Goal: Task Accomplishment & Management: Manage account settings

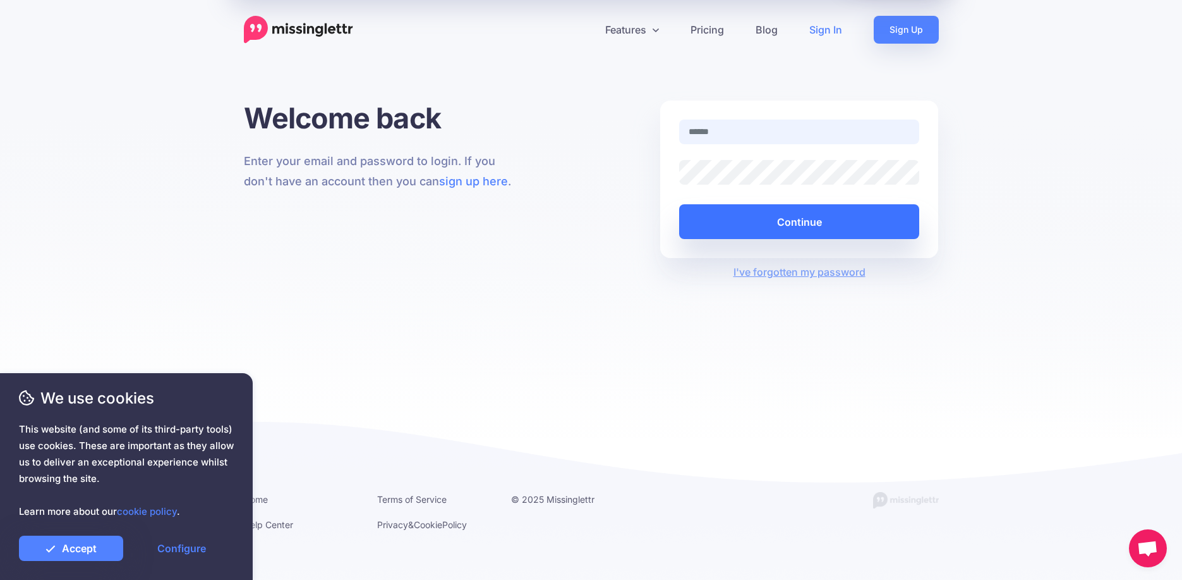
type input "**********"
click at [788, 226] on button "Continue" at bounding box center [799, 221] width 241 height 35
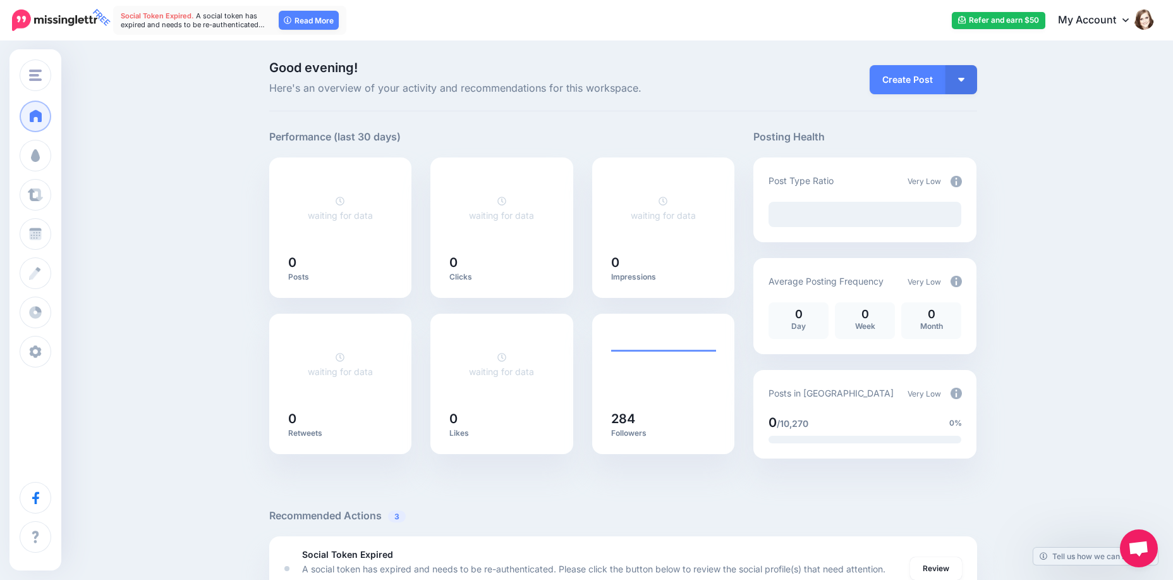
click at [962, 394] on img at bounding box center [956, 392] width 11 height 11
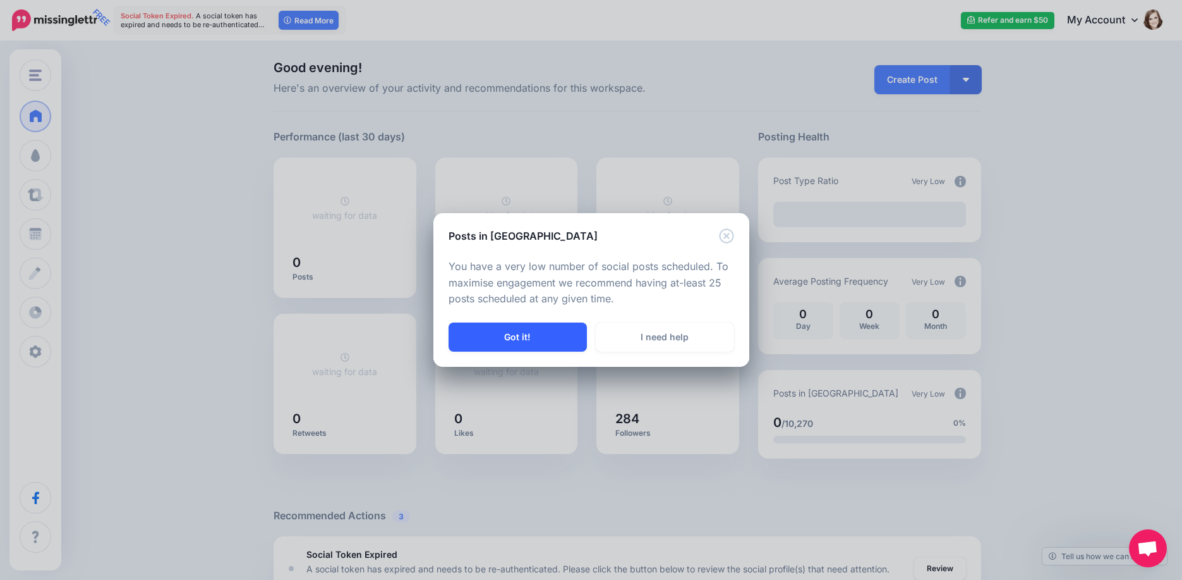
click at [521, 334] on button "Got it!" at bounding box center [518, 336] width 138 height 29
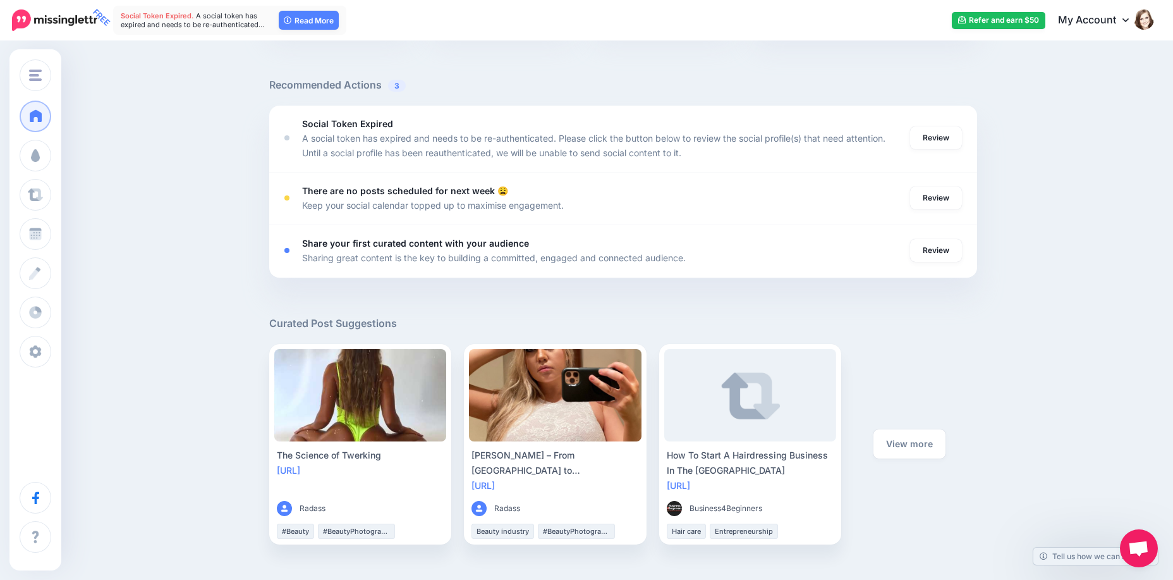
scroll to position [316, 0]
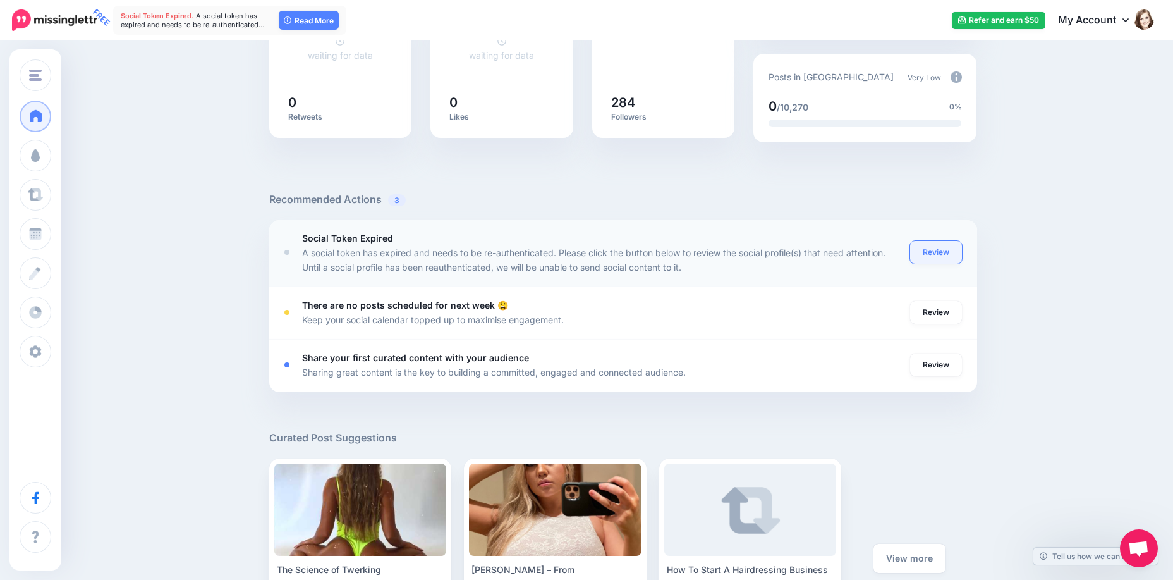
click at [928, 251] on link "Review" at bounding box center [936, 252] width 52 height 23
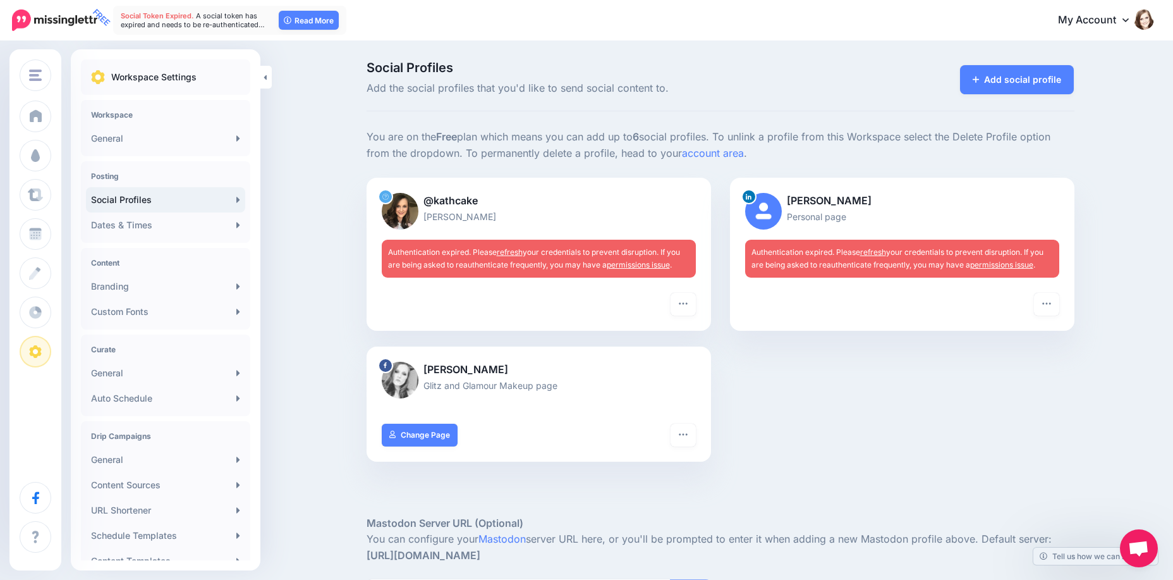
click at [509, 247] on link "refresh" at bounding box center [510, 251] width 26 height 9
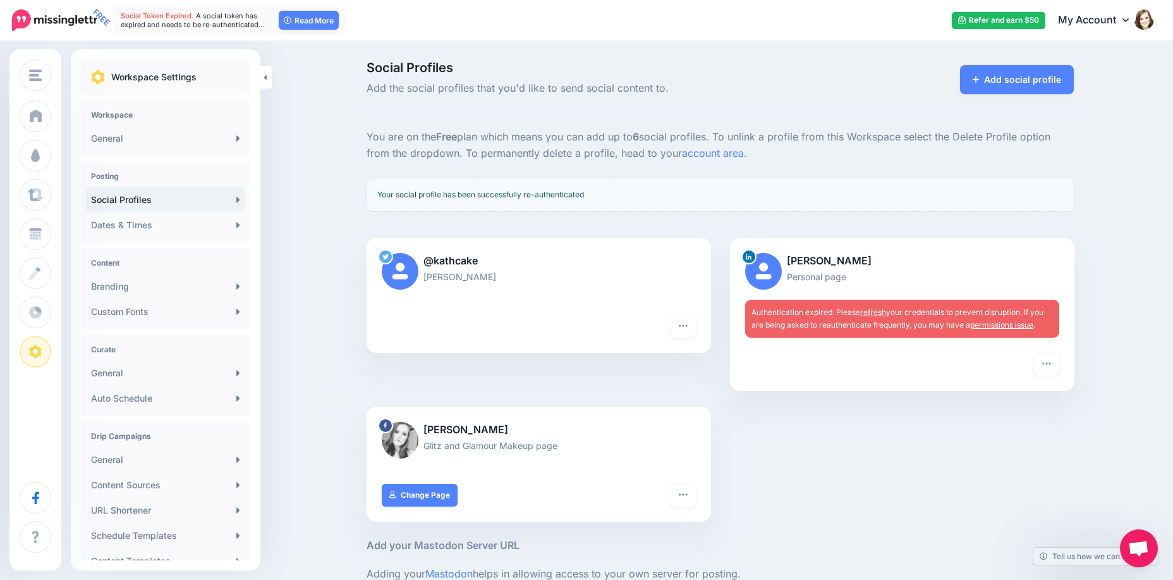
click at [882, 313] on link "refresh" at bounding box center [873, 311] width 26 height 9
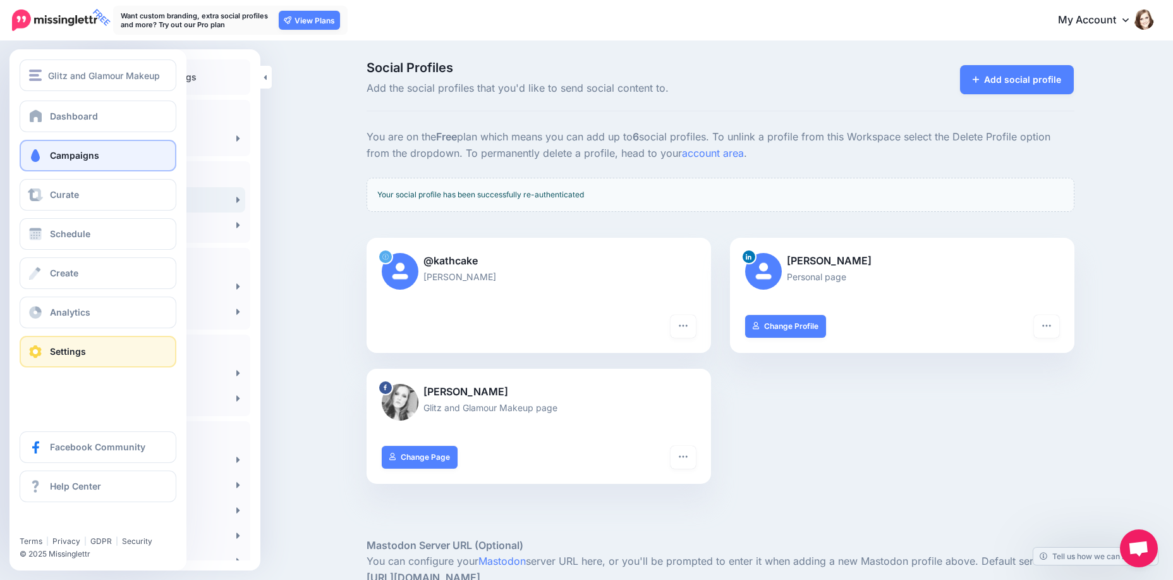
click at [48, 143] on link "Campaigns" at bounding box center [98, 156] width 157 height 32
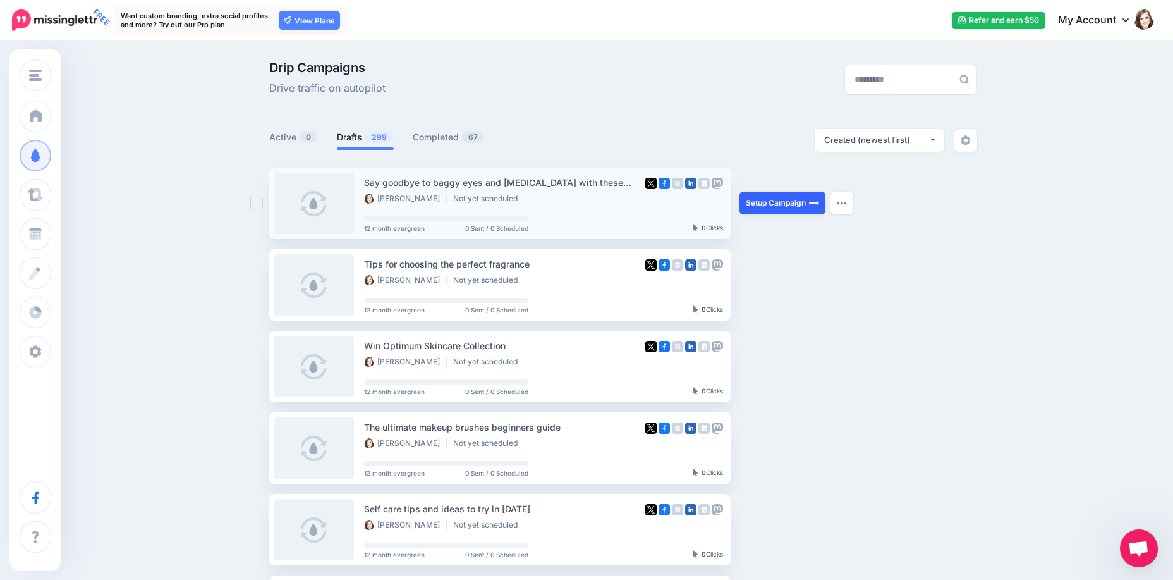
click at [782, 205] on link "Setup Campaign" at bounding box center [782, 202] width 86 height 23
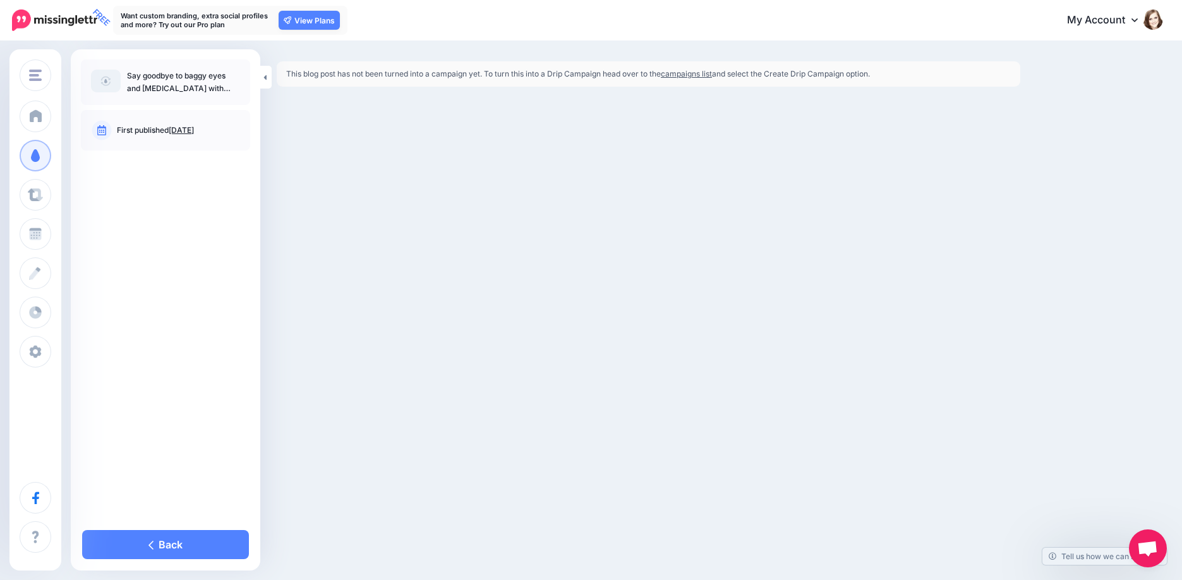
click at [691, 76] on link "campaigns list" at bounding box center [686, 73] width 51 height 9
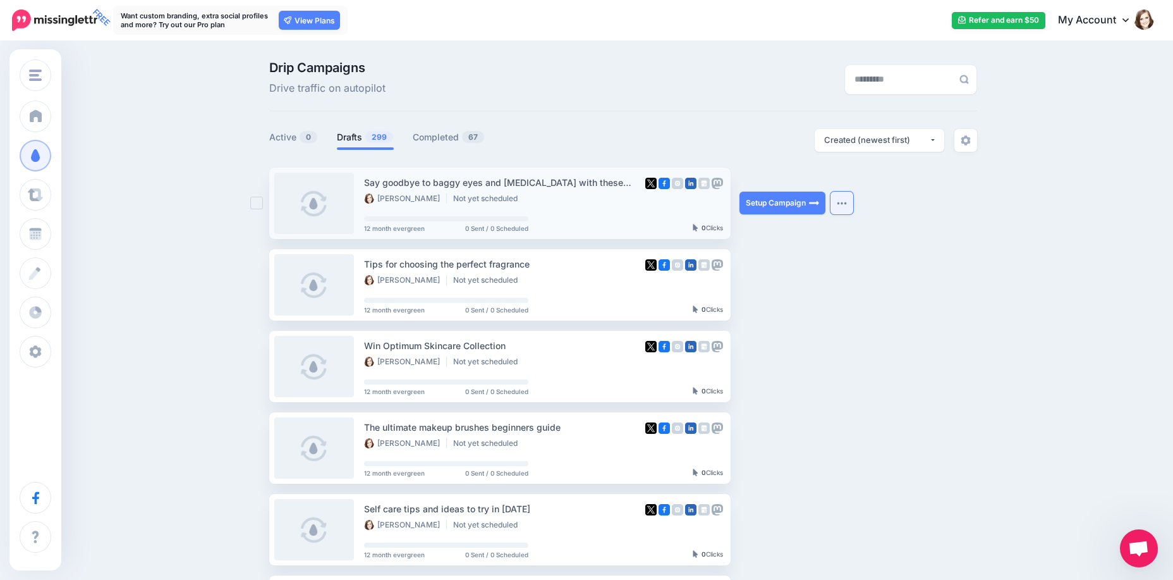
click at [841, 202] on button "button" at bounding box center [841, 202] width 23 height 23
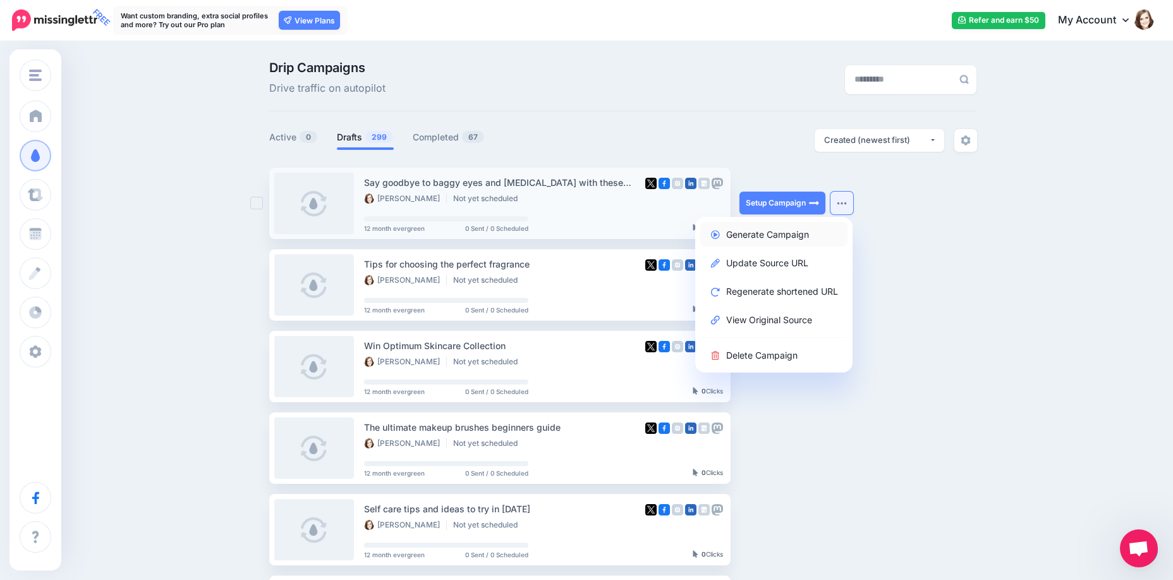
click at [787, 228] on link "Generate Campaign" at bounding box center [773, 234] width 147 height 25
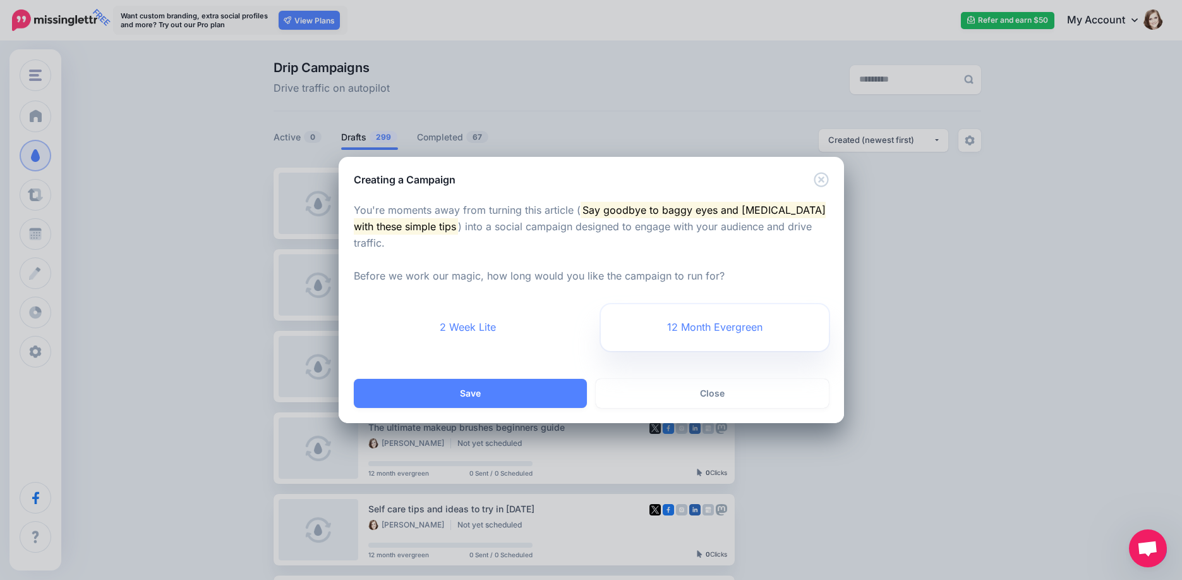
click at [732, 305] on link "12 Month Evergreen" at bounding box center [715, 327] width 228 height 47
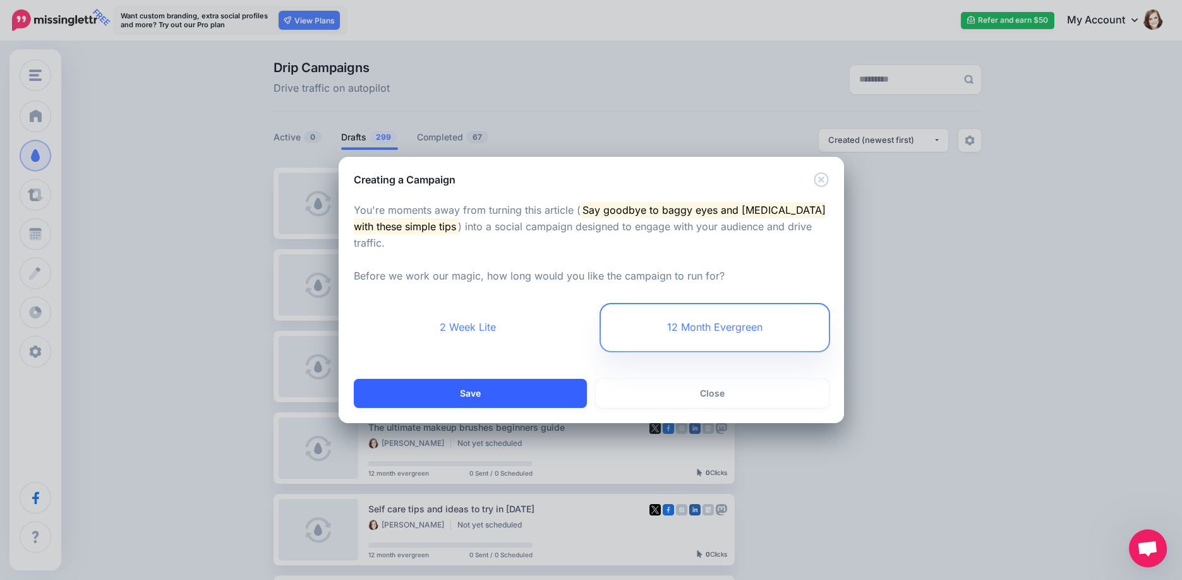
click at [450, 389] on button "Save" at bounding box center [470, 393] width 233 height 29
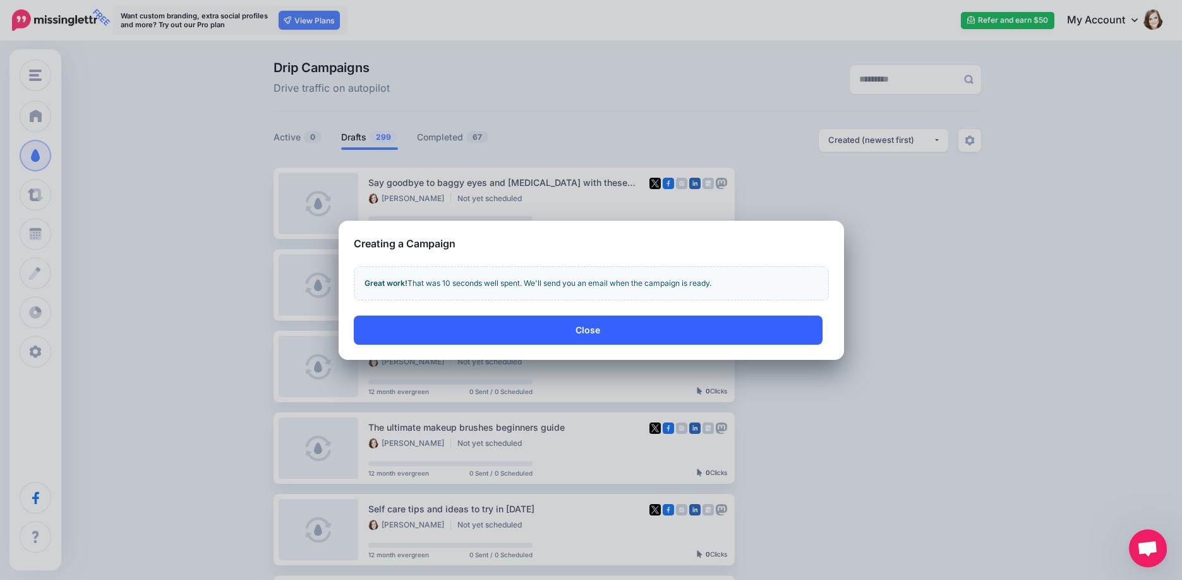
click at [593, 325] on button "Close" at bounding box center [588, 329] width 469 height 29
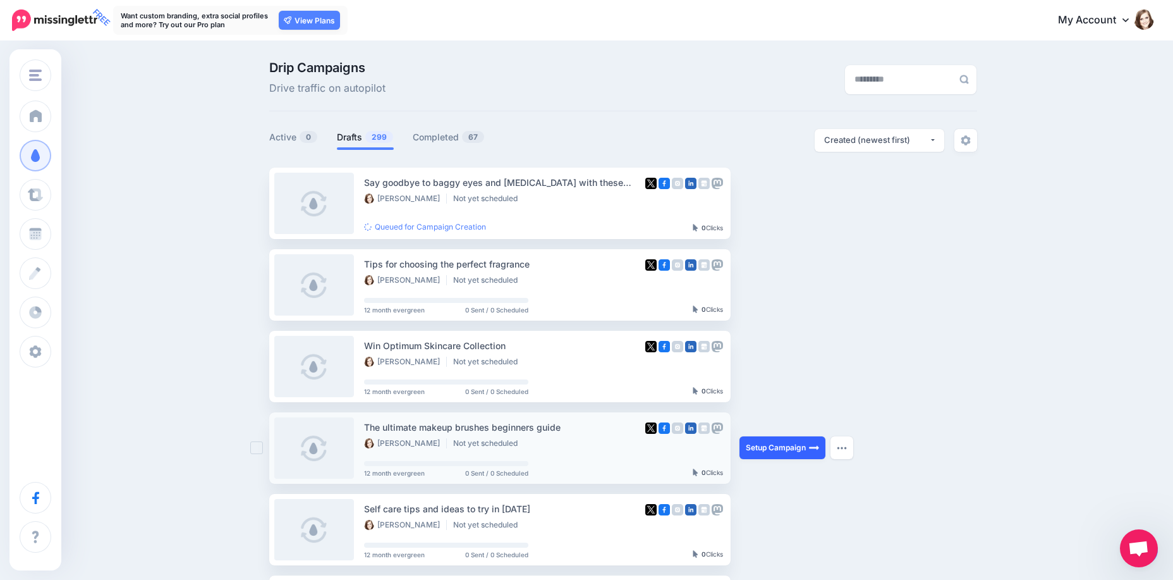
click at [804, 441] on link "Setup Campaign" at bounding box center [782, 447] width 86 height 23
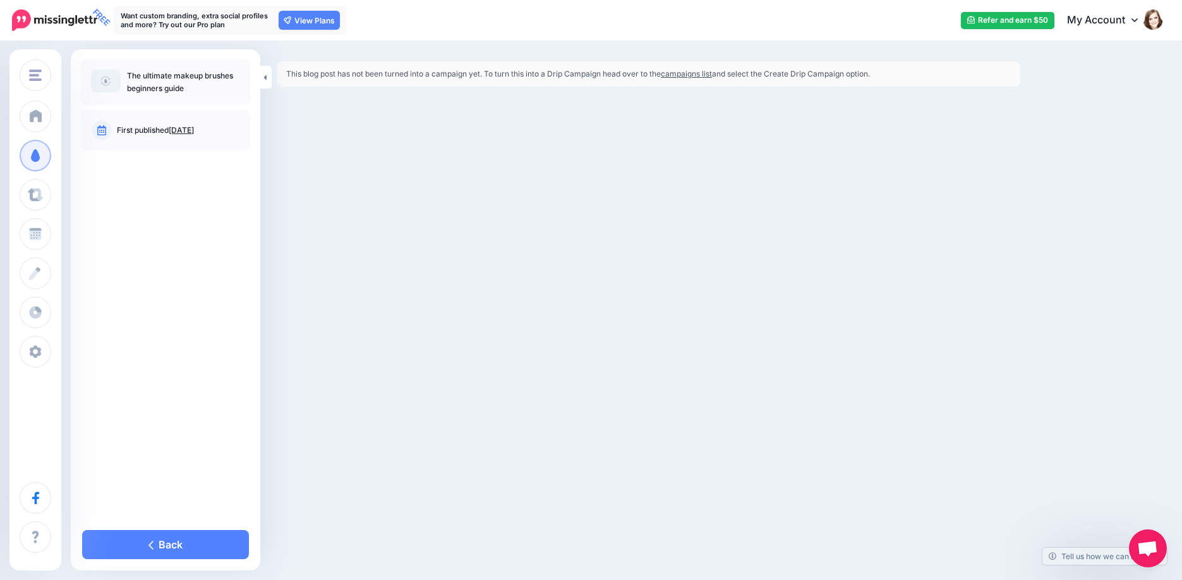
click at [703, 75] on link "campaigns list" at bounding box center [686, 73] width 51 height 9
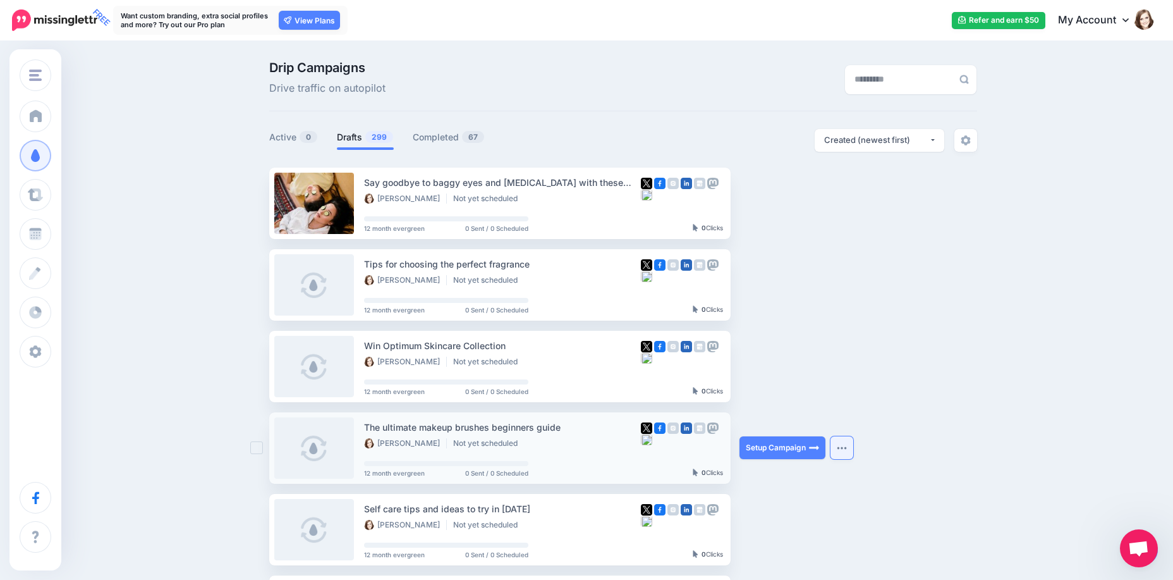
click at [848, 444] on button "button" at bounding box center [841, 447] width 23 height 23
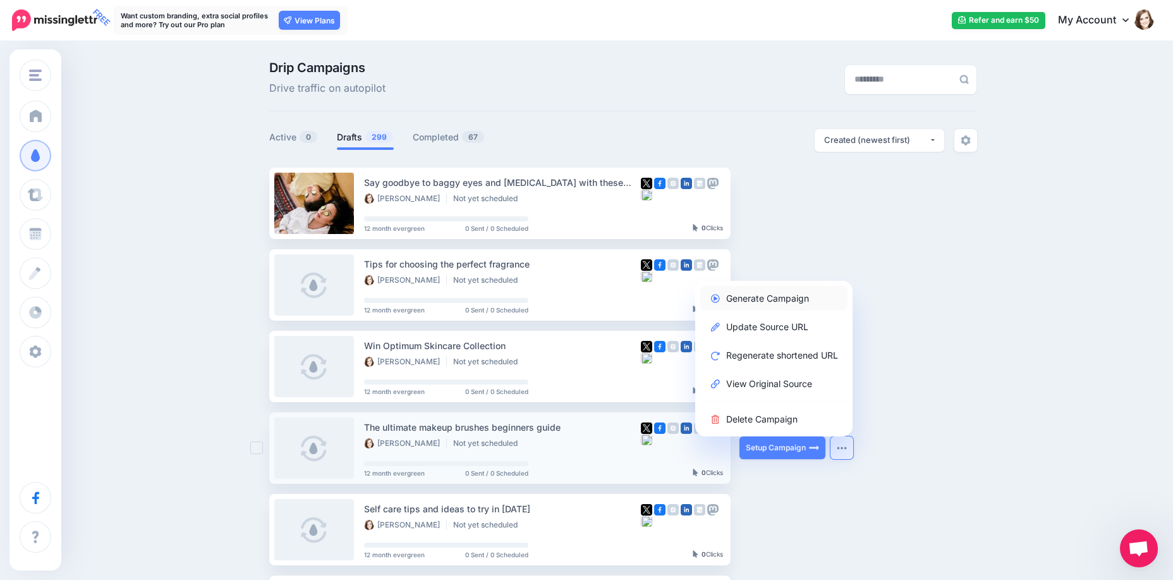
click at [779, 298] on link "Generate Campaign" at bounding box center [773, 298] width 147 height 25
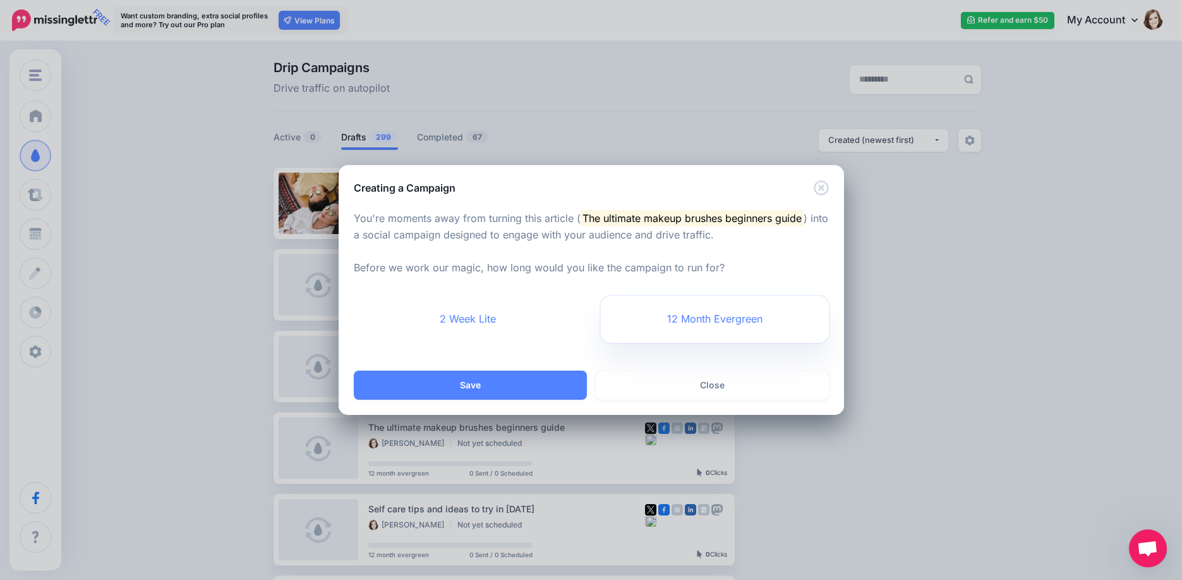
click at [708, 336] on link "12 Month Evergreen" at bounding box center [715, 319] width 228 height 47
click at [491, 332] on link "2 Week Lite" at bounding box center [468, 319] width 228 height 47
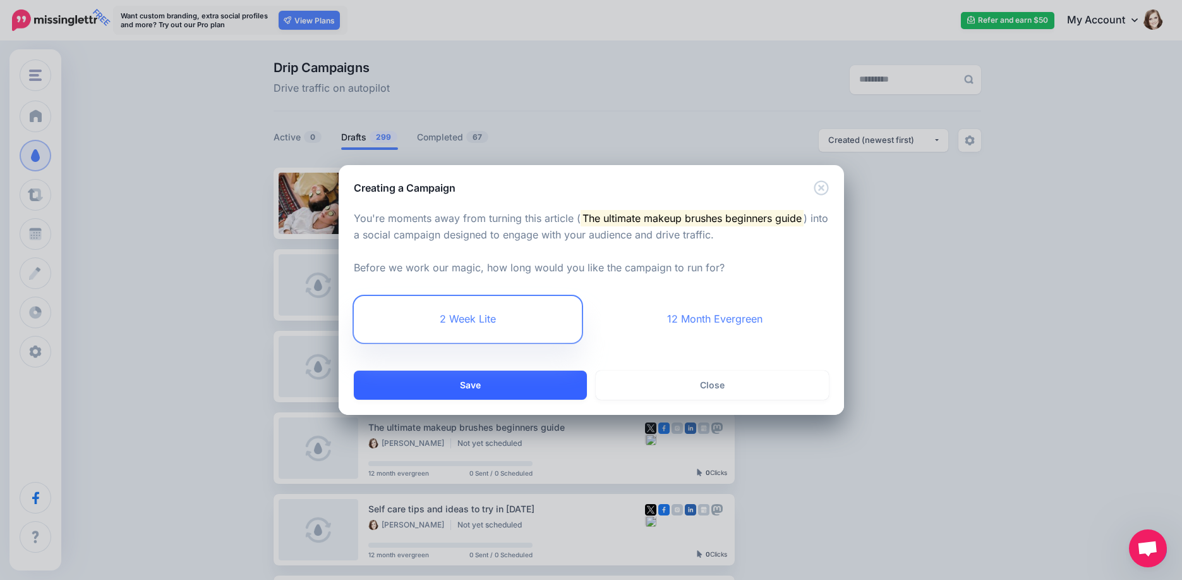
click at [501, 386] on button "Save" at bounding box center [470, 384] width 233 height 29
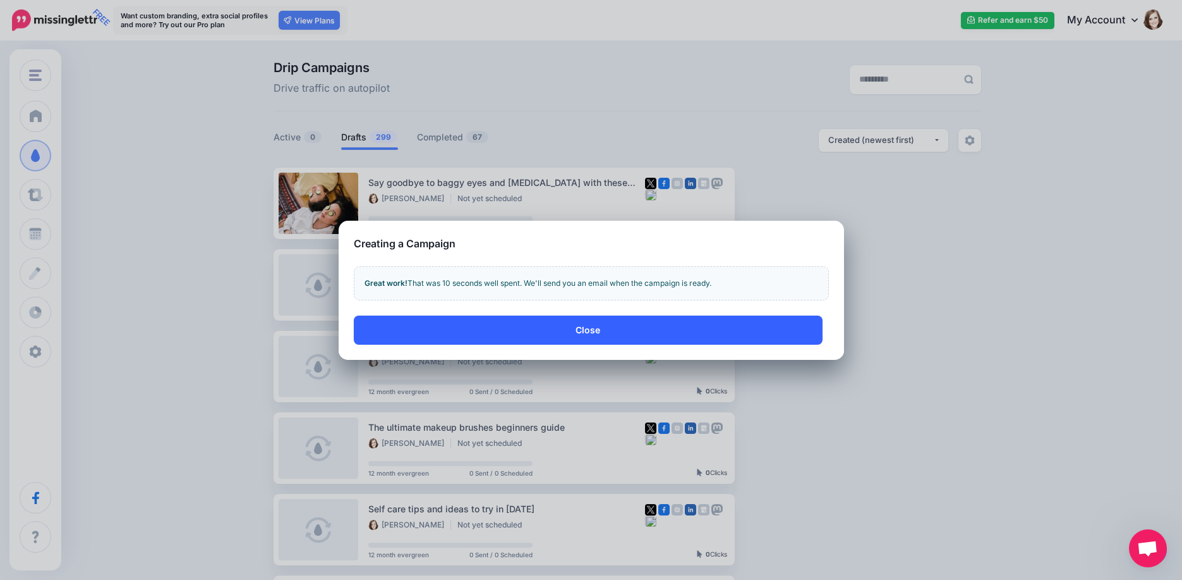
click at [578, 325] on button "Close" at bounding box center [588, 329] width 469 height 29
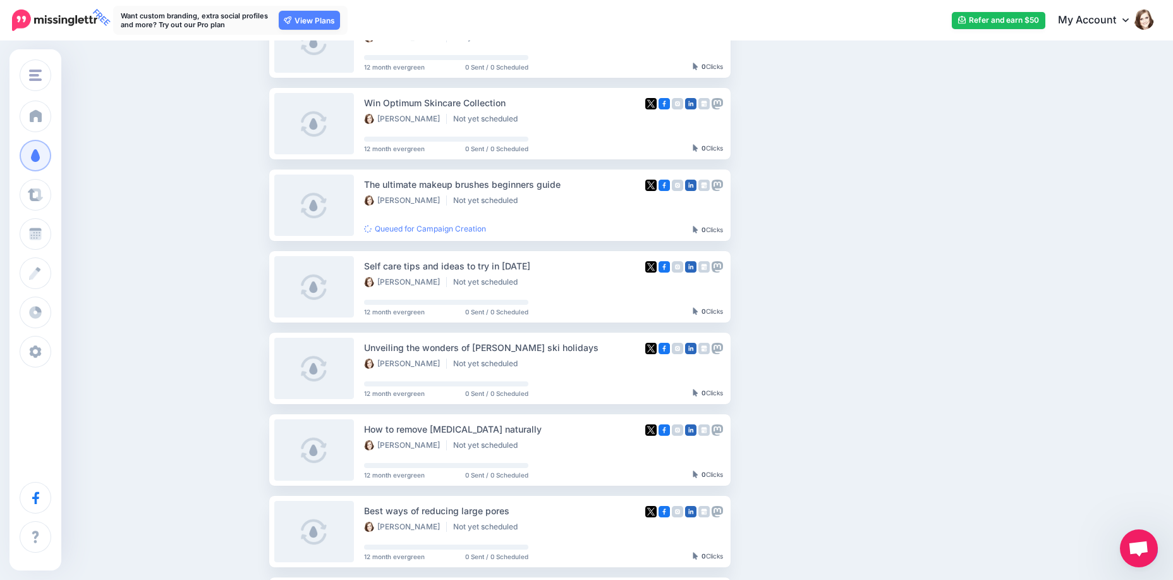
scroll to position [316, 0]
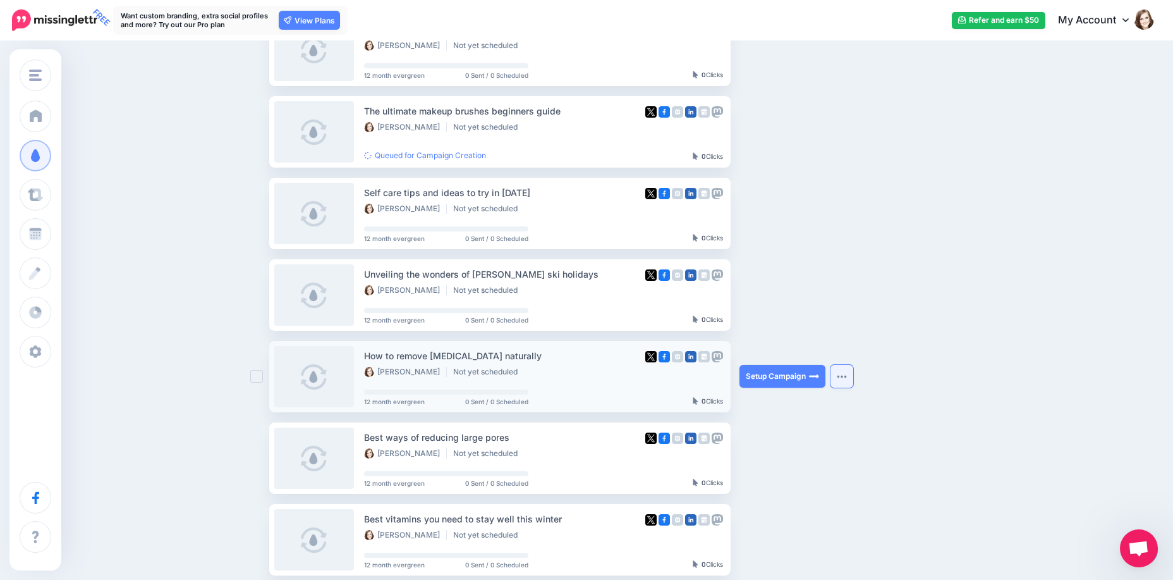
click at [847, 379] on button "button" at bounding box center [841, 376] width 23 height 23
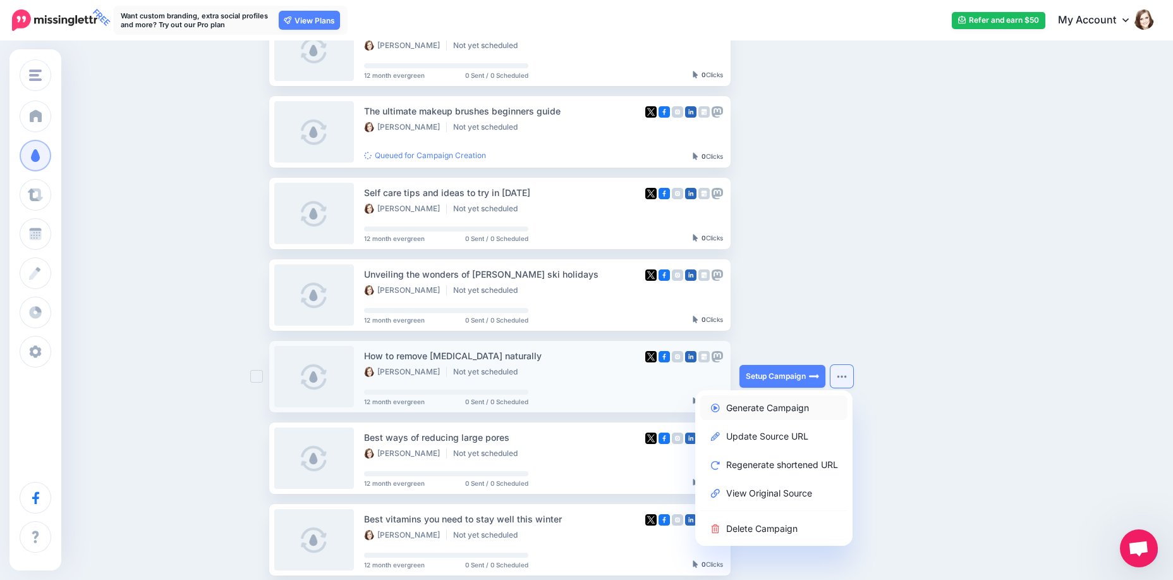
click at [812, 411] on link "Generate Campaign" at bounding box center [773, 407] width 147 height 25
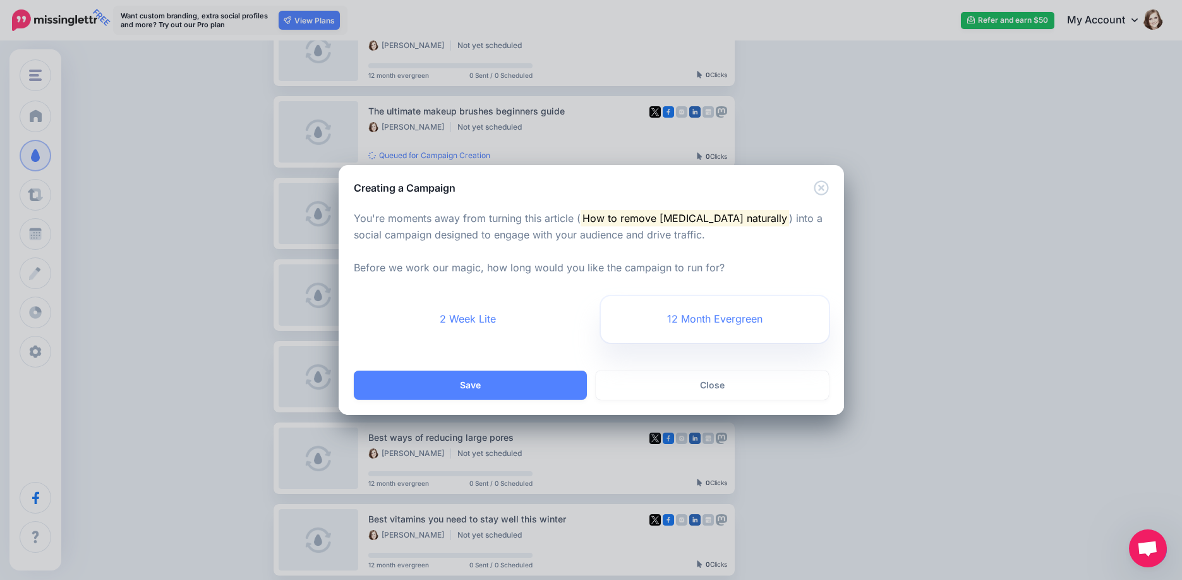
click at [733, 314] on link "12 Month Evergreen" at bounding box center [715, 319] width 228 height 47
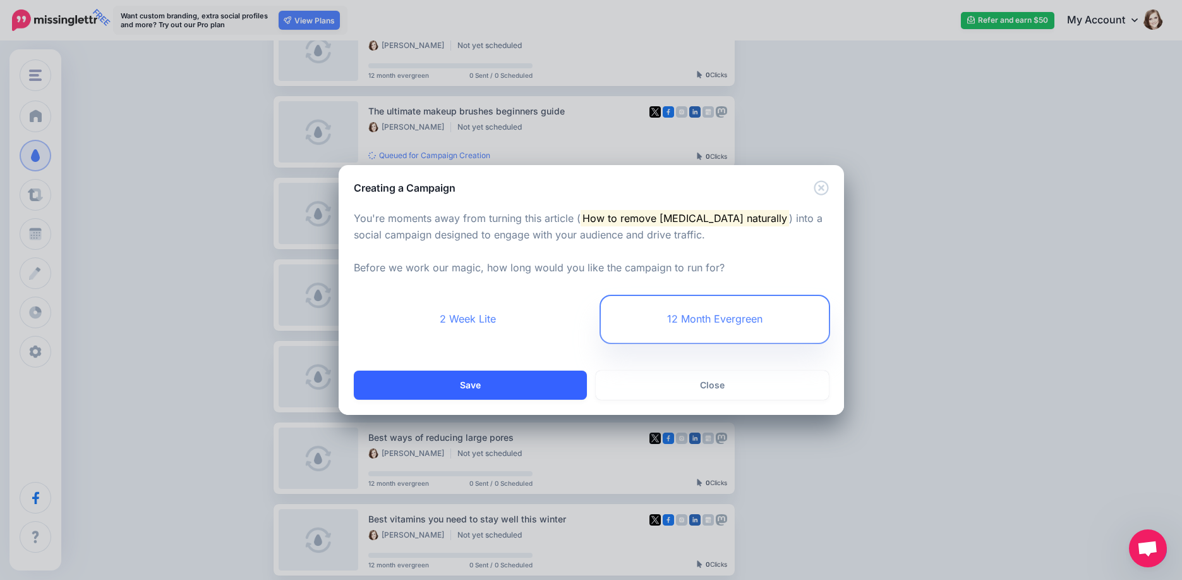
click at [584, 380] on button "Save" at bounding box center [470, 384] width 233 height 29
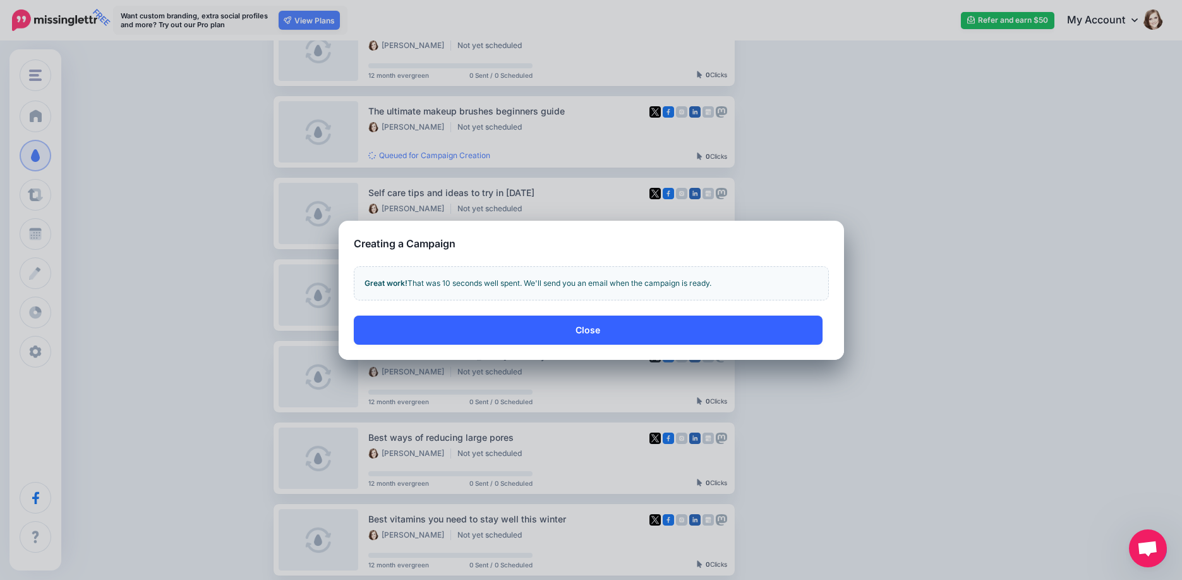
click at [672, 325] on button "Close" at bounding box center [588, 329] width 469 height 29
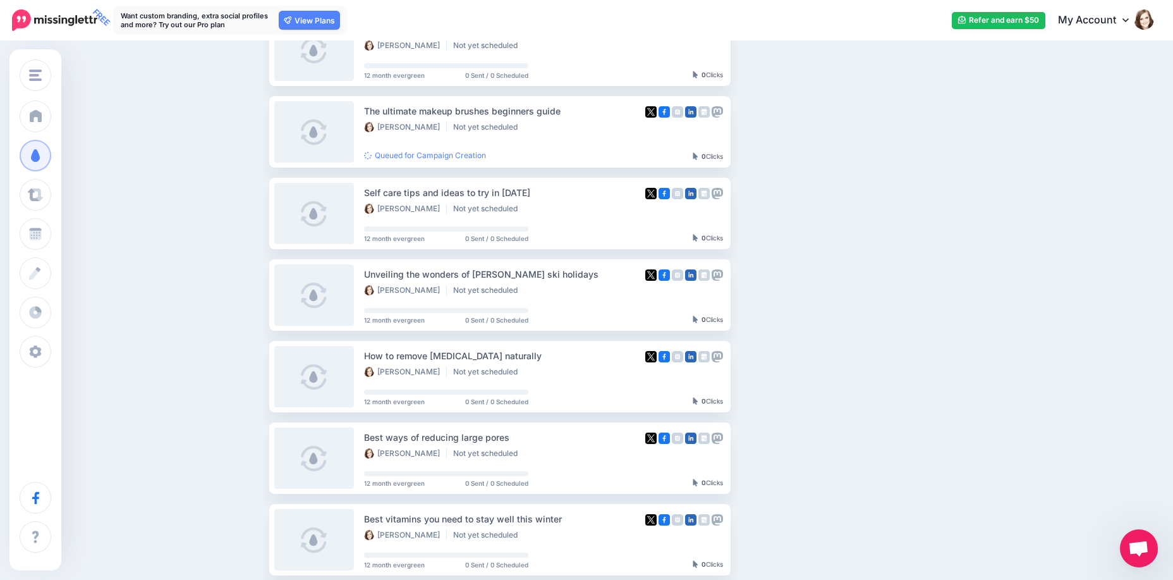
scroll to position [407, 0]
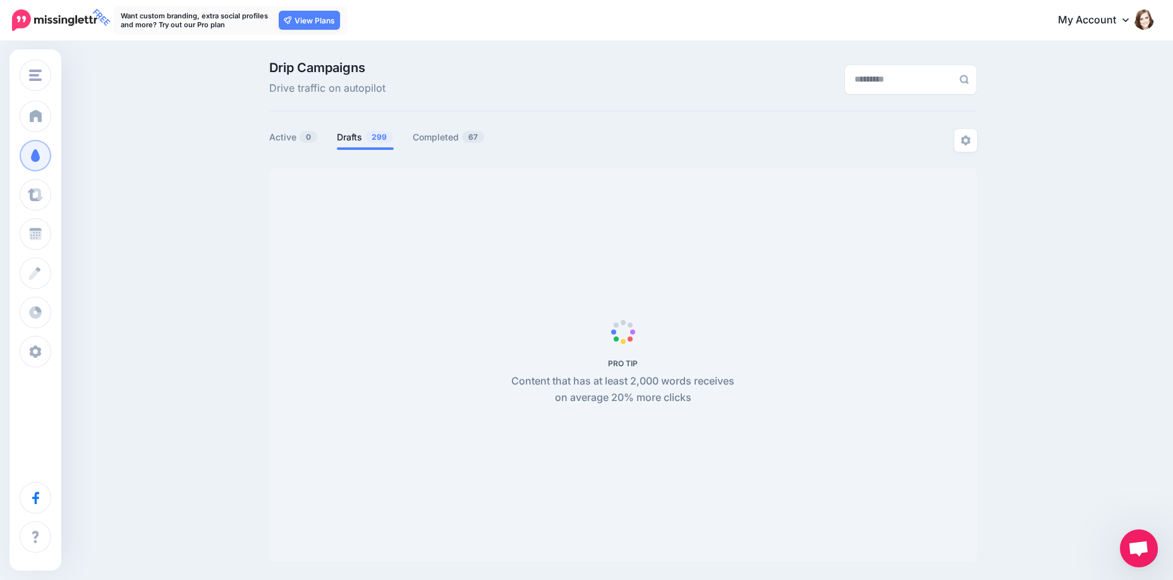
scroll to position [109, 0]
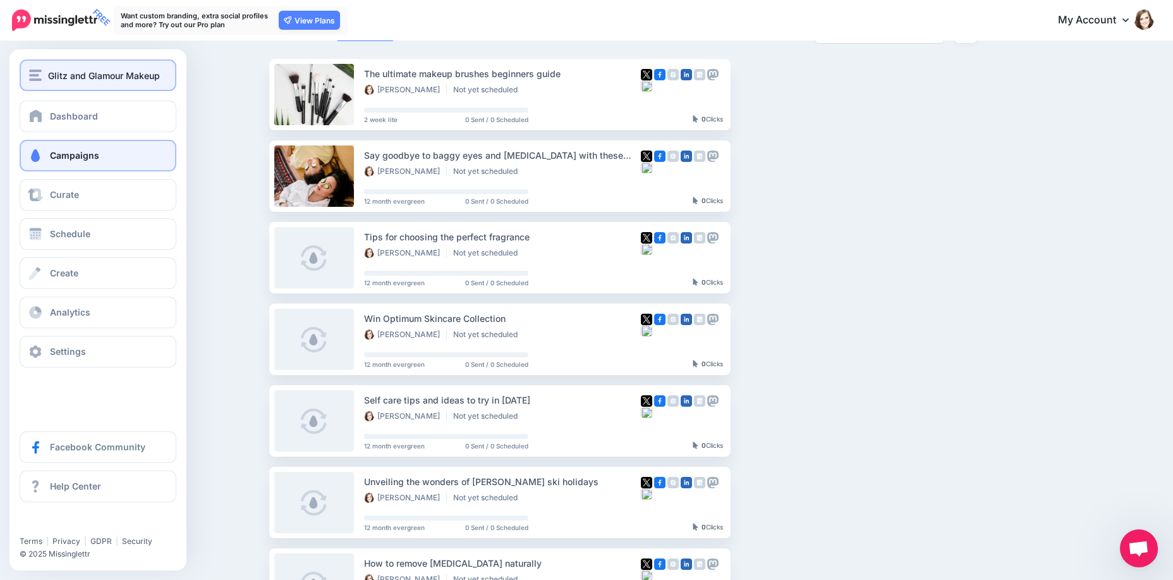
click at [69, 73] on span "Glitz and Glamour Makeup" at bounding box center [104, 75] width 112 height 15
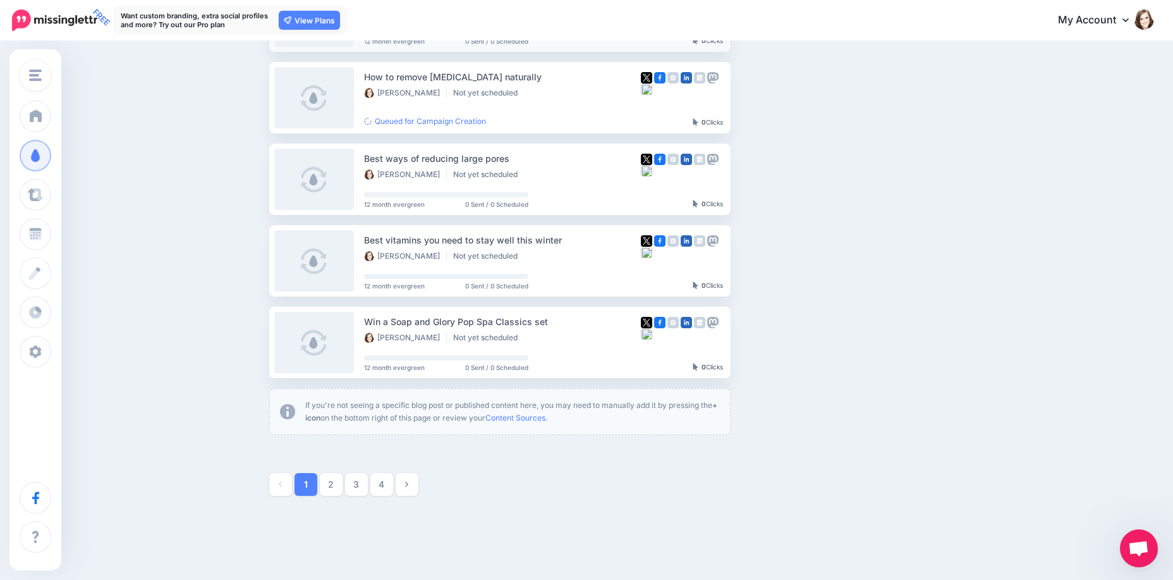
scroll to position [574, 0]
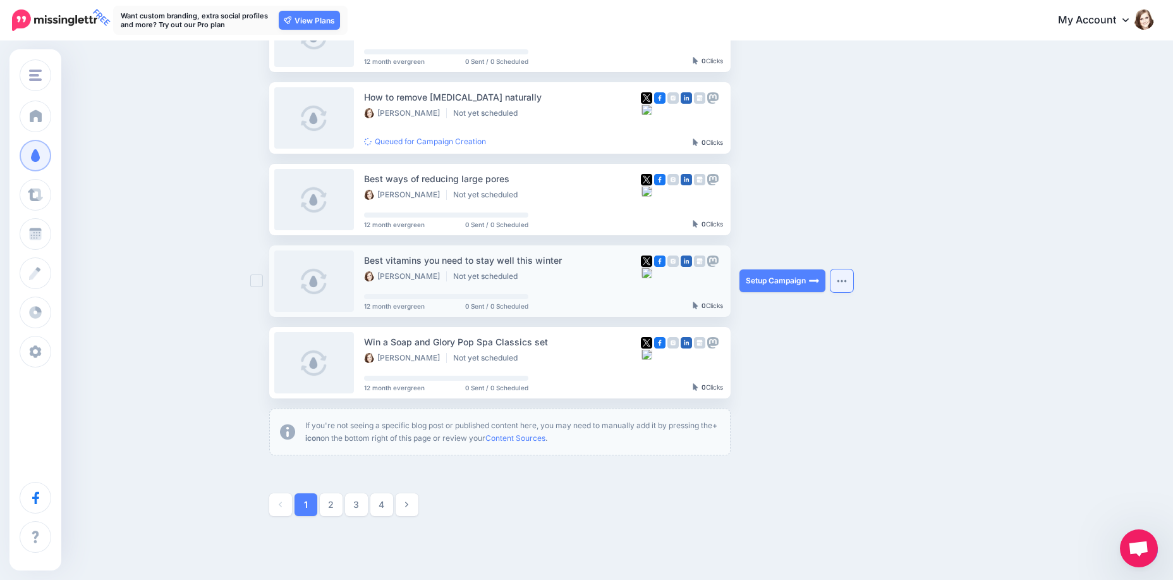
click at [843, 284] on button "button" at bounding box center [841, 280] width 23 height 23
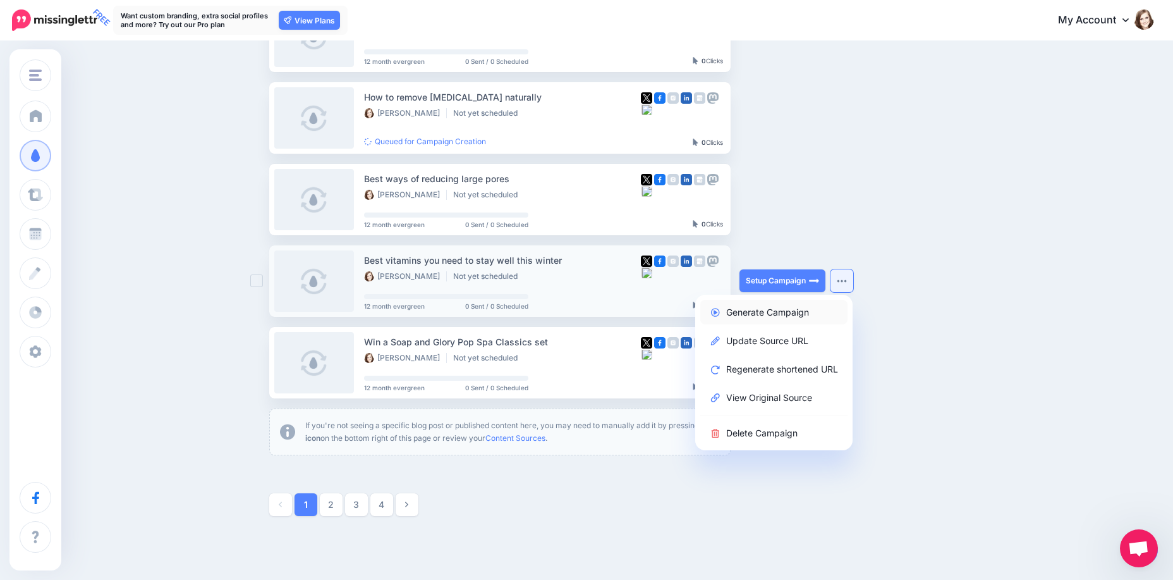
click at [768, 309] on link "Generate Campaign" at bounding box center [773, 312] width 147 height 25
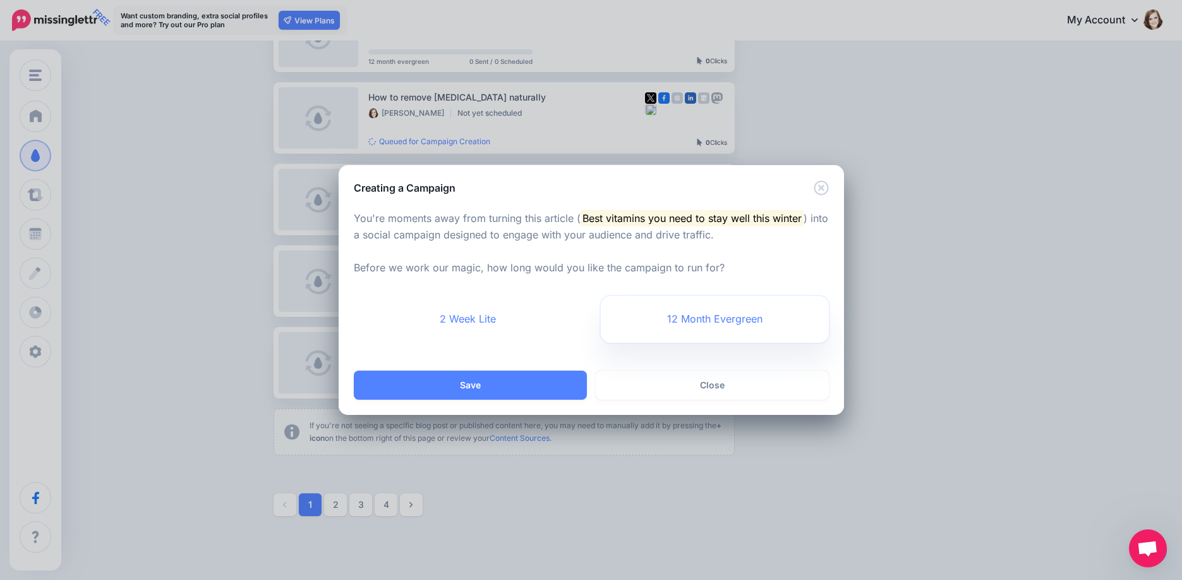
click at [714, 317] on link "12 Month Evergreen" at bounding box center [715, 319] width 228 height 47
click at [496, 324] on link "2 Week Lite" at bounding box center [468, 319] width 228 height 47
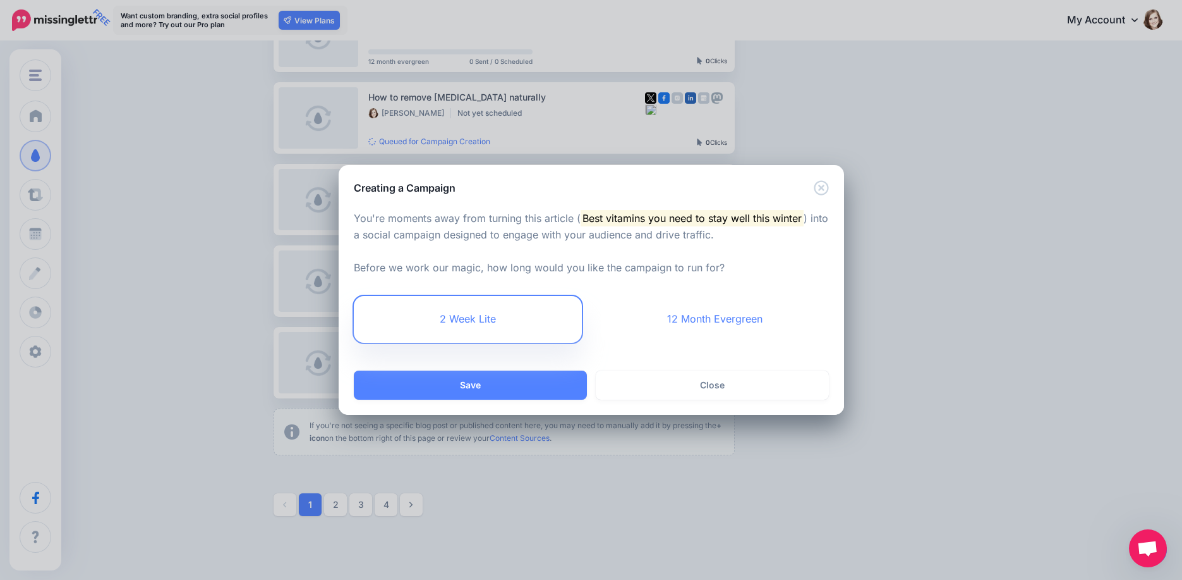
click at [515, 401] on div "Save Save Close" at bounding box center [592, 392] width 506 height 44
click at [507, 381] on button "Save" at bounding box center [470, 384] width 233 height 29
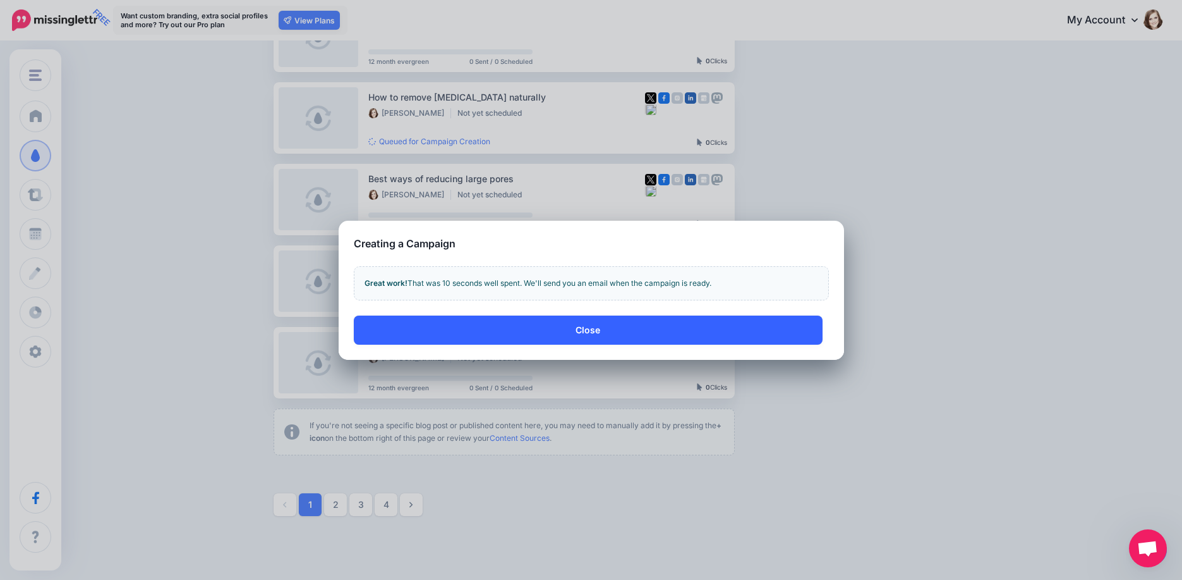
click at [561, 329] on button "Close" at bounding box center [588, 329] width 469 height 29
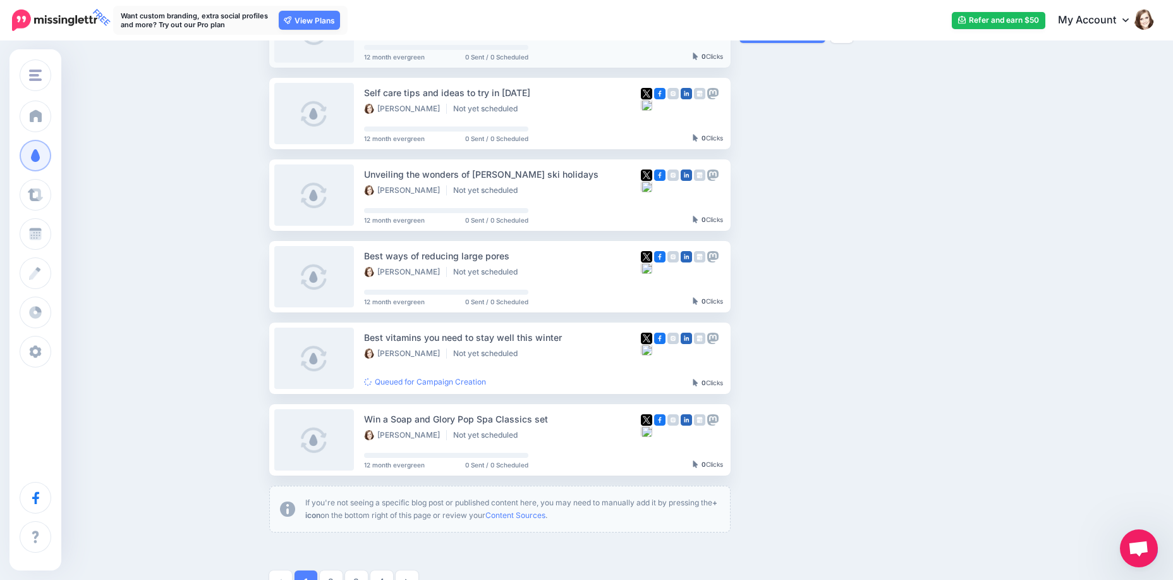
scroll to position [638, 0]
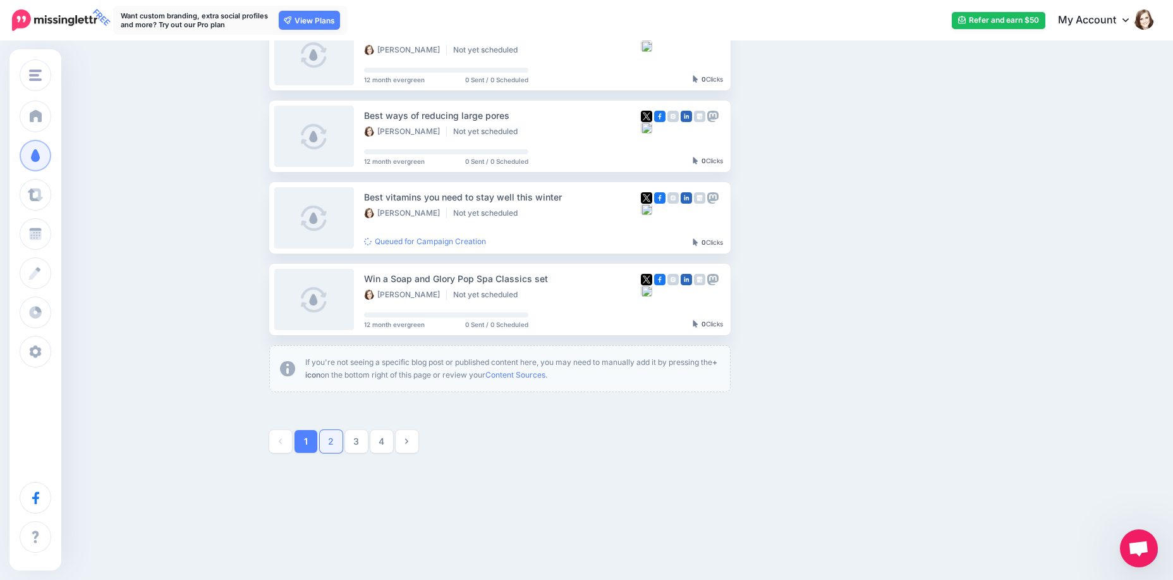
click at [343, 445] on link "2" at bounding box center [331, 441] width 23 height 23
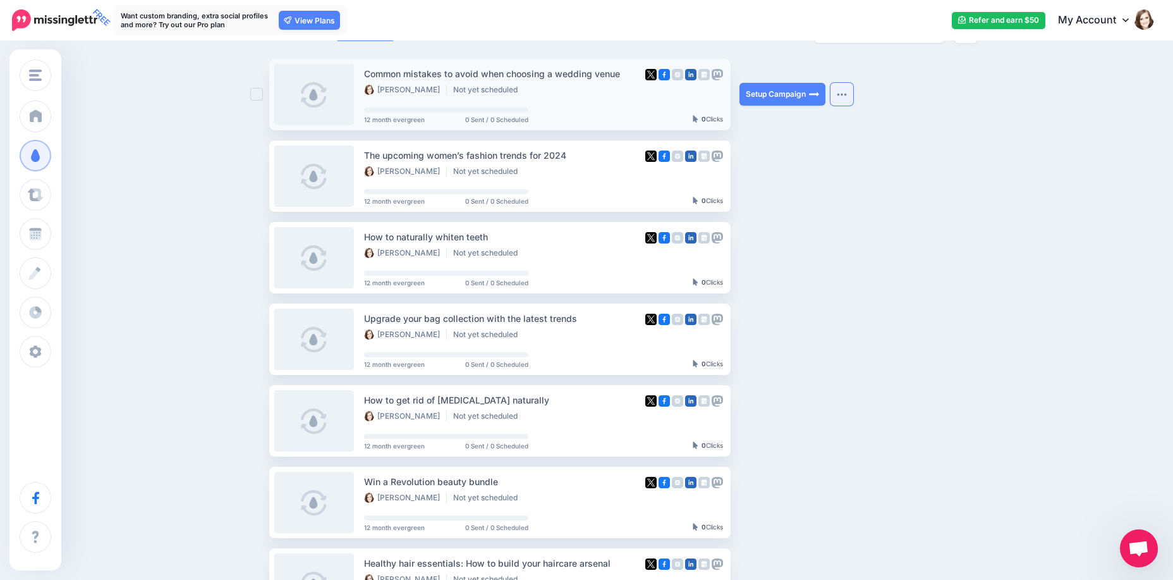
click at [844, 93] on img "button" at bounding box center [842, 94] width 10 height 4
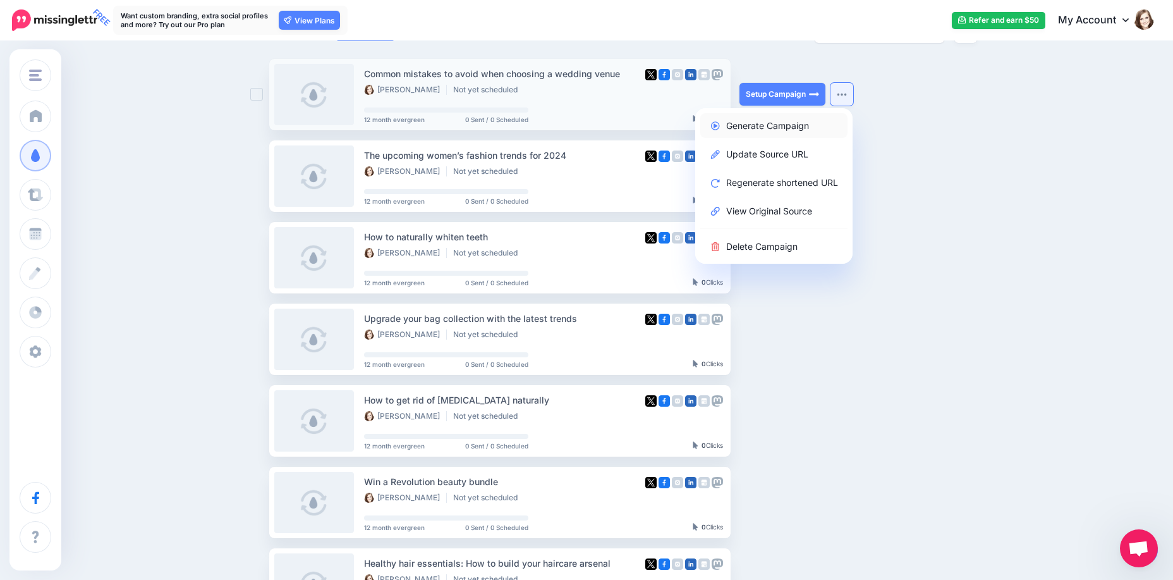
click at [789, 126] on link "Generate Campaign" at bounding box center [773, 125] width 147 height 25
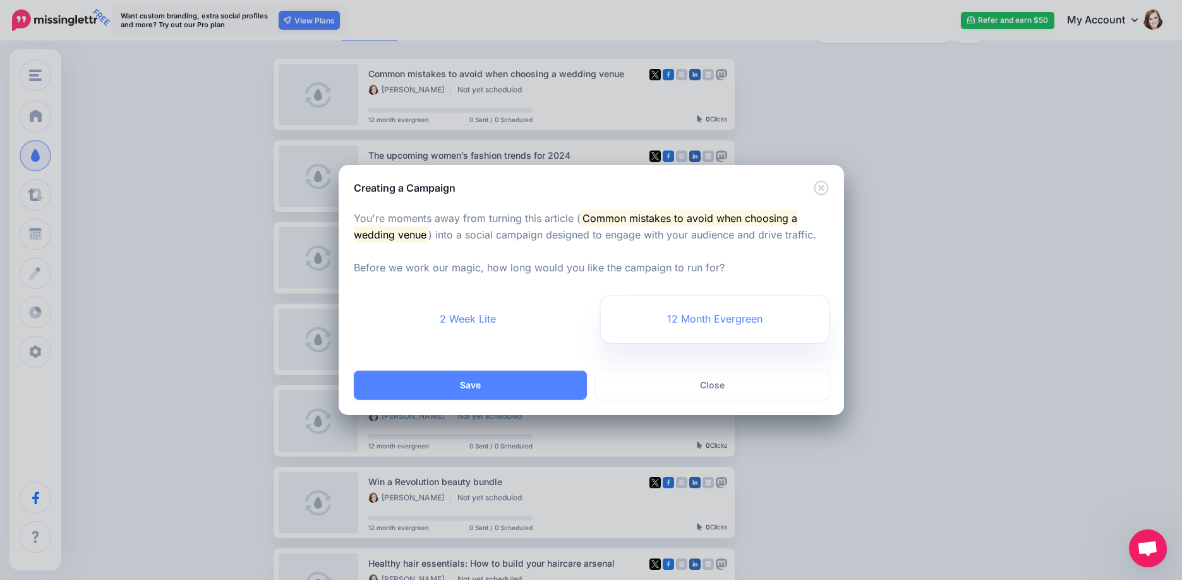
click at [708, 327] on link "12 Month Evergreen" at bounding box center [715, 319] width 228 height 47
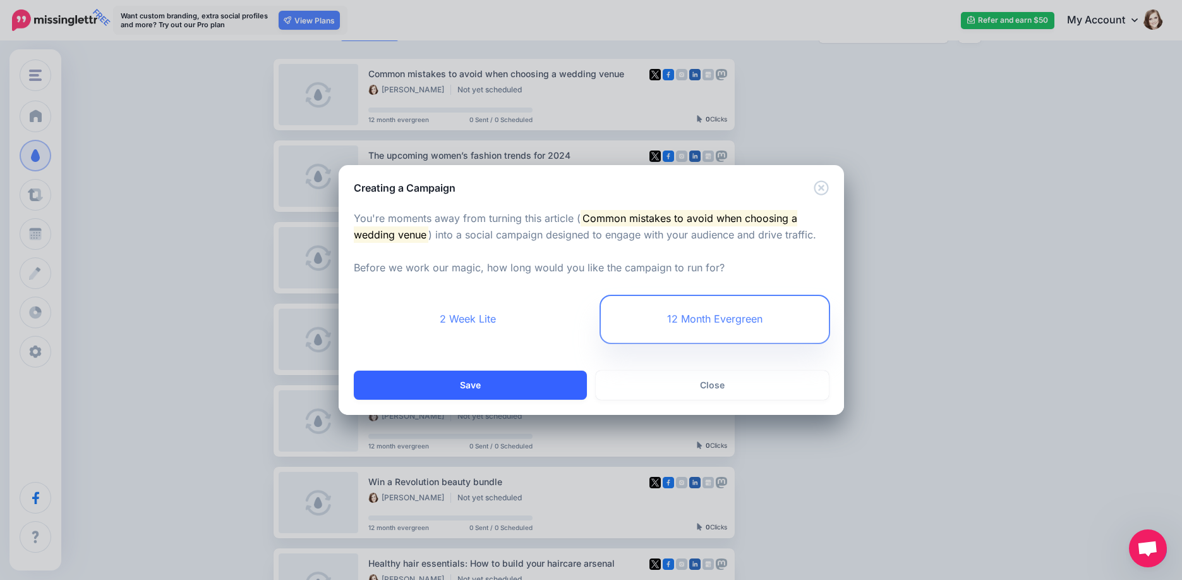
click at [540, 391] on button "Save" at bounding box center [470, 384] width 233 height 29
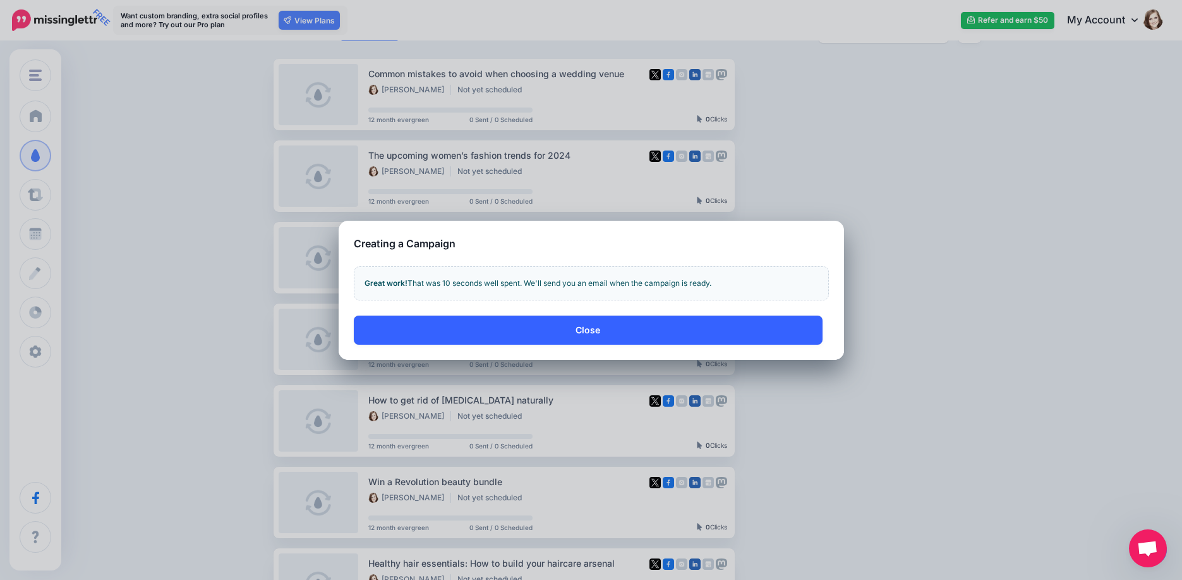
click at [564, 323] on button "Close" at bounding box center [588, 329] width 469 height 29
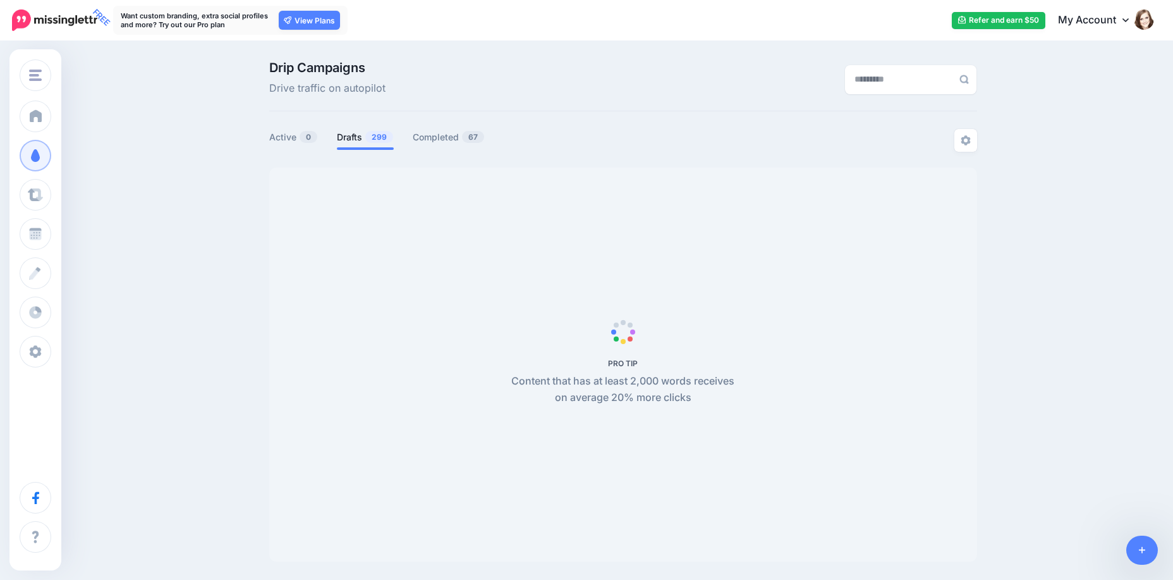
scroll to position [109, 0]
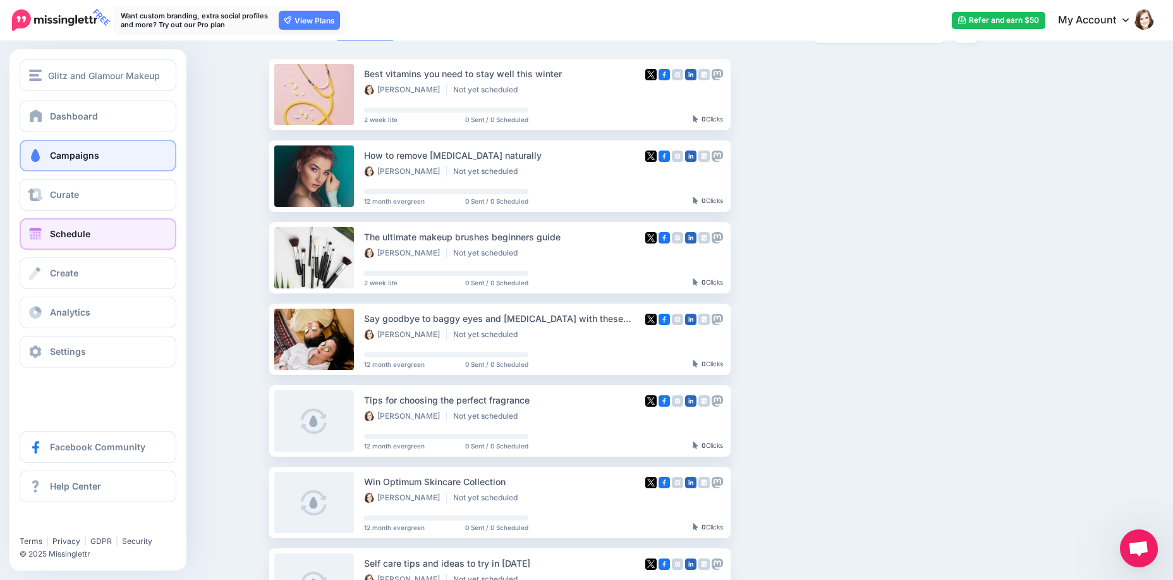
click at [68, 230] on span "Schedule" at bounding box center [70, 233] width 40 height 11
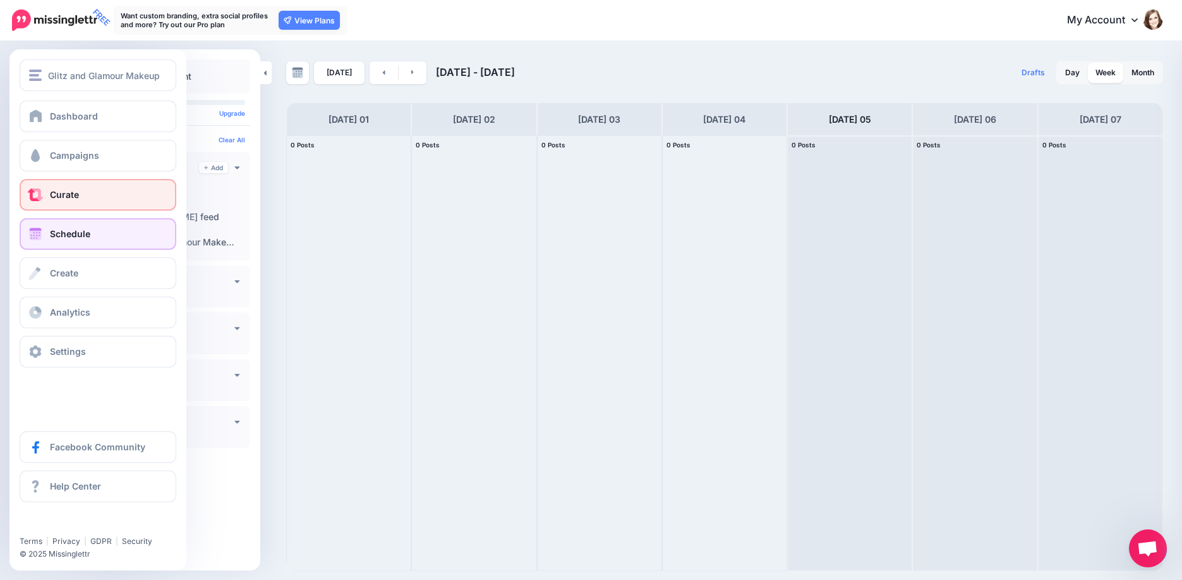
click at [66, 204] on link "Curate" at bounding box center [98, 195] width 157 height 32
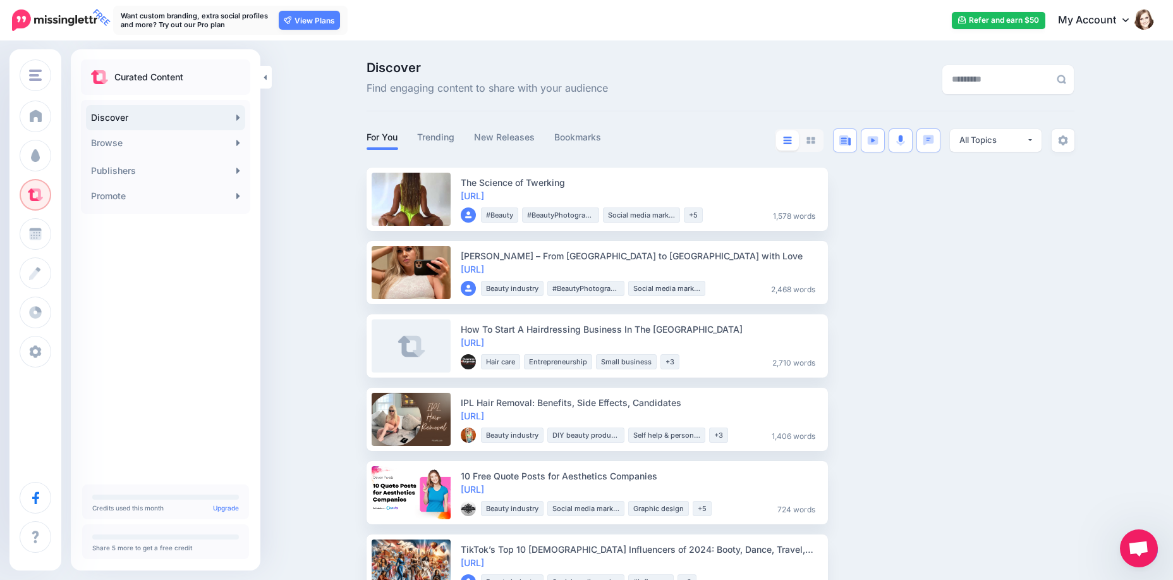
click at [1143, 26] on link "My Account" at bounding box center [1099, 20] width 109 height 31
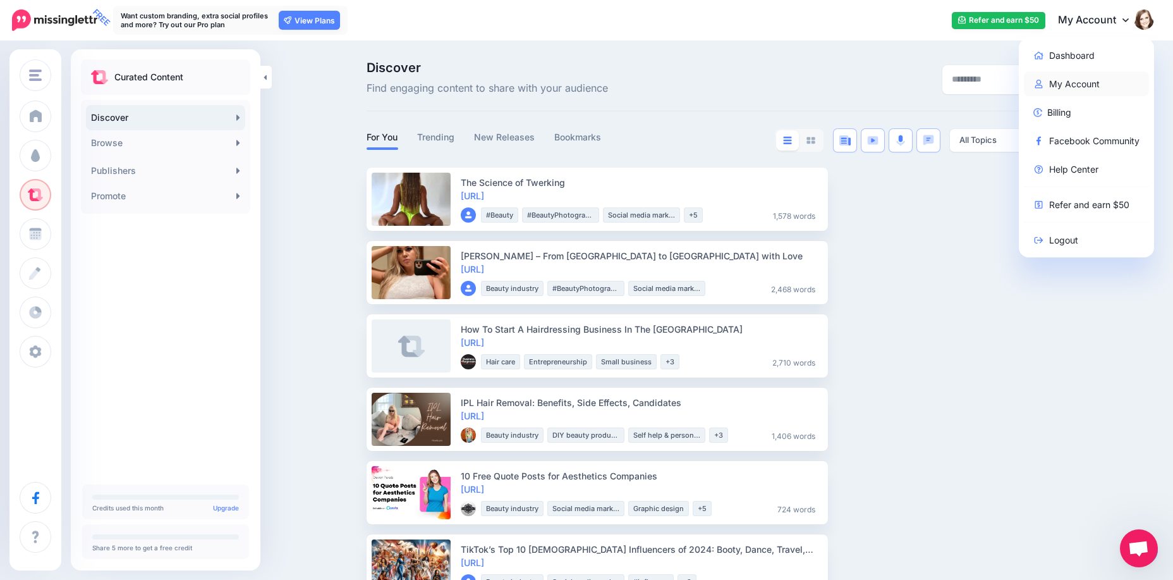
click at [1079, 80] on link "My Account" at bounding box center [1087, 83] width 126 height 25
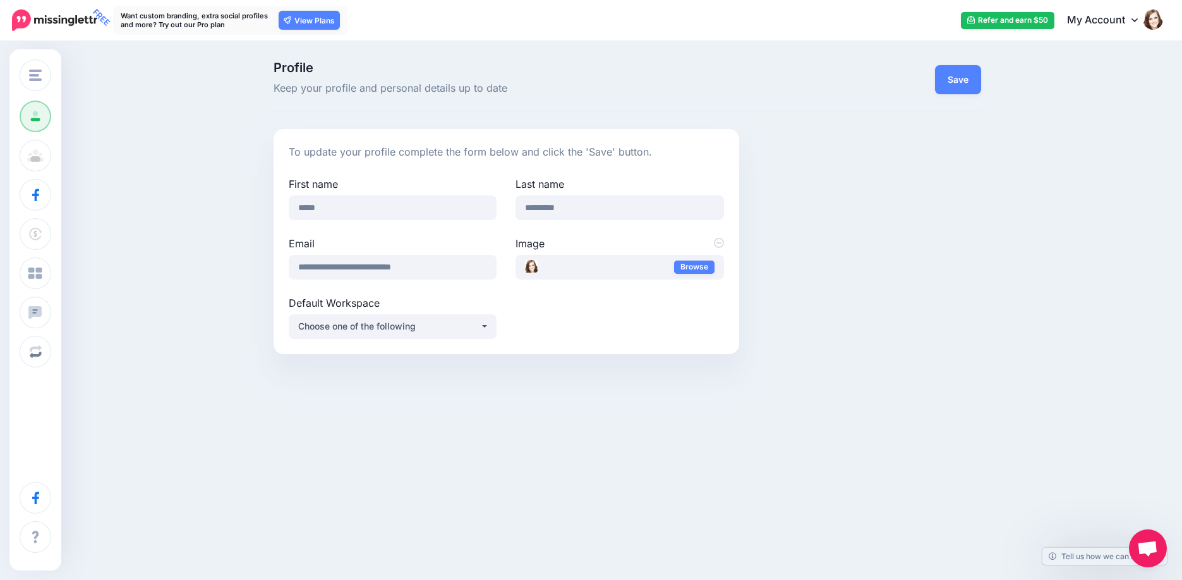
click at [1150, 17] on img at bounding box center [1153, 19] width 20 height 20
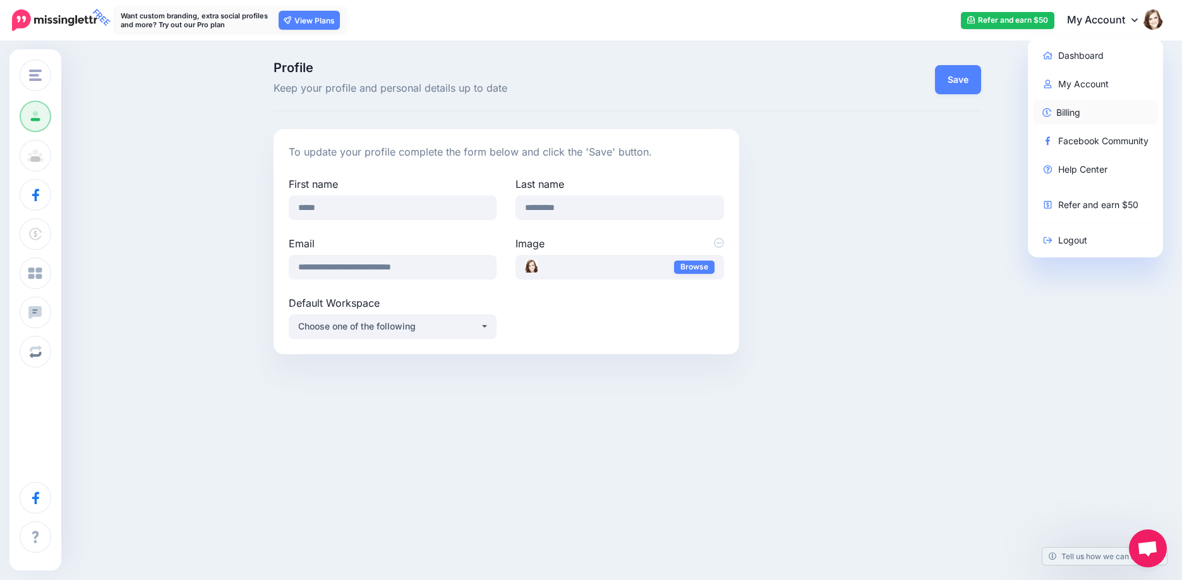
click at [1072, 102] on link "Billing" at bounding box center [1096, 112] width 126 height 25
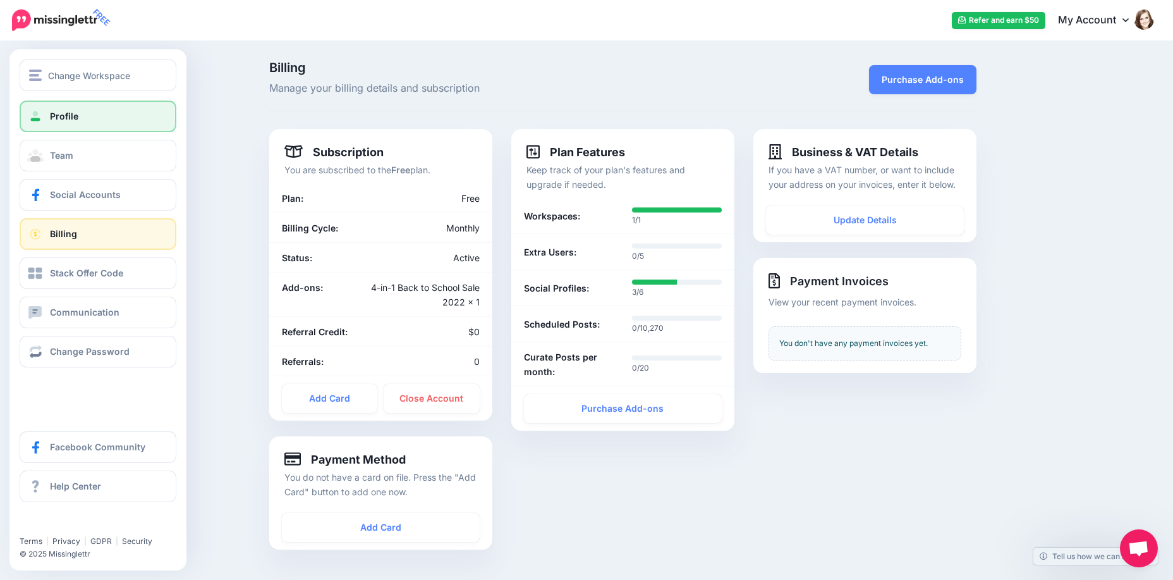
click at [61, 119] on span "Profile" at bounding box center [64, 116] width 28 height 11
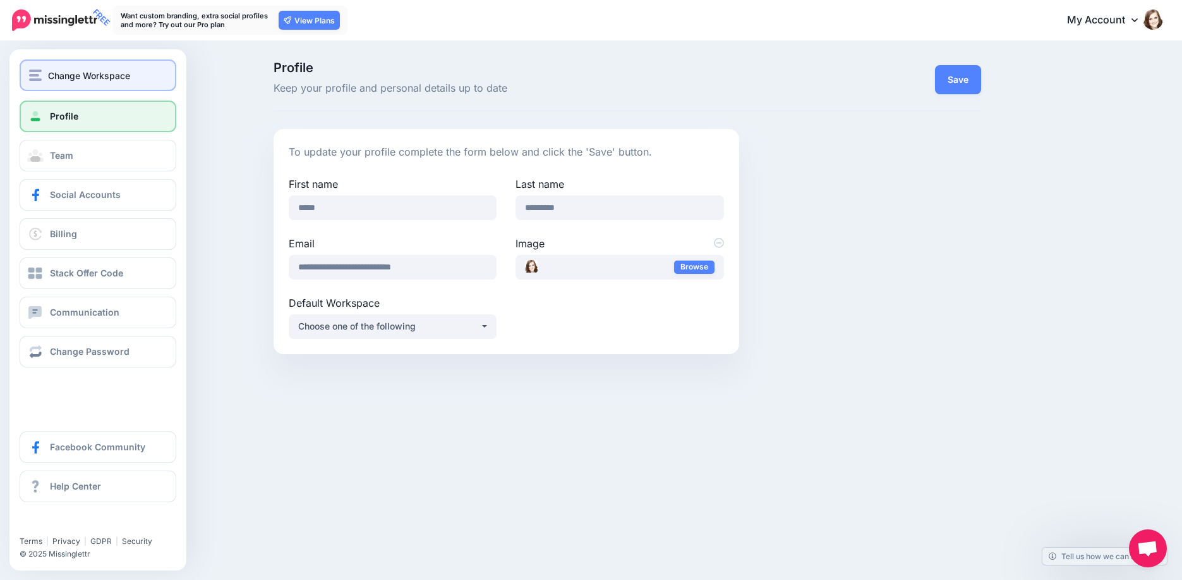
click at [47, 76] on div "Change Workspace" at bounding box center [98, 75] width 138 height 15
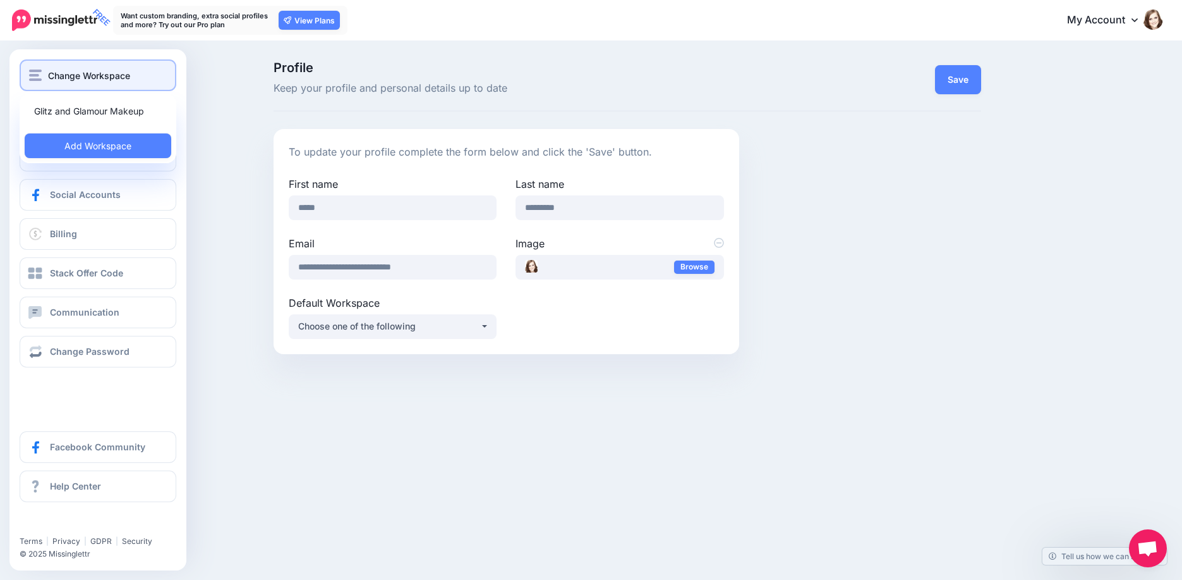
click at [47, 76] on div "Change Workspace" at bounding box center [98, 75] width 138 height 15
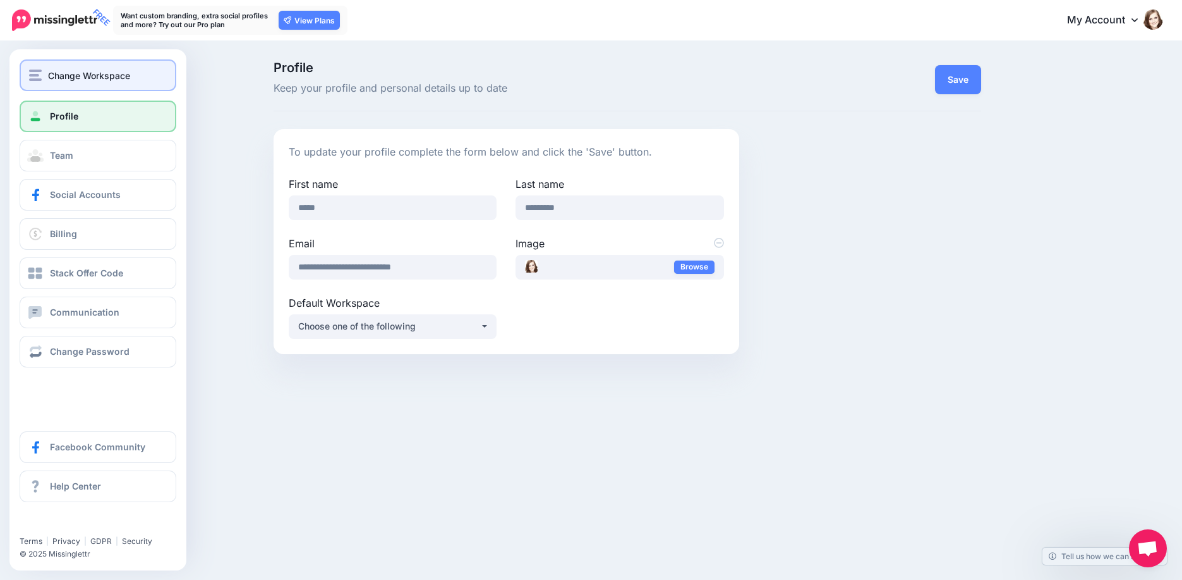
click at [47, 76] on div "Change Workspace" at bounding box center [98, 75] width 138 height 15
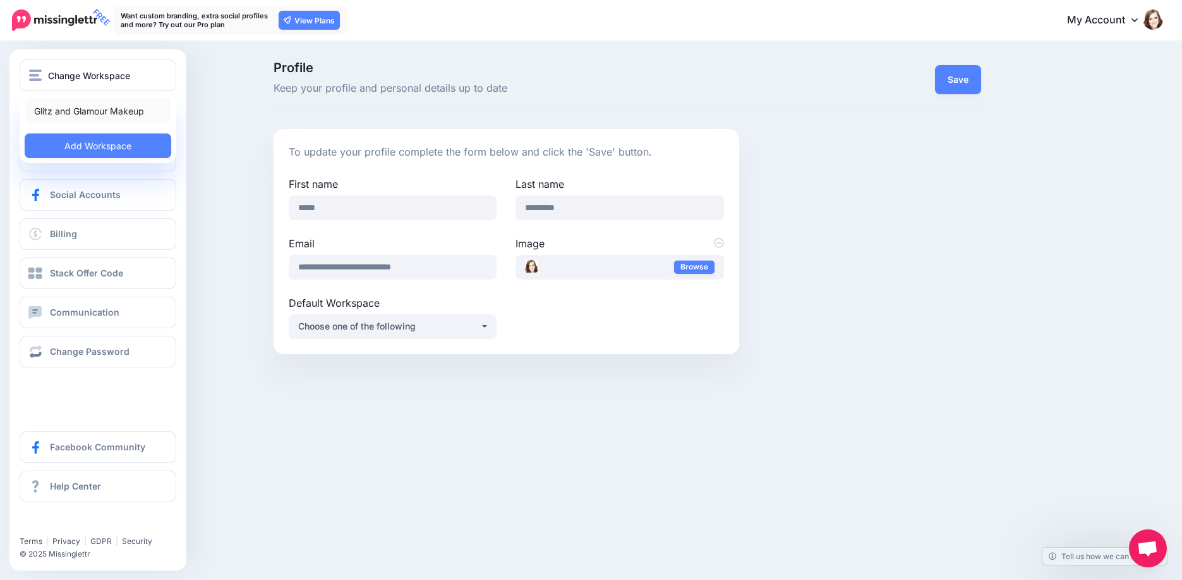
click at [53, 107] on link "Glitz and Glamour Makeup" at bounding box center [98, 111] width 147 height 25
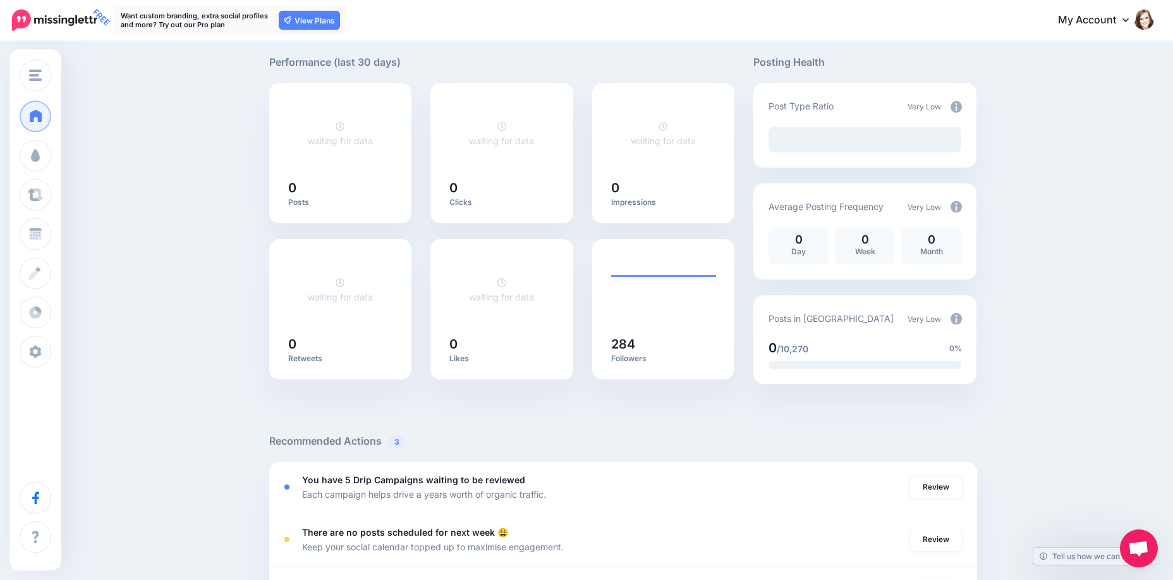
scroll to position [190, 0]
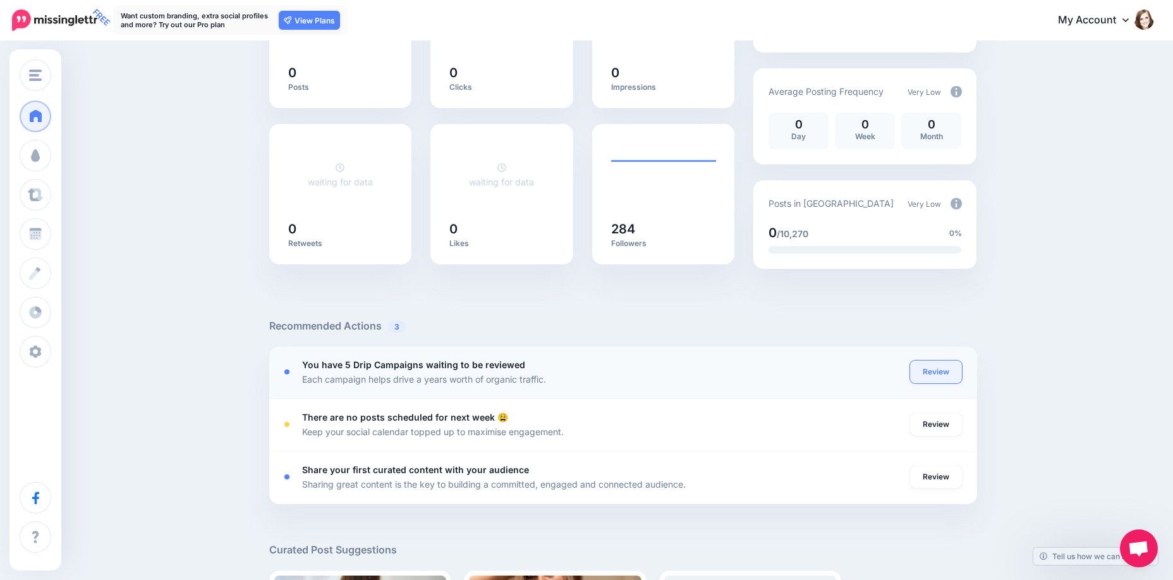
click at [947, 369] on link "Review" at bounding box center [936, 371] width 52 height 23
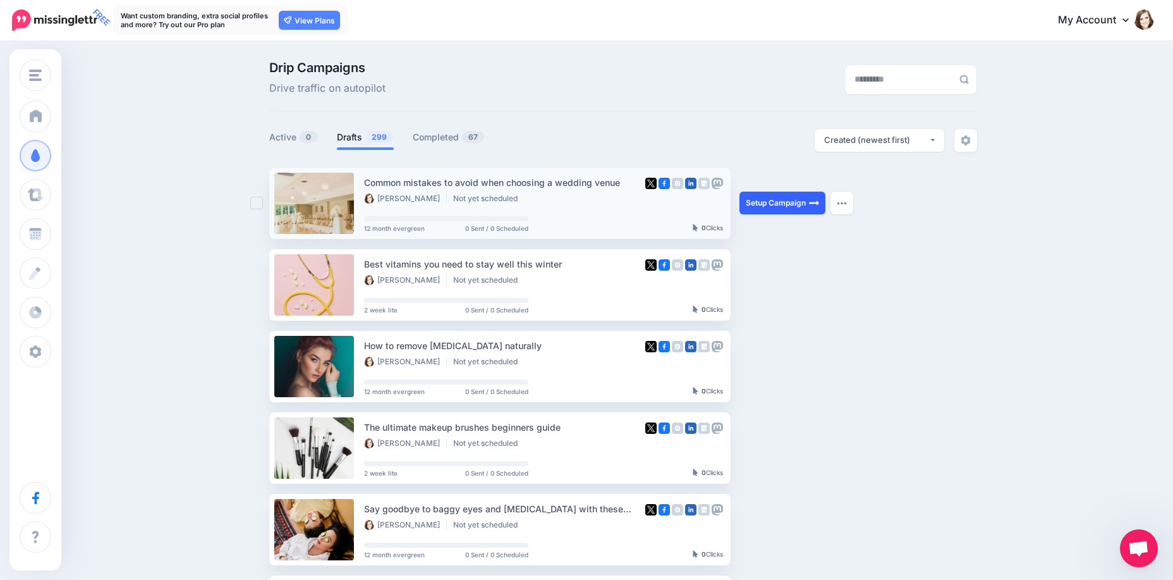
click at [762, 199] on link "Setup Campaign" at bounding box center [782, 202] width 86 height 23
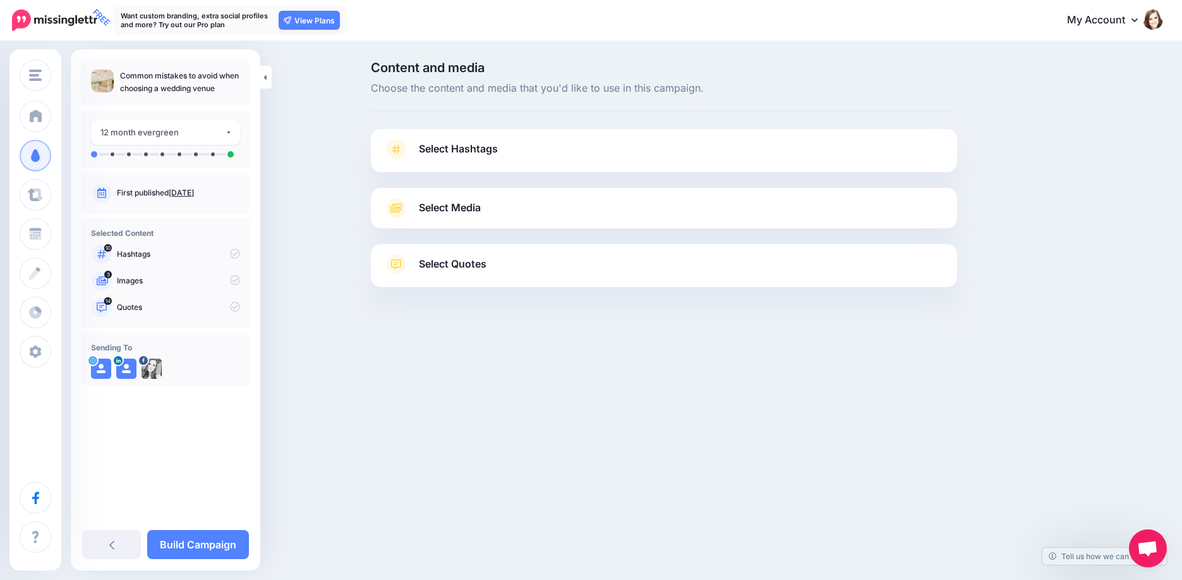
click at [504, 154] on link "Select Hashtags" at bounding box center [664, 155] width 561 height 33
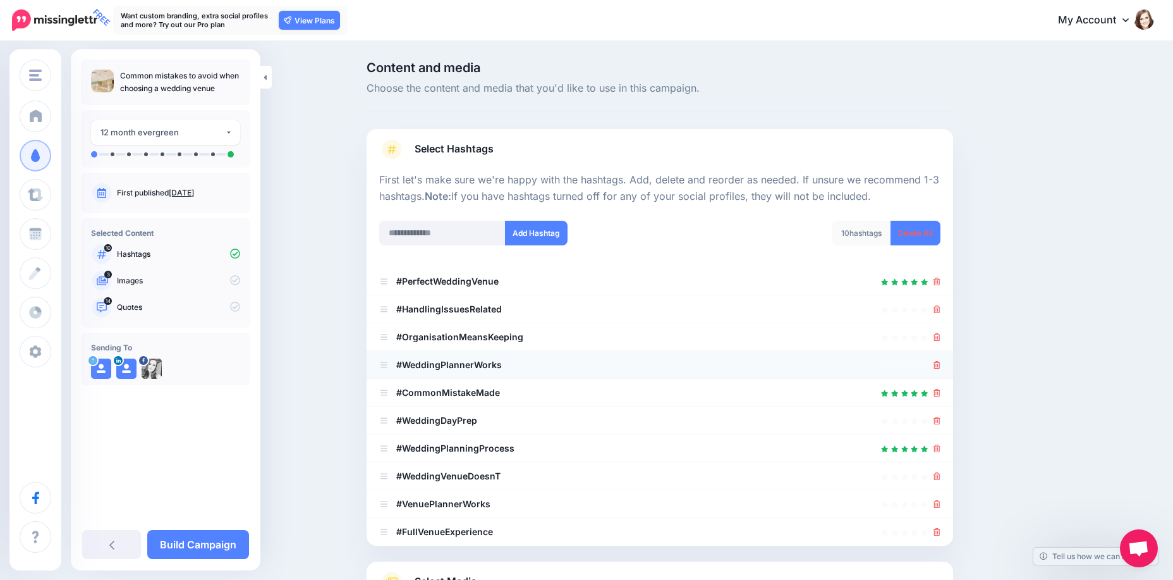
click at [441, 365] on b "#WeddingPlannerWorks" at bounding box center [449, 364] width 106 height 11
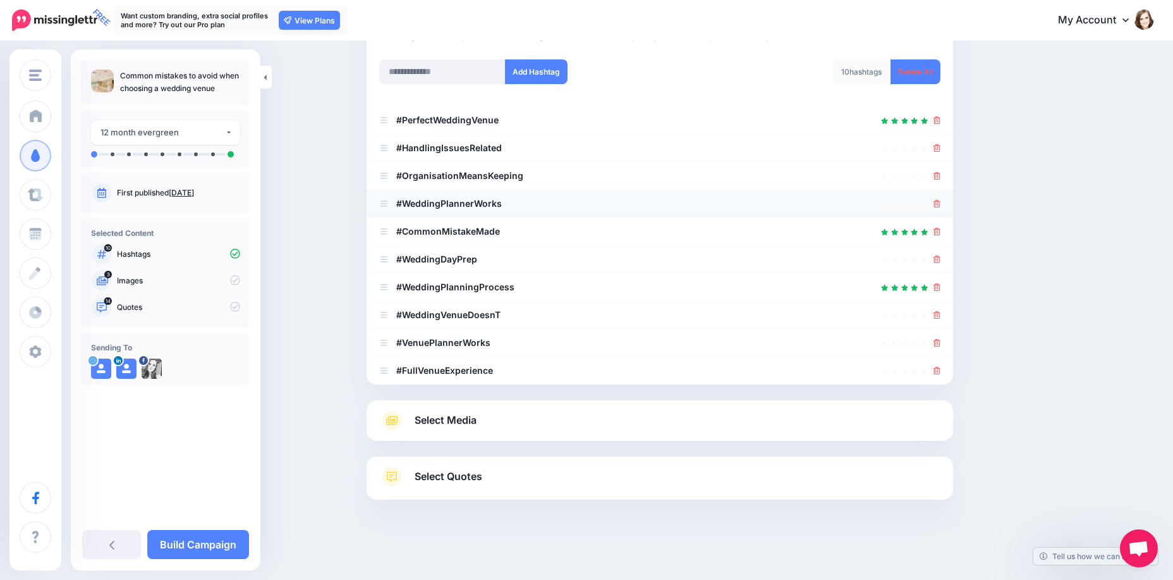
scroll to position [163, 0]
click at [437, 415] on span "Select Media" at bounding box center [446, 418] width 62 height 17
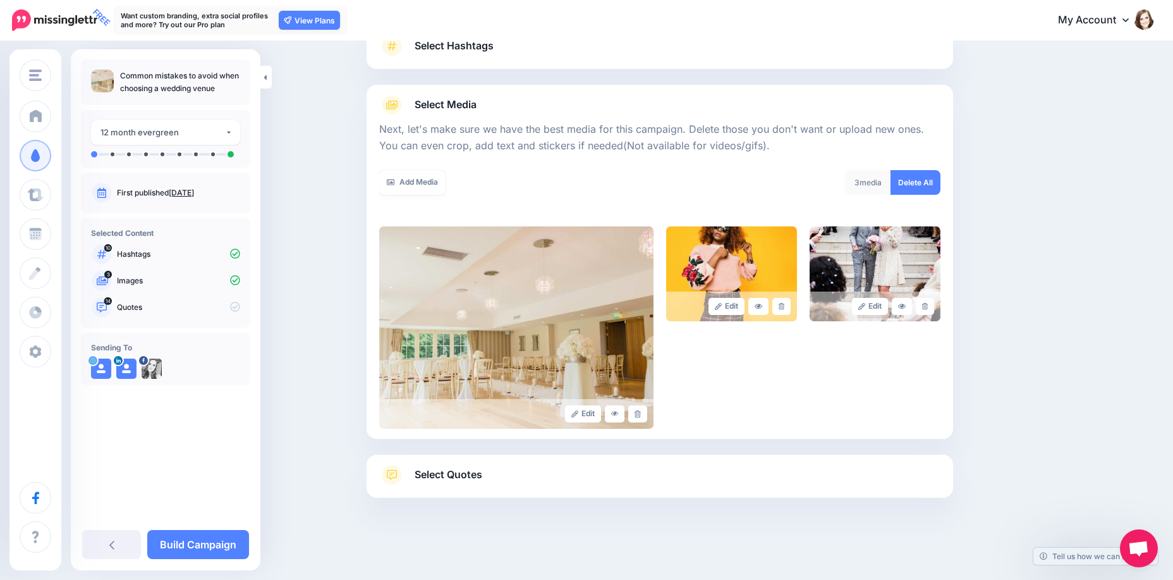
scroll to position [103, 0]
click at [782, 307] on link at bounding box center [781, 306] width 18 height 17
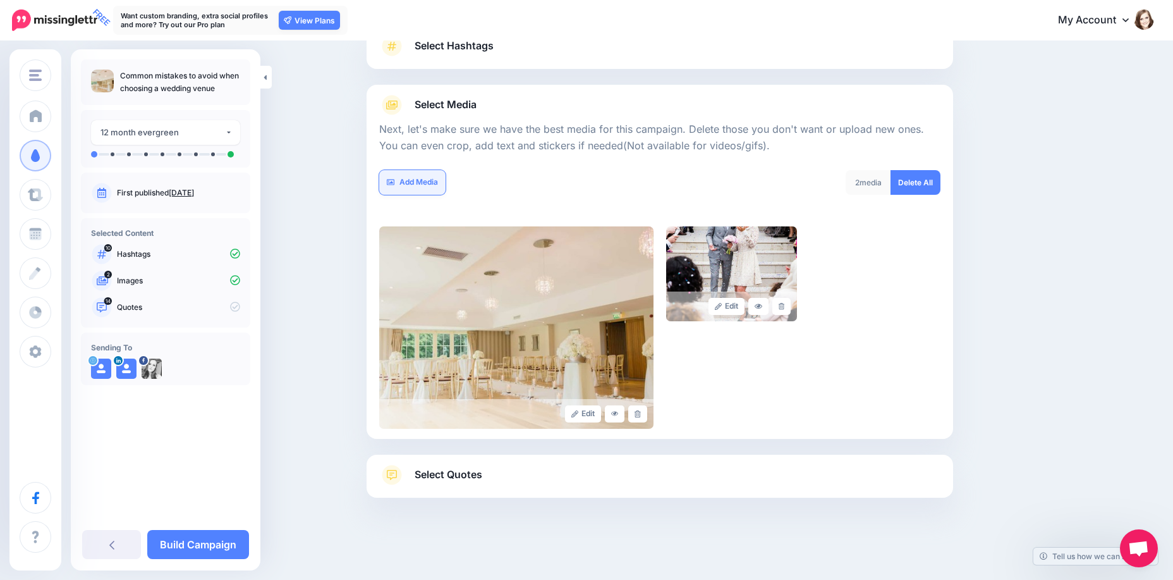
click at [411, 176] on link "Add Media" at bounding box center [412, 182] width 66 height 25
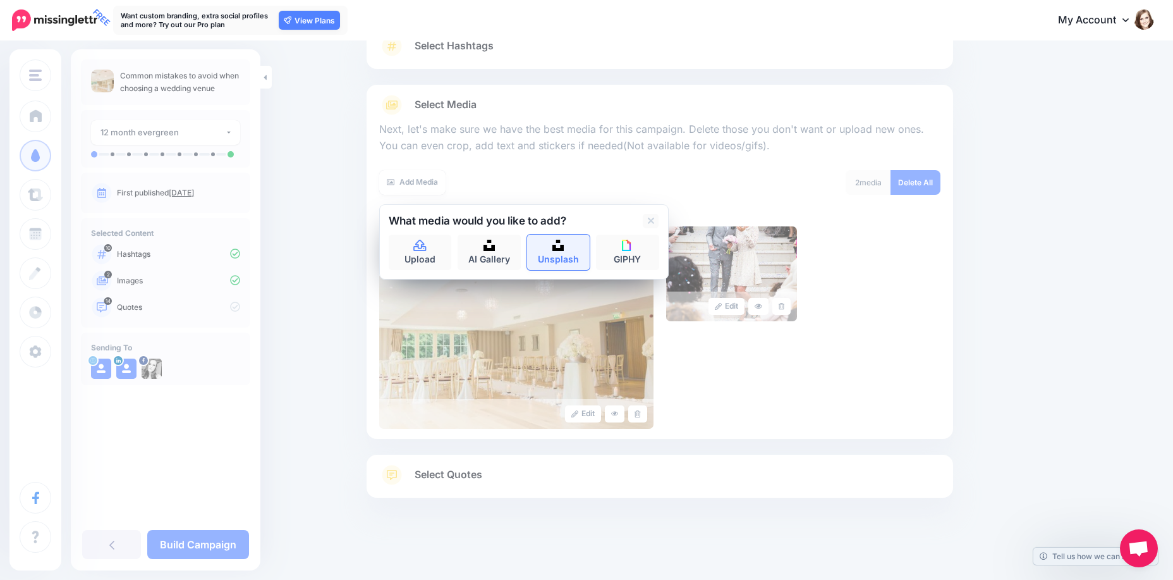
click at [549, 262] on link "Unsplash" at bounding box center [558, 251] width 63 height 35
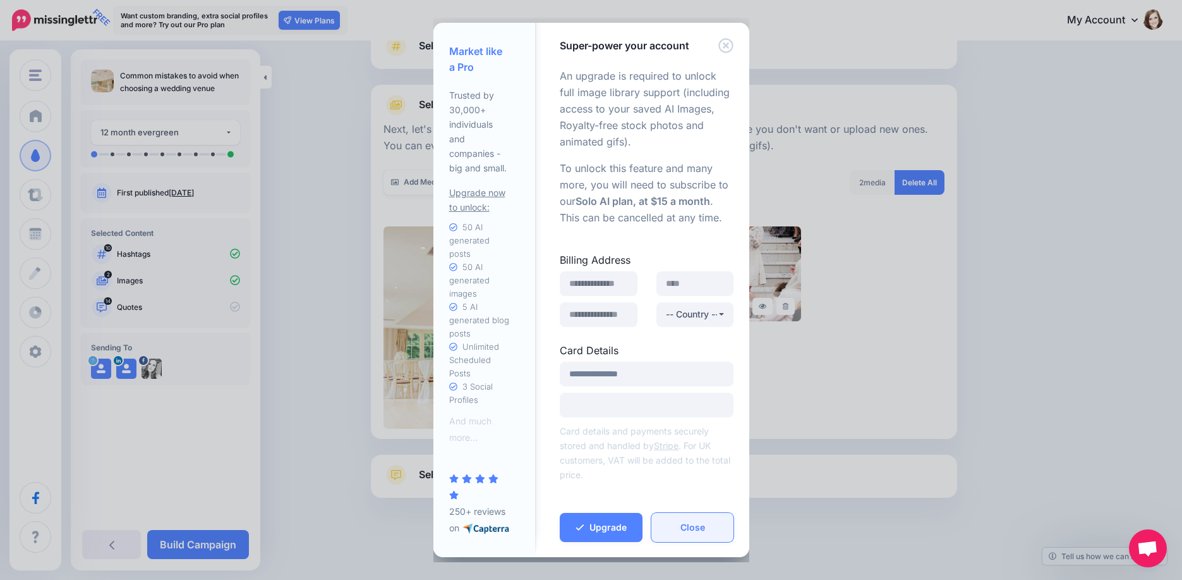
click at [674, 524] on button "Close" at bounding box center [693, 527] width 83 height 29
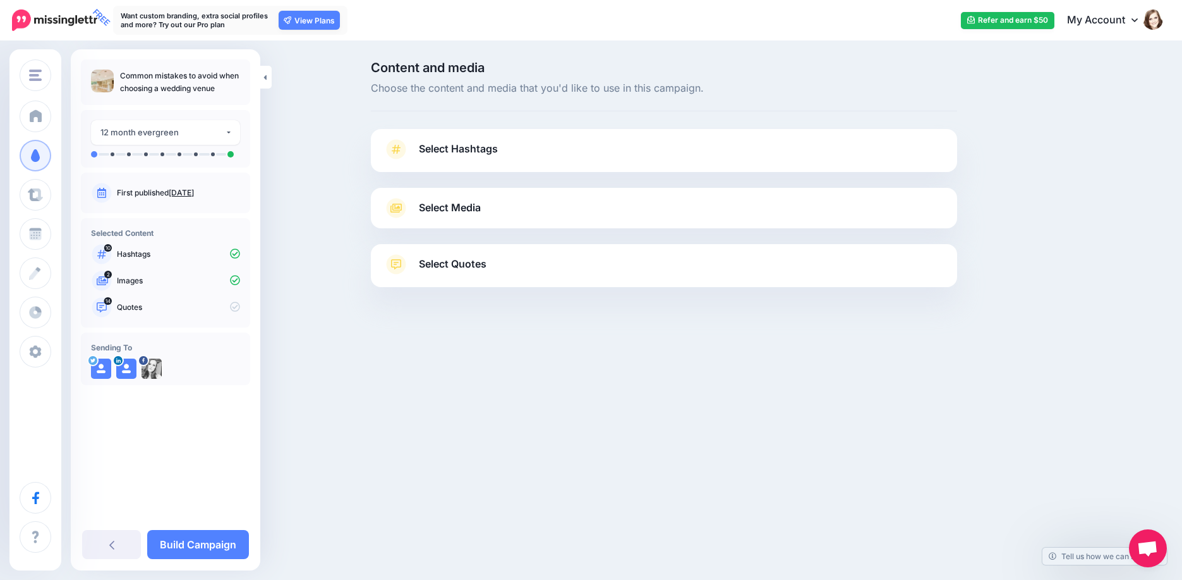
click at [458, 207] on span "Select Media" at bounding box center [450, 207] width 62 height 17
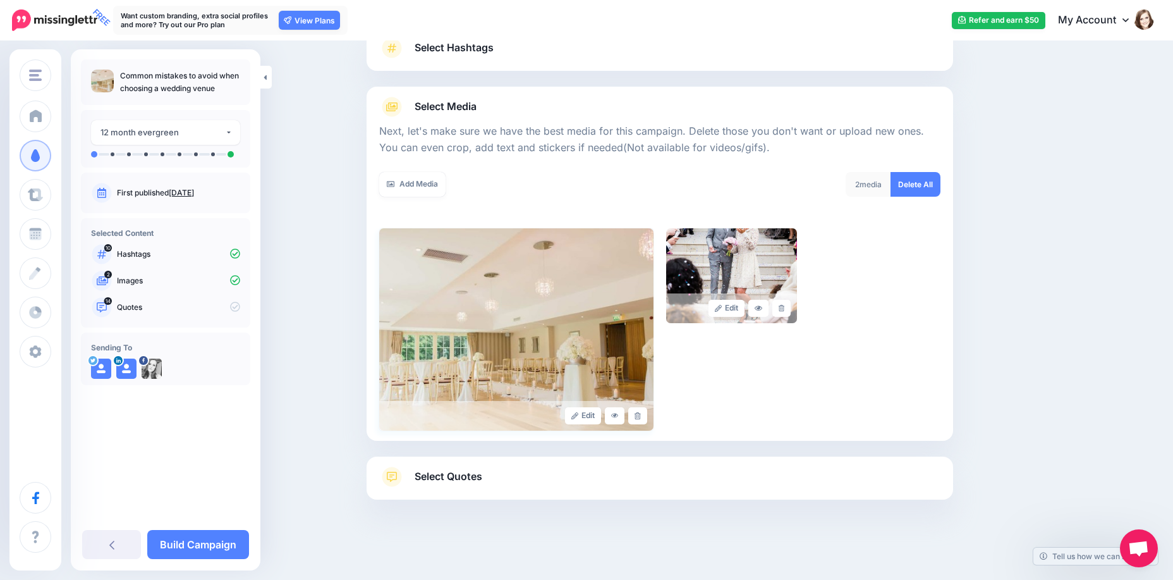
scroll to position [103, 0]
click at [470, 487] on link "Select Quotes" at bounding box center [659, 481] width 561 height 33
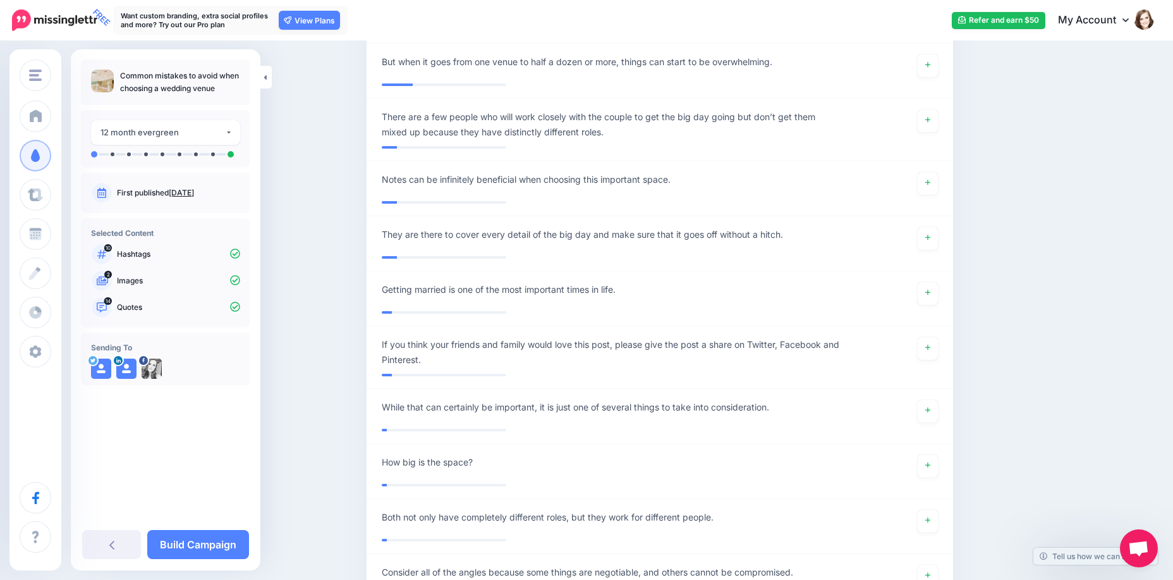
scroll to position [1922, 0]
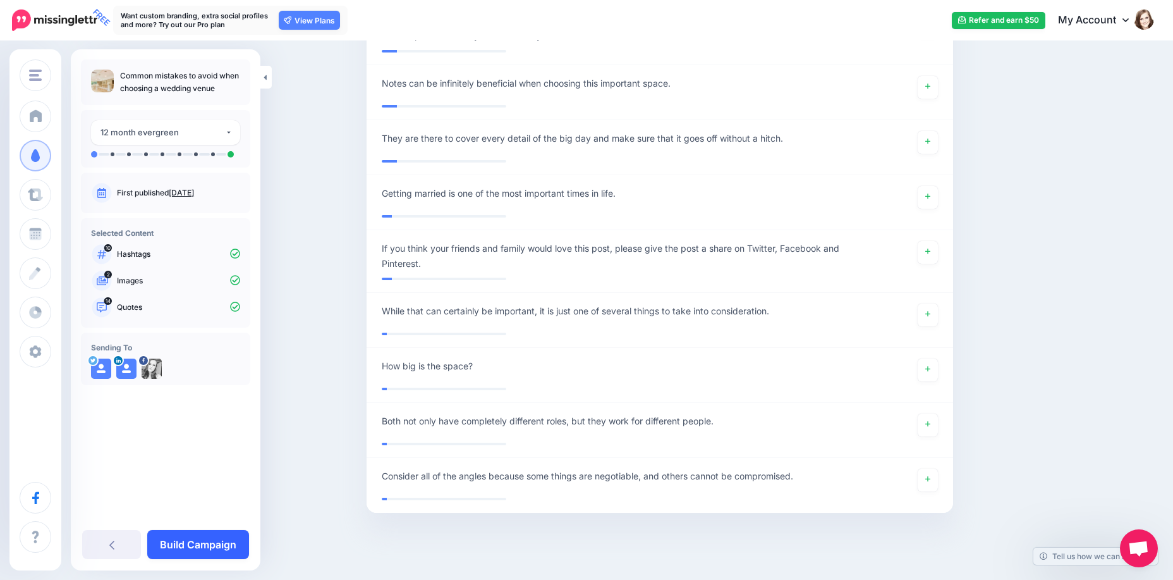
click at [189, 535] on link "Build Campaign" at bounding box center [198, 544] width 102 height 29
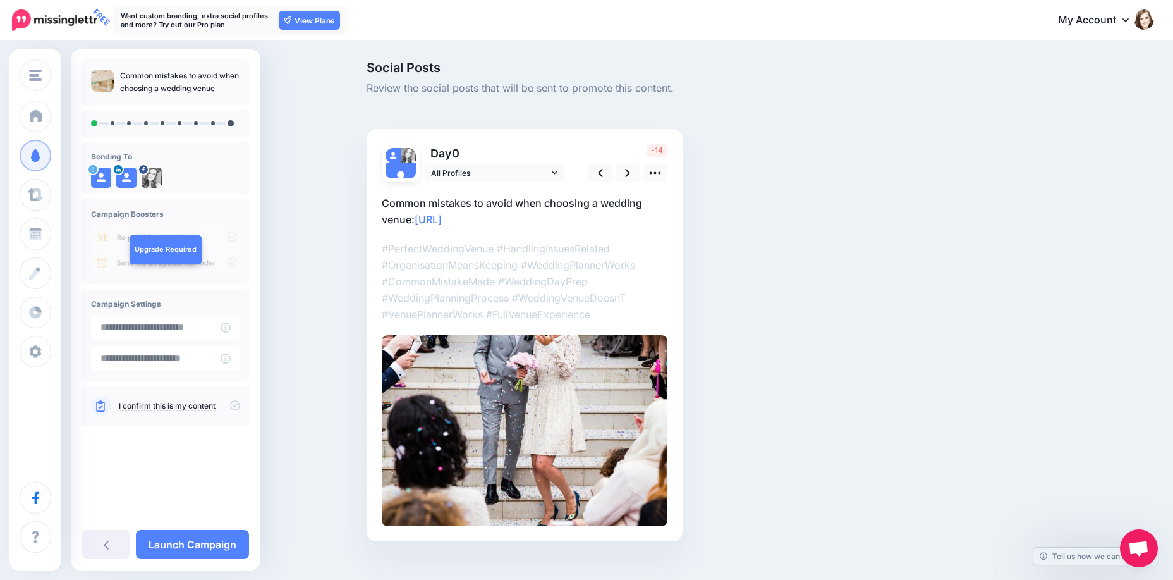
click at [607, 277] on p "#PerfectWeddingVenue #HandlingIssuesRelated #OrganisationMeansKeeping #WeddingP…" at bounding box center [525, 281] width 286 height 82
click at [569, 294] on p "#PerfectWeddingVenue #HandlingIssuesRelated #OrganisationMeansKeeping #WeddingP…" at bounding box center [525, 281] width 286 height 82
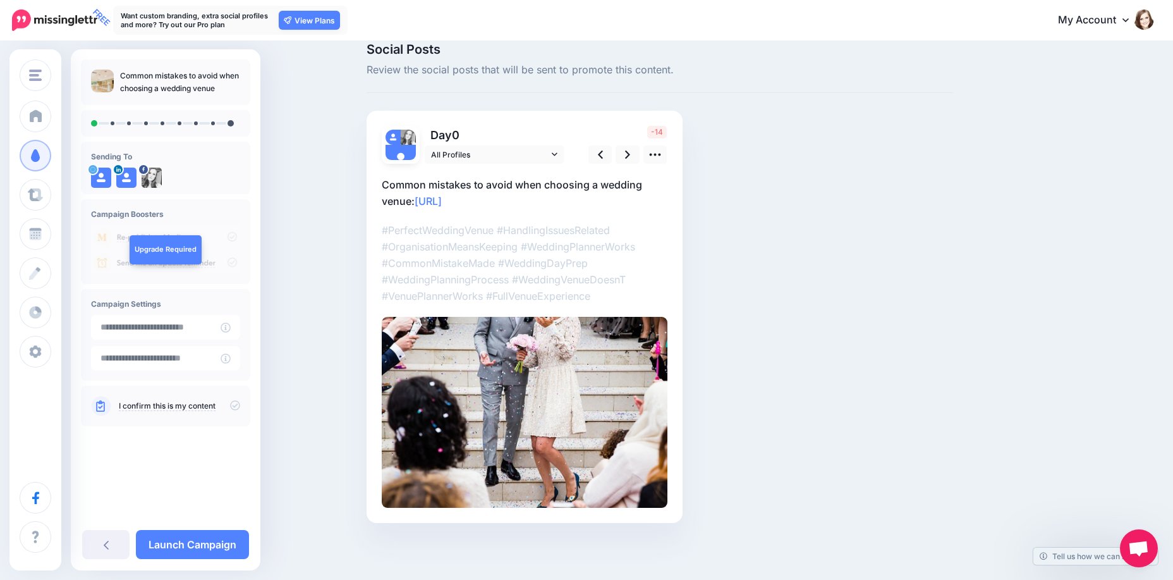
click at [233, 404] on icon at bounding box center [235, 405] width 10 height 10
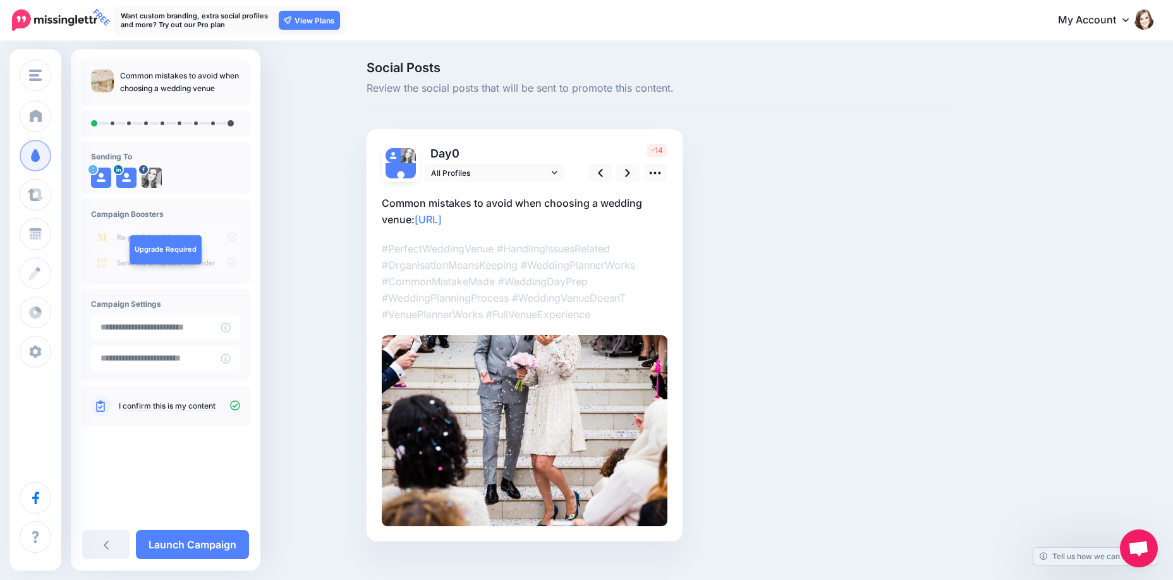
click at [568, 270] on p "#PerfectWeddingVenue #HandlingIssuesRelated #OrganisationMeansKeeping #WeddingP…" at bounding box center [525, 281] width 286 height 82
drag, startPoint x: 565, startPoint y: 295, endPoint x: 538, endPoint y: 288, distance: 27.9
click at [538, 289] on p "#PerfectWeddingVenue #HandlingIssuesRelated #OrganisationMeansKeeping #WeddingP…" at bounding box center [525, 281] width 286 height 82
drag, startPoint x: 538, startPoint y: 288, endPoint x: 665, endPoint y: 174, distance: 171.0
click at [662, 174] on icon at bounding box center [654, 172] width 13 height 13
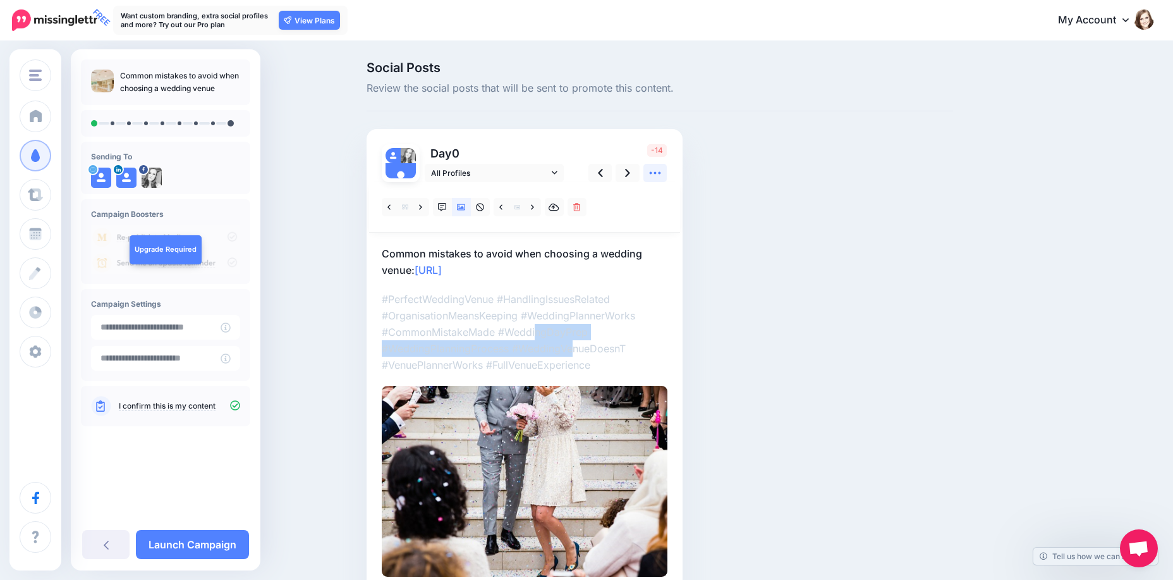
click at [662, 174] on icon at bounding box center [654, 172] width 13 height 13
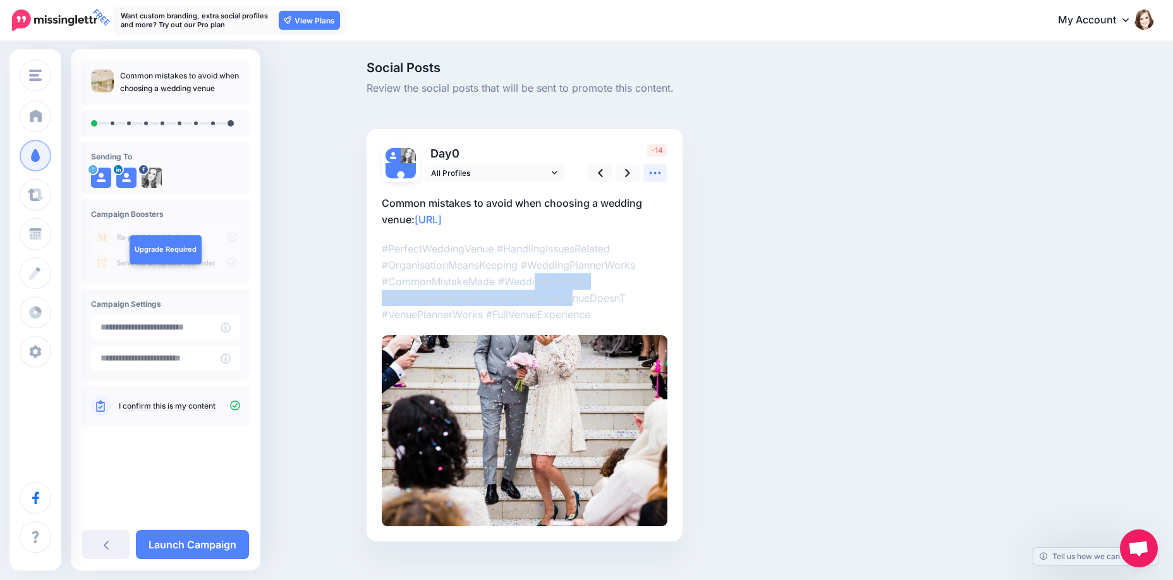
click at [662, 174] on icon at bounding box center [654, 172] width 13 height 13
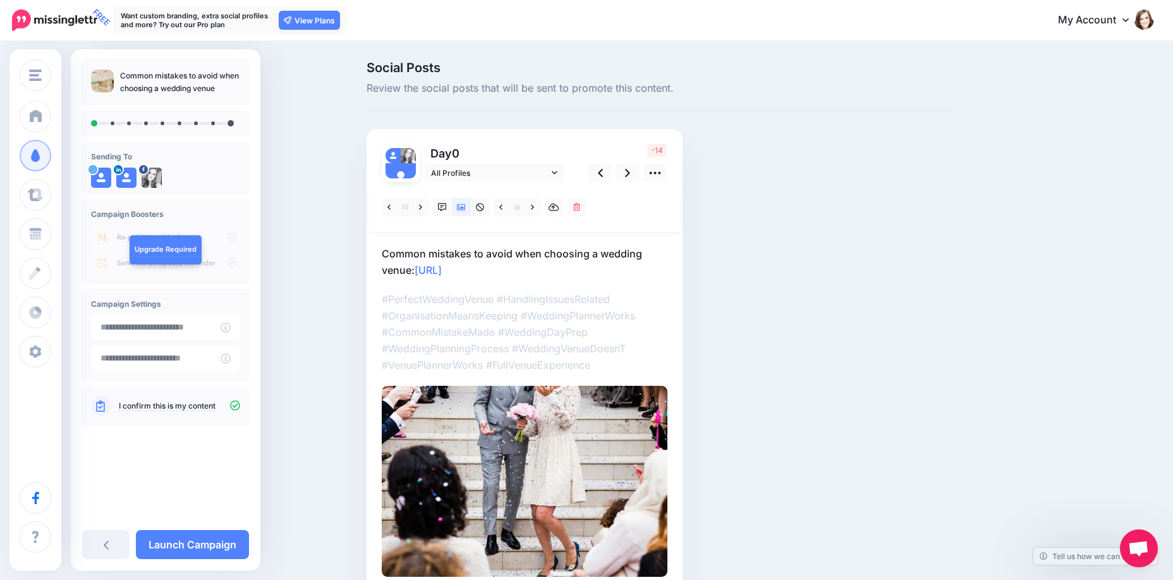
click at [463, 310] on p "#PerfectWeddingVenue #HandlingIssuesRelated #OrganisationMeansKeeping #WeddingP…" at bounding box center [525, 332] width 286 height 82
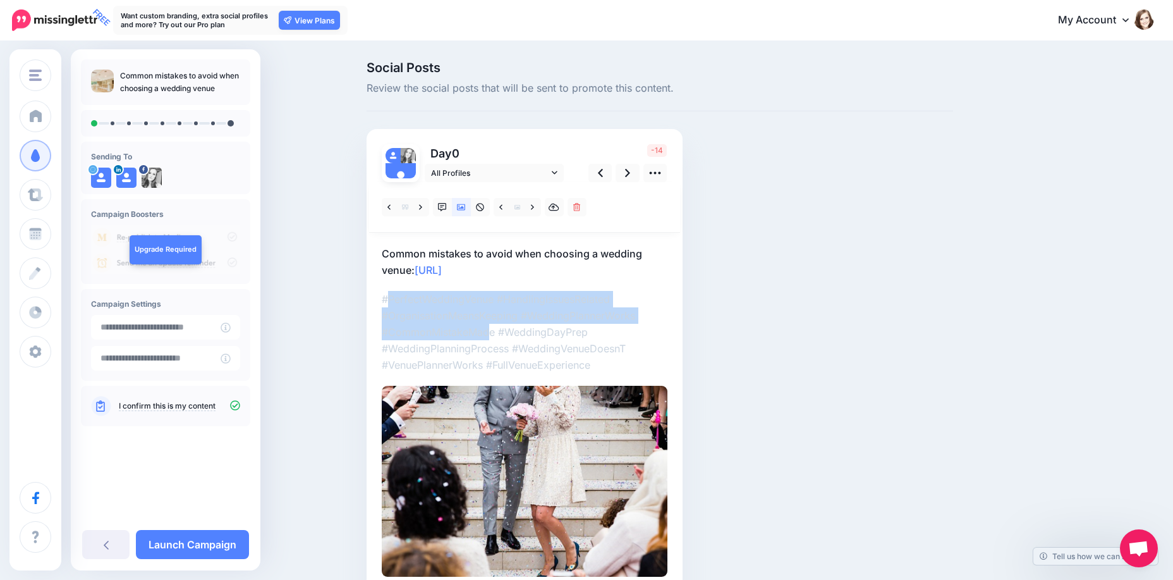
drag, startPoint x: 492, startPoint y: 329, endPoint x: 391, endPoint y: 295, distance: 106.9
click at [391, 295] on p "#PerfectWeddingVenue #HandlingIssuesRelated #OrganisationMeansKeeping #WeddingP…" at bounding box center [525, 332] width 286 height 82
drag, startPoint x: 391, startPoint y: 295, endPoint x: 417, endPoint y: 302, distance: 27.6
click at [417, 302] on p "#PerfectWeddingVenue #HandlingIssuesRelated #OrganisationMeansKeeping #WeddingP…" at bounding box center [525, 332] width 286 height 82
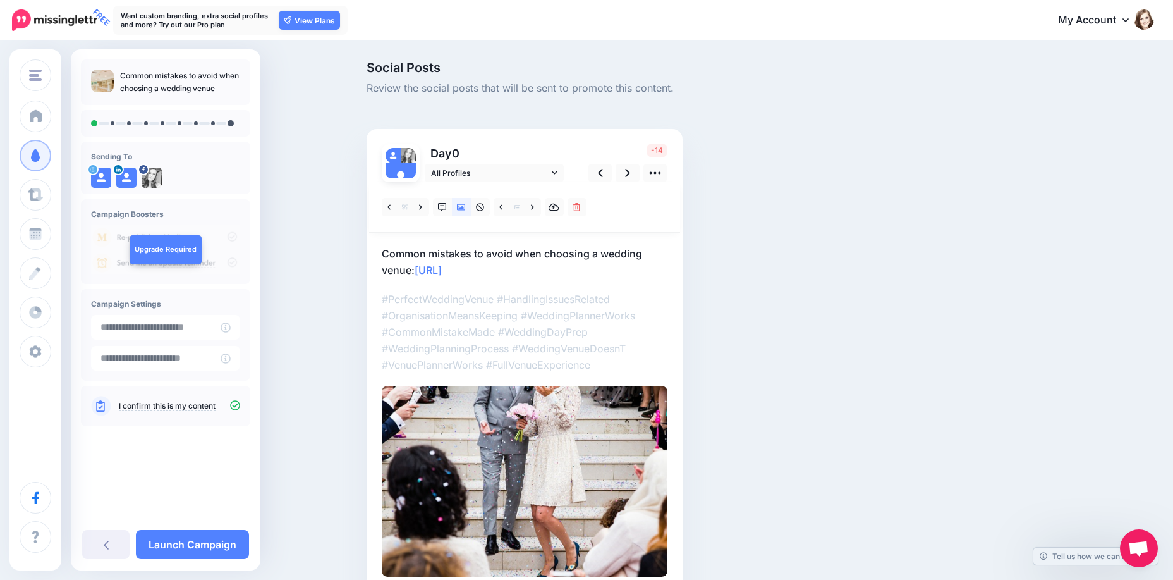
click at [478, 317] on p "#PerfectWeddingVenue #HandlingIssuesRelated #OrganisationMeansKeeping #WeddingP…" at bounding box center [525, 332] width 286 height 82
click at [534, 210] on icon at bounding box center [532, 207] width 3 height 9
click at [529, 166] on span "All Profiles" at bounding box center [490, 172] width 118 height 13
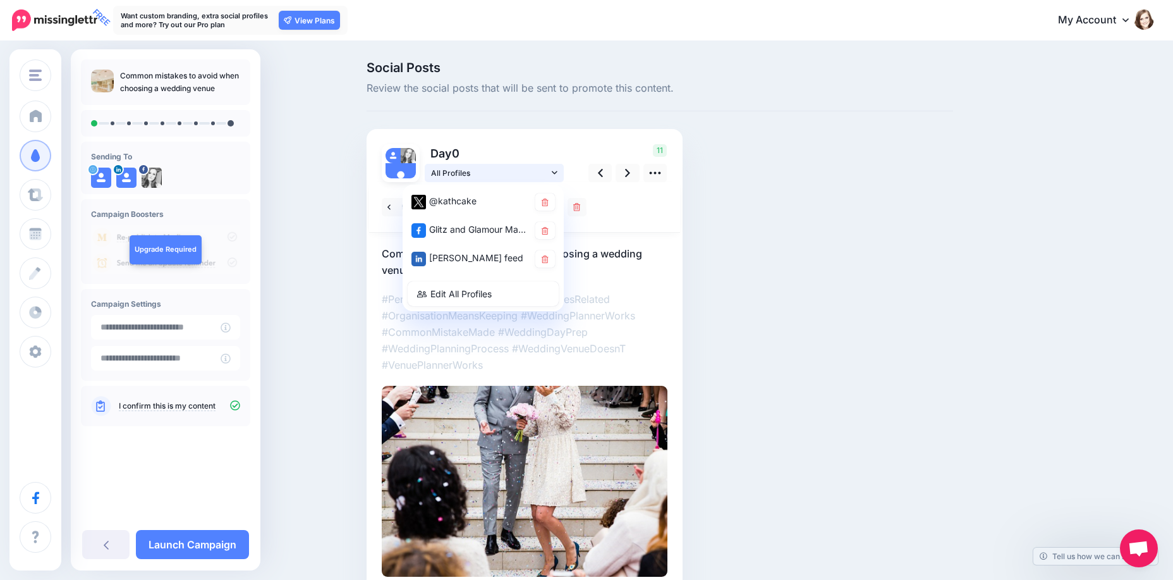
click at [529, 166] on span "All Profiles" at bounding box center [490, 172] width 118 height 13
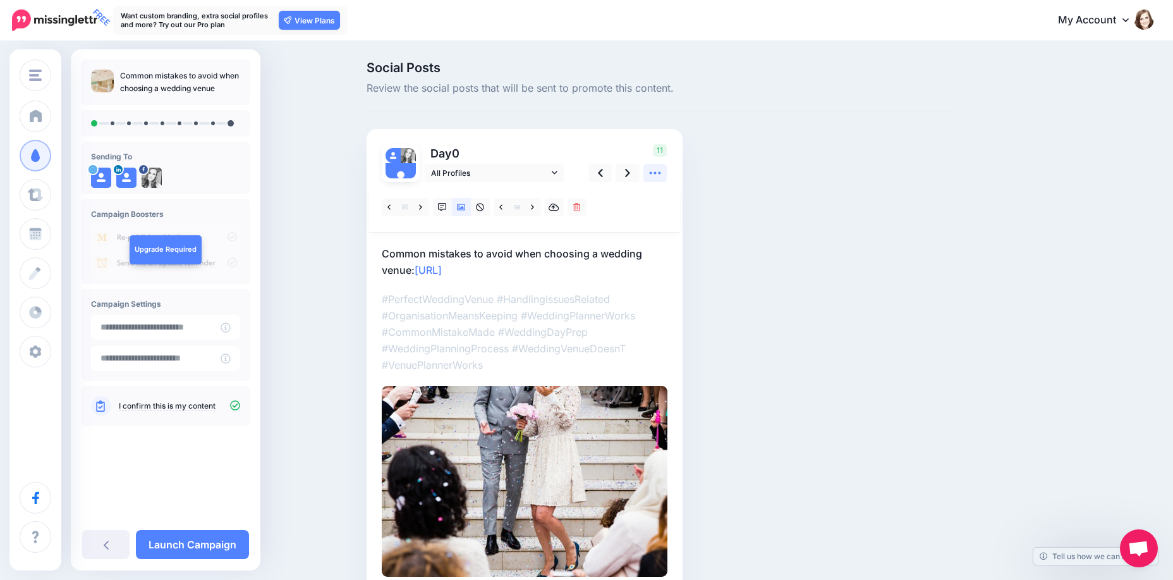
click at [661, 174] on icon at bounding box center [654, 172] width 13 height 13
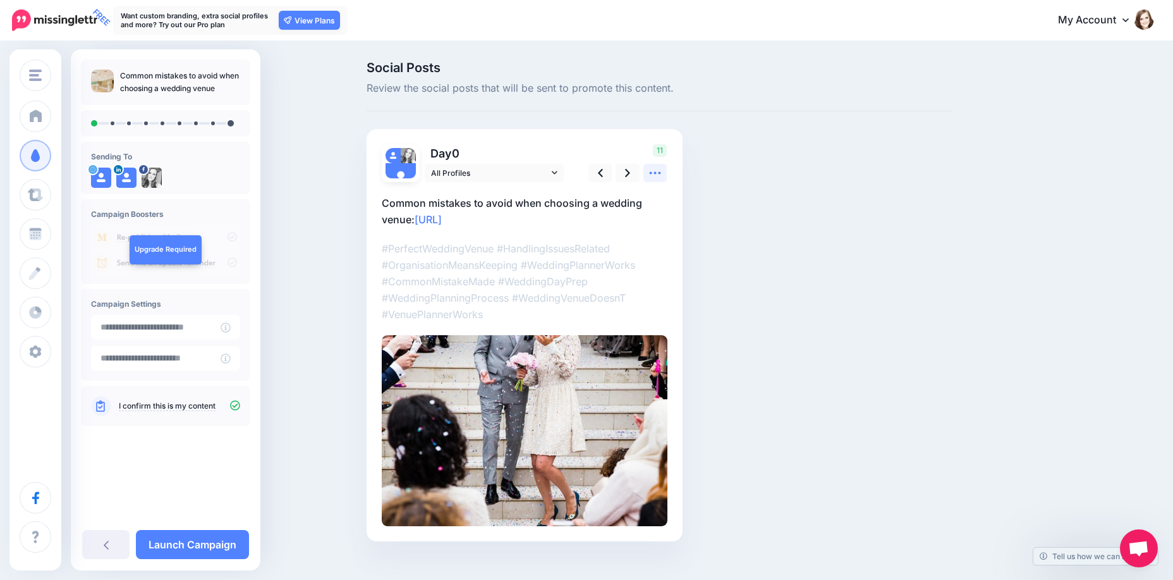
scroll to position [18, 0]
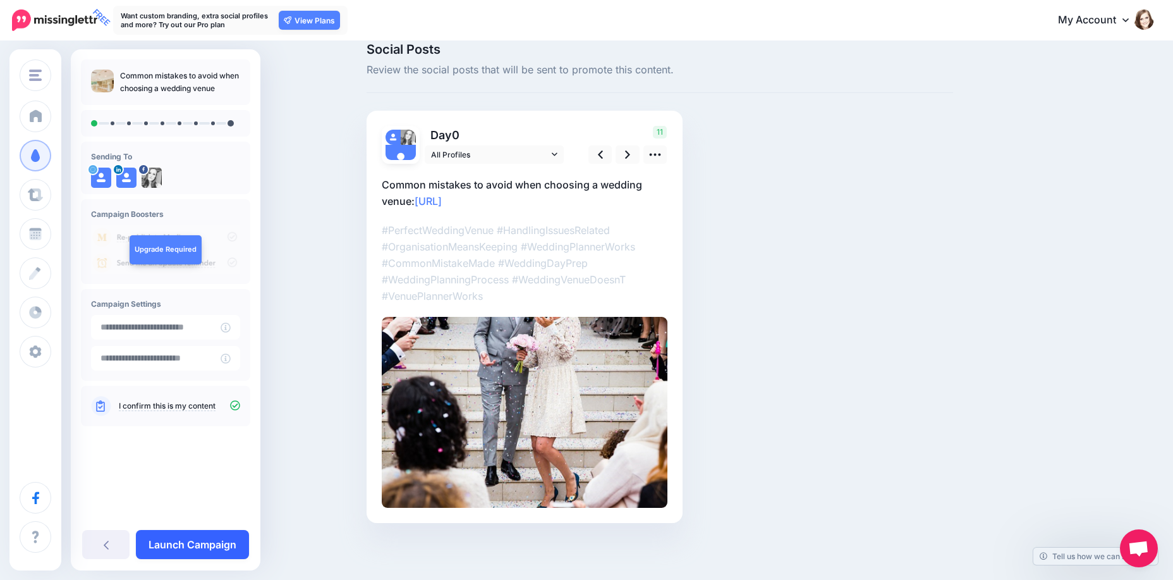
click at [191, 543] on link "Launch Campaign" at bounding box center [192, 544] width 113 height 29
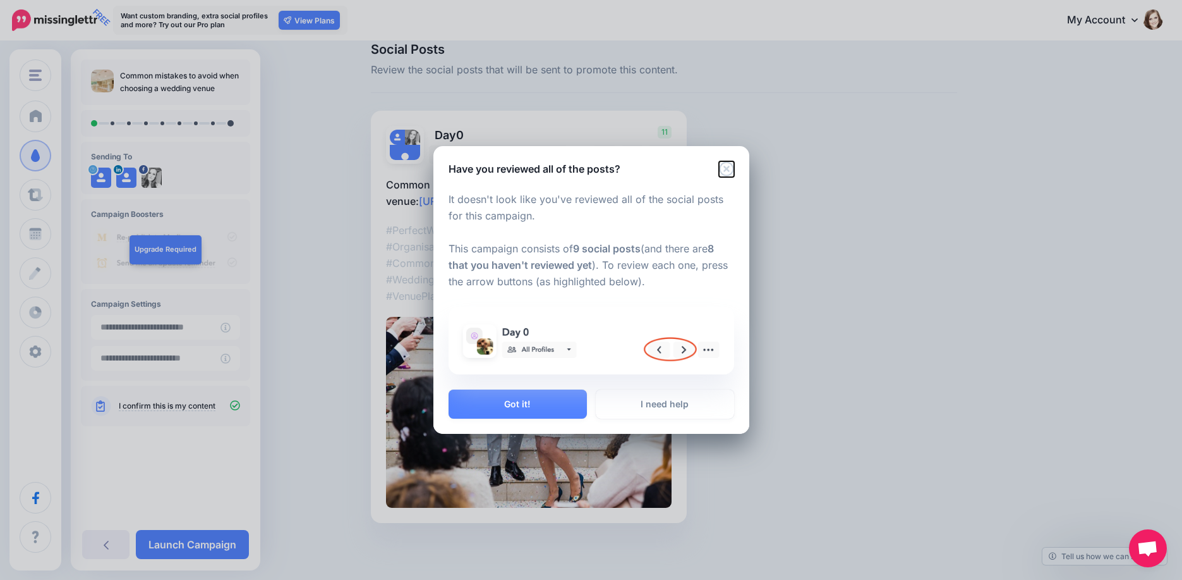
click at [728, 167] on icon "Close" at bounding box center [726, 169] width 15 height 15
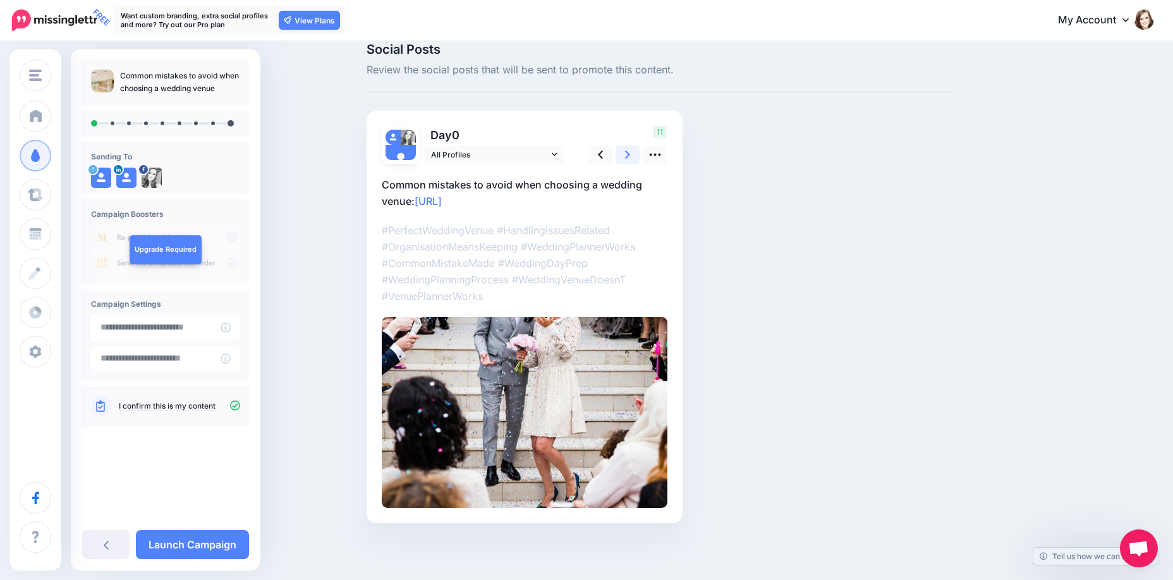
click at [630, 157] on icon at bounding box center [627, 154] width 5 height 13
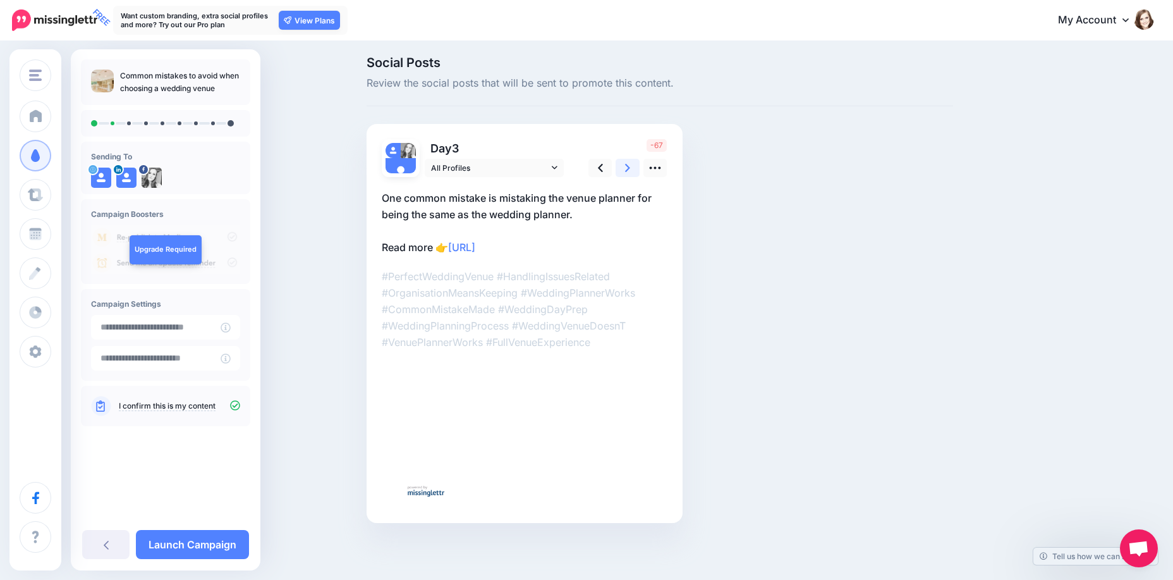
scroll to position [5, 0]
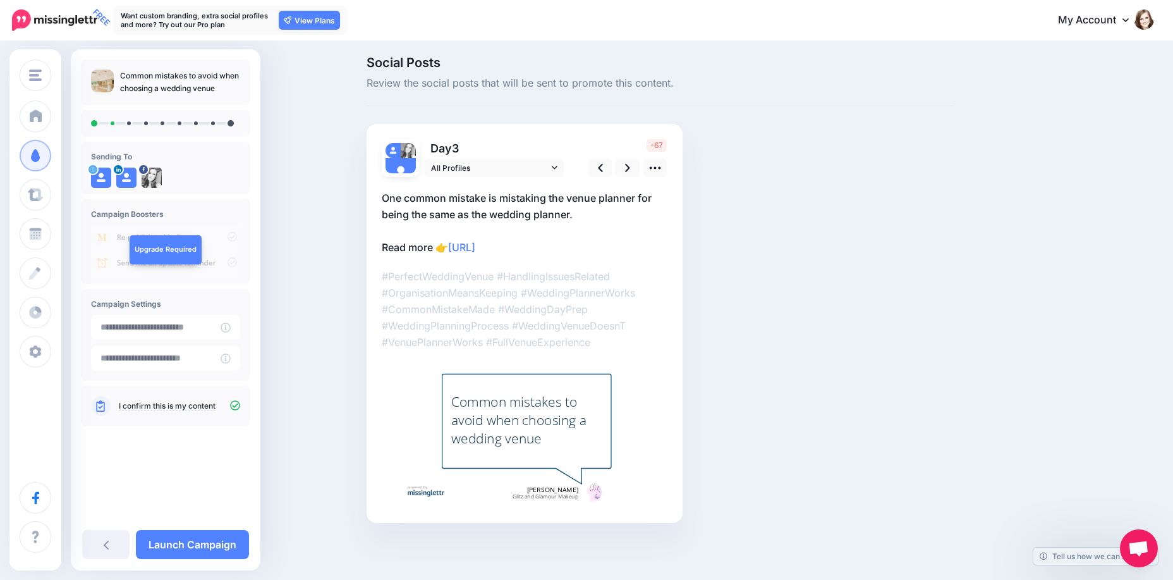
click at [574, 441] on div "Common mistakes to avoid when choosing a wedding venue" at bounding box center [526, 420] width 151 height 56
type textarea "**********"
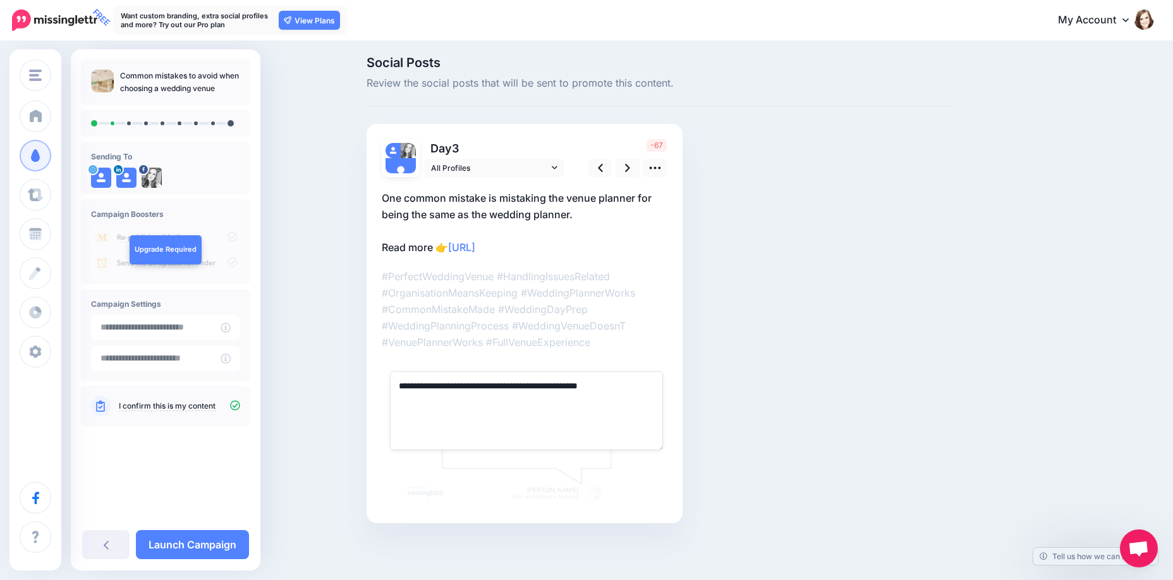
click at [585, 317] on p "#PerfectWeddingVenue #HandlingIssuesRelated #OrganisationMeansKeeping #WeddingP…" at bounding box center [525, 309] width 286 height 82
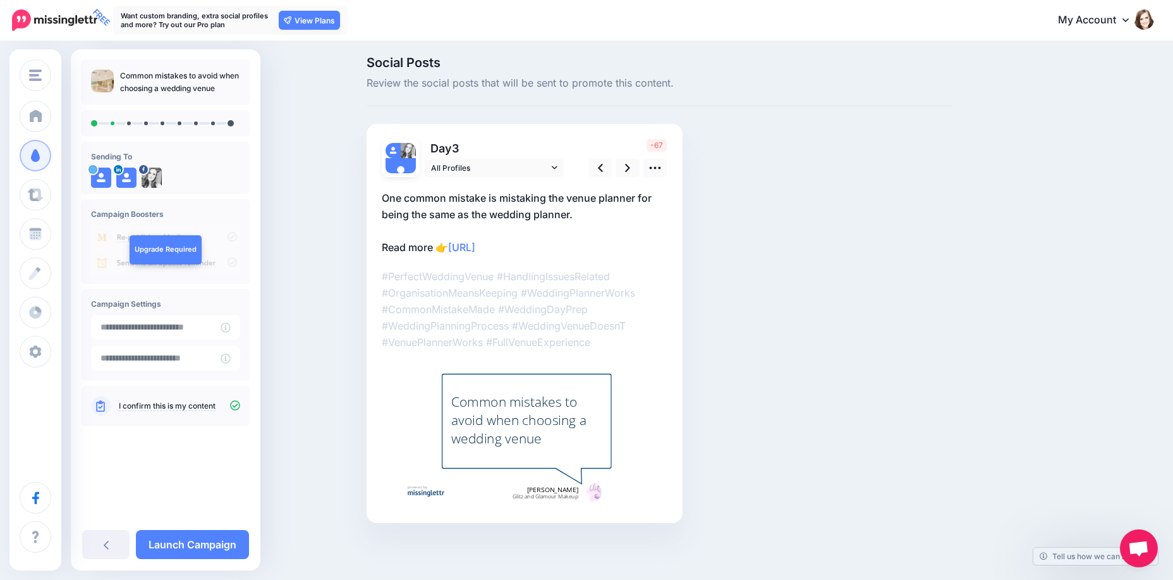
click at [585, 317] on p "#PerfectWeddingVenue #HandlingIssuesRelated #OrganisationMeansKeeping #WeddingP…" at bounding box center [525, 309] width 286 height 82
click at [562, 317] on p "#PerfectWeddingVenue #HandlingIssuesRelated #OrganisationMeansKeeping #WeddingP…" at bounding box center [525, 309] width 286 height 82
drag, startPoint x: 562, startPoint y: 317, endPoint x: 530, endPoint y: 296, distance: 38.7
click at [530, 296] on p "#PerfectWeddingVenue #HandlingIssuesRelated #OrganisationMeansKeeping #WeddingP…" at bounding box center [525, 309] width 286 height 82
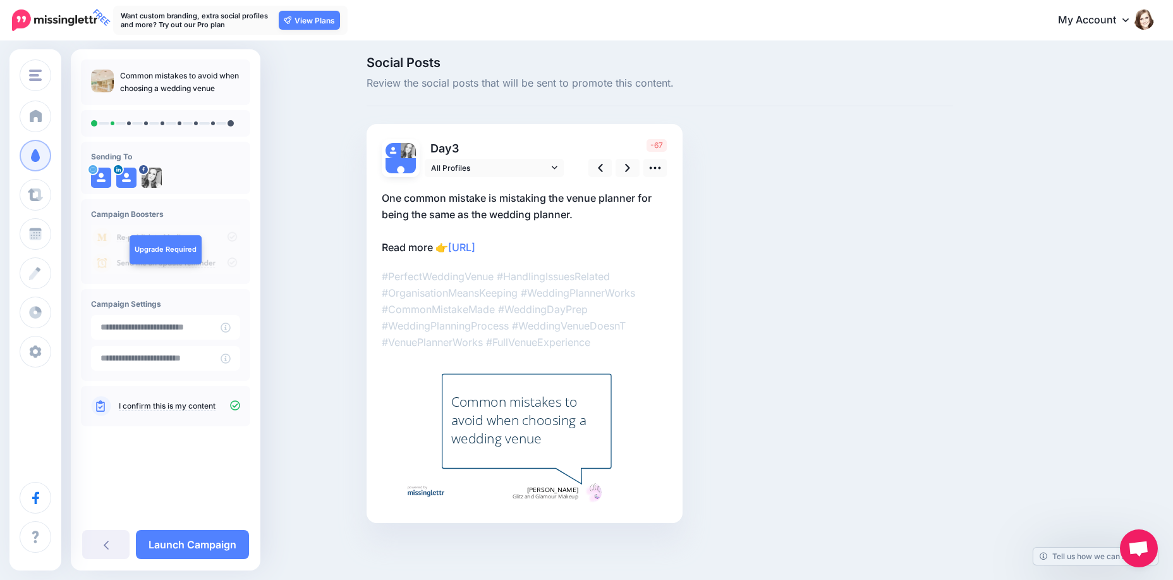
click at [474, 283] on p "#PerfectWeddingVenue #HandlingIssuesRelated #OrganisationMeansKeeping #WeddingP…" at bounding box center [525, 309] width 286 height 82
click at [662, 171] on icon at bounding box center [654, 167] width 13 height 13
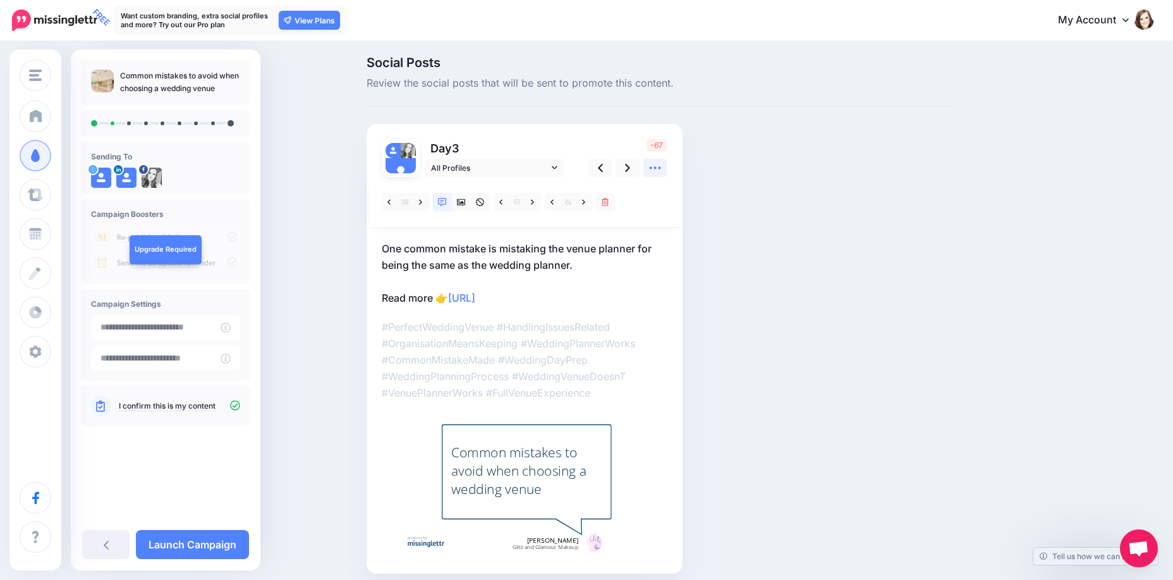
click at [662, 171] on icon at bounding box center [654, 167] width 13 height 13
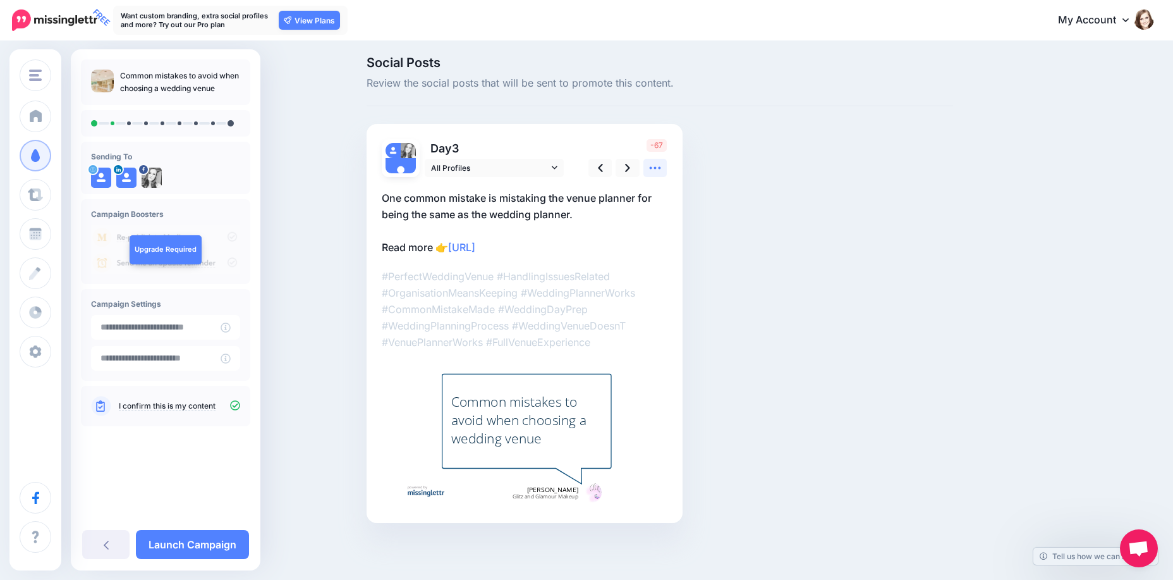
click at [662, 171] on icon at bounding box center [654, 167] width 13 height 13
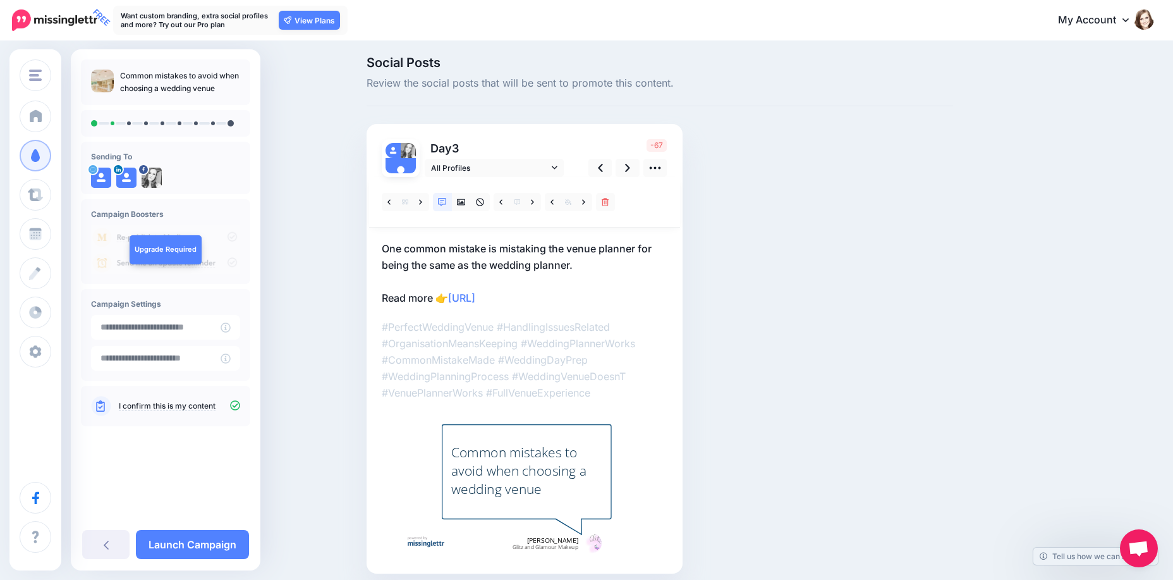
click at [566, 335] on p "#PerfectWeddingVenue #HandlingIssuesRelated #OrganisationMeansKeeping #WeddingP…" at bounding box center [525, 360] width 286 height 82
click at [572, 339] on p "#PerfectWeddingVenue #HandlingIssuesRelated #OrganisationMeansKeeping #WeddingP…" at bounding box center [525, 360] width 286 height 82
drag, startPoint x: 542, startPoint y: 353, endPoint x: 532, endPoint y: 360, distance: 12.6
click at [535, 358] on p "#PerfectWeddingVenue #HandlingIssuesRelated #OrganisationMeansKeeping #WeddingP…" at bounding box center [525, 360] width 286 height 82
click at [529, 362] on p "#PerfectWeddingVenue #HandlingIssuesRelated #OrganisationMeansKeeping #WeddingP…" at bounding box center [525, 360] width 286 height 82
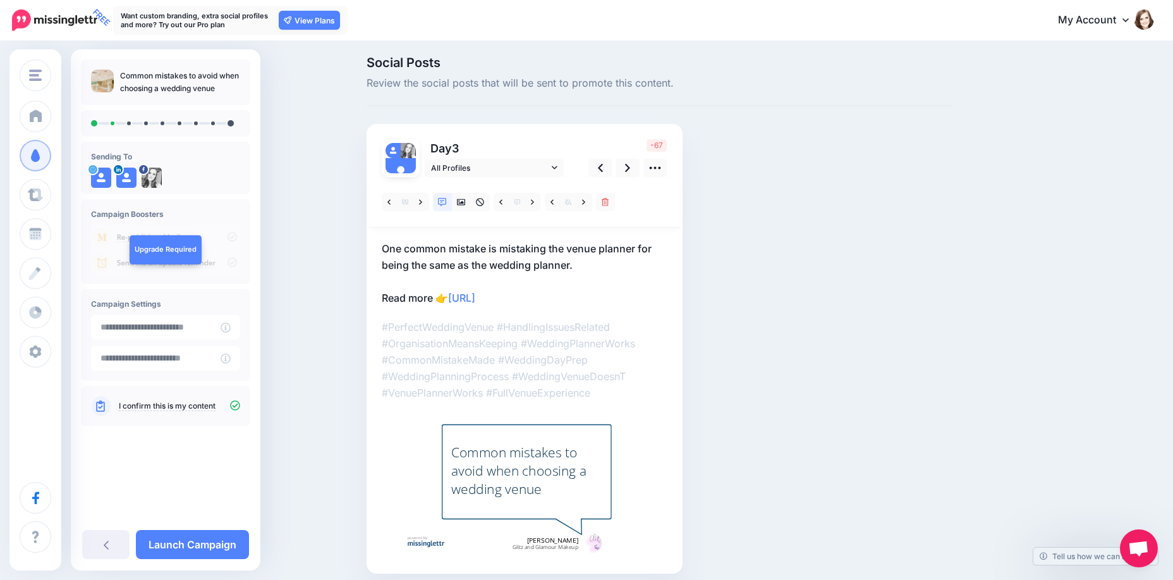
drag, startPoint x: 529, startPoint y: 362, endPoint x: 641, endPoint y: 319, distance: 119.8
click at [552, 353] on p "#PerfectWeddingVenue #HandlingIssuesRelated #OrganisationMeansKeeping #WeddingP…" at bounding box center [525, 360] width 286 height 82
drag, startPoint x: 641, startPoint y: 319, endPoint x: 729, endPoint y: 294, distance: 92.0
click at [694, 300] on div "Social Posts Review the social posts that will be sent to promote this content.…" at bounding box center [659, 333] width 605 height 555
click at [765, 285] on div "Social Posts Review the social posts that will be sent to promote this content.…" at bounding box center [659, 333] width 605 height 555
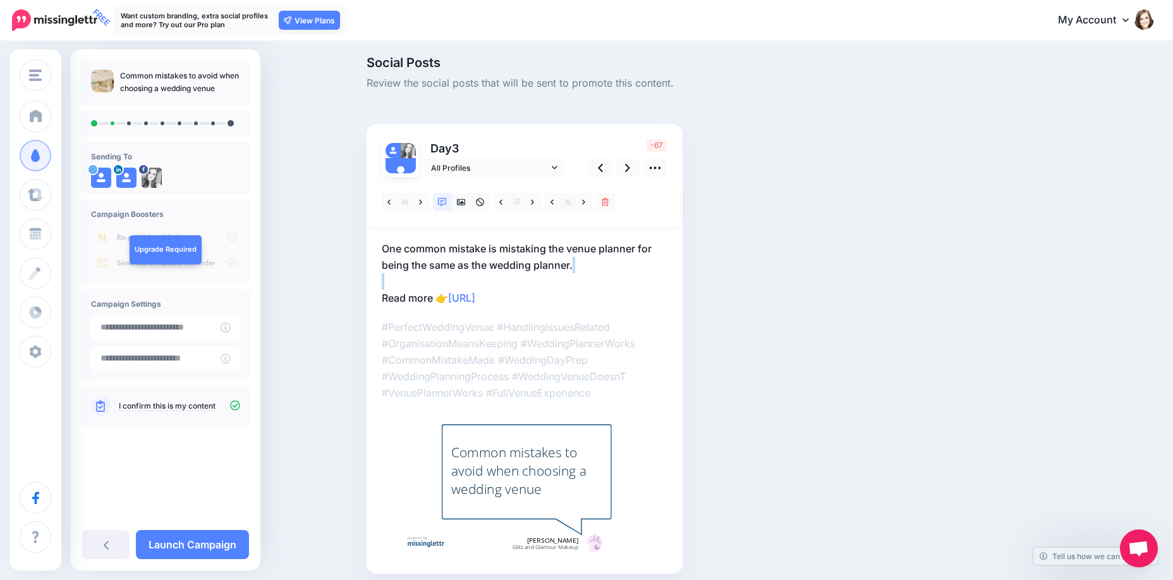
click at [765, 284] on div "Social Posts Review the social posts that will be sent to promote this content.…" at bounding box center [659, 333] width 605 height 555
drag, startPoint x: 712, startPoint y: 227, endPoint x: 700, endPoint y: 204, distance: 26.3
click at [711, 225] on div "Social Posts Review the social posts that will be sent to promote this content.…" at bounding box center [659, 333] width 605 height 555
click at [655, 170] on icon at bounding box center [654, 167] width 13 height 13
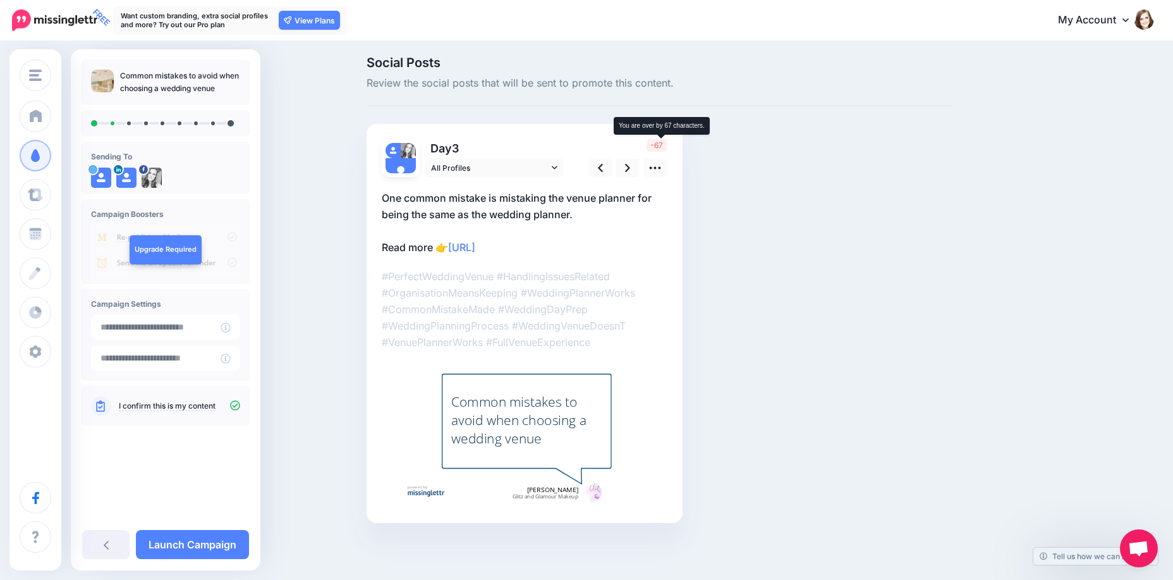
click at [657, 145] on span "-67" at bounding box center [657, 145] width 20 height 13
click at [657, 147] on span "-67" at bounding box center [657, 145] width 20 height 13
click at [571, 360] on div "Combined Shape" at bounding box center [525, 342] width 286 height 331
drag, startPoint x: 578, startPoint y: 324, endPoint x: 597, endPoint y: 321, distance: 19.8
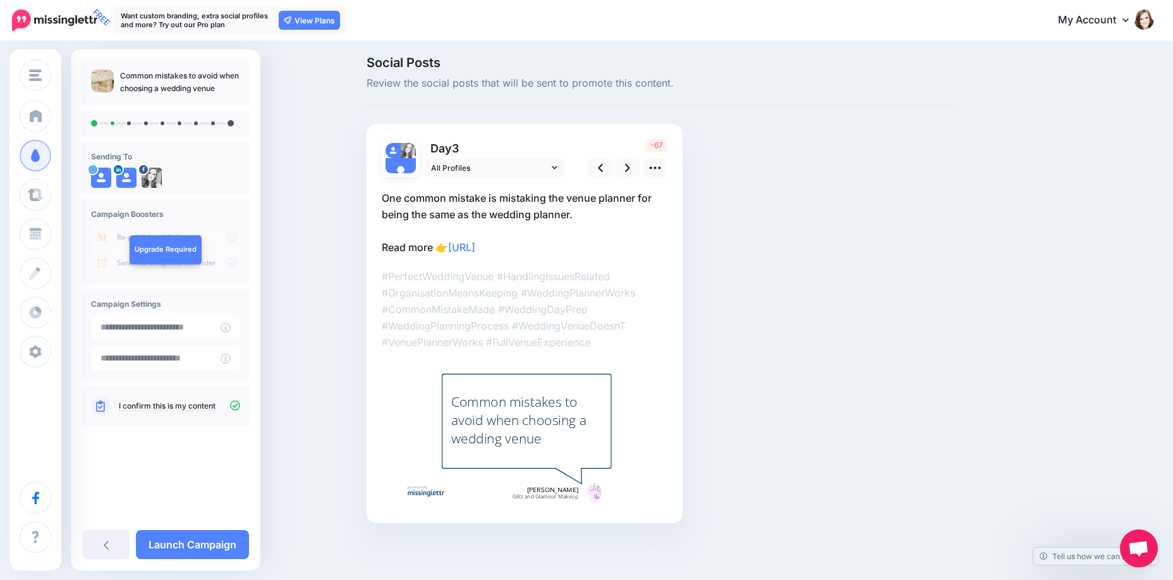
click at [580, 321] on p "#PerfectWeddingVenue #HandlingIssuesRelated #OrganisationMeansKeeping #WeddingP…" at bounding box center [525, 309] width 286 height 82
click at [605, 324] on p "#PerfectWeddingVenue #HandlingIssuesRelated #OrganisationMeansKeeping #WeddingP…" at bounding box center [525, 309] width 286 height 82
click at [607, 328] on p "#PerfectWeddingVenue #HandlingIssuesRelated #OrganisationMeansKeeping #WeddingP…" at bounding box center [525, 309] width 286 height 82
drag, startPoint x: 607, startPoint y: 328, endPoint x: 554, endPoint y: 351, distance: 58.0
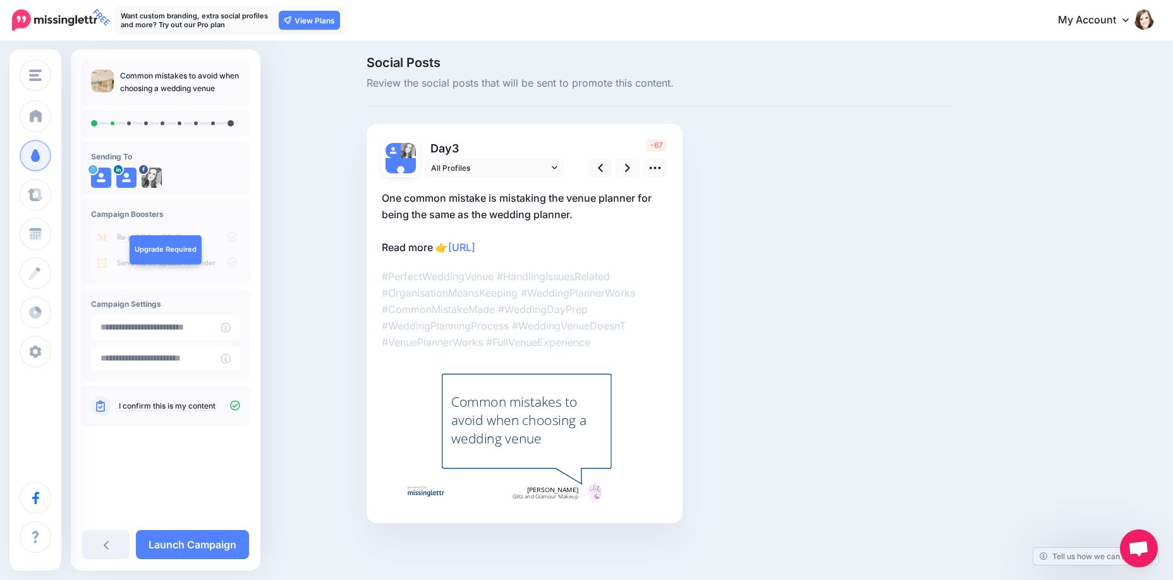
click at [554, 351] on div "Combined Shape" at bounding box center [525, 342] width 286 height 331
click at [565, 329] on p "#PerfectWeddingVenue #HandlingIssuesRelated #OrganisationMeansKeeping #WeddingP…" at bounding box center [525, 309] width 286 height 82
click at [654, 164] on icon at bounding box center [654, 167] width 13 height 13
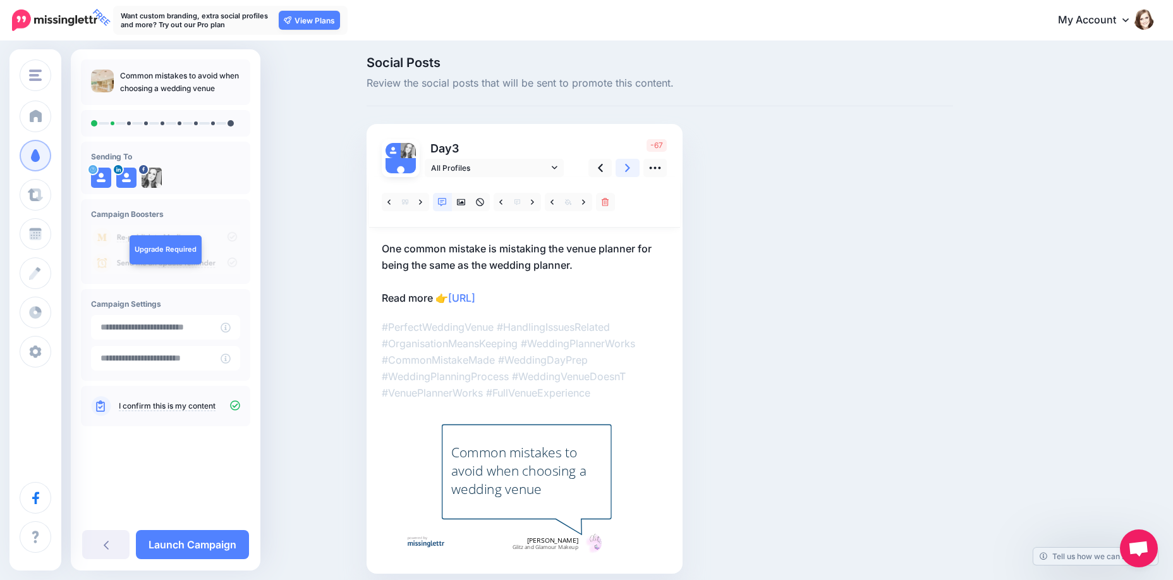
click at [636, 167] on link at bounding box center [628, 168] width 24 height 18
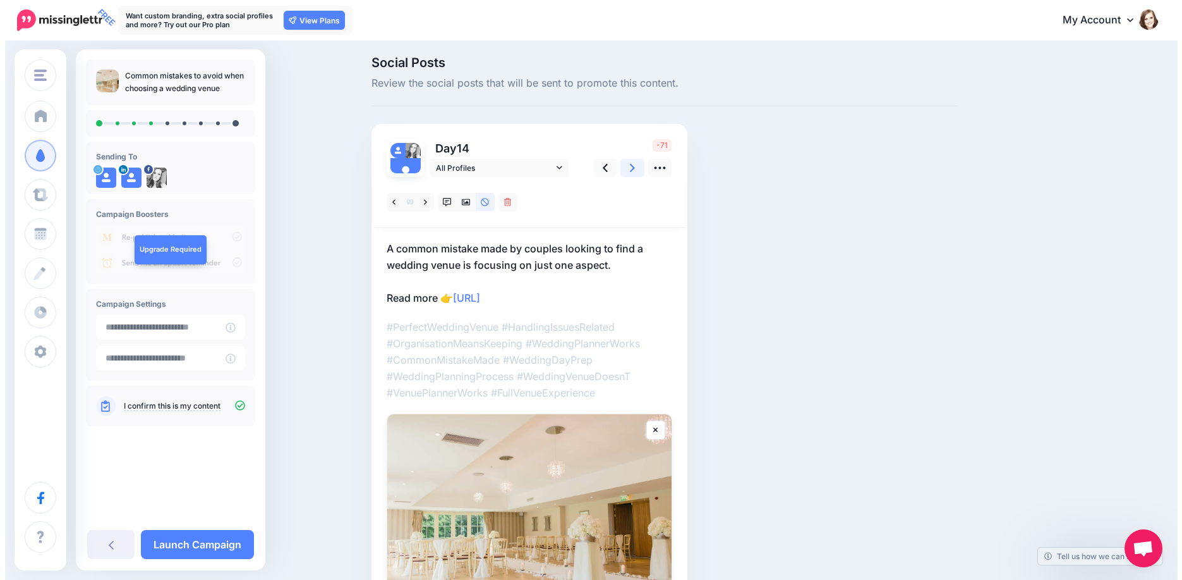
scroll to position [0, 0]
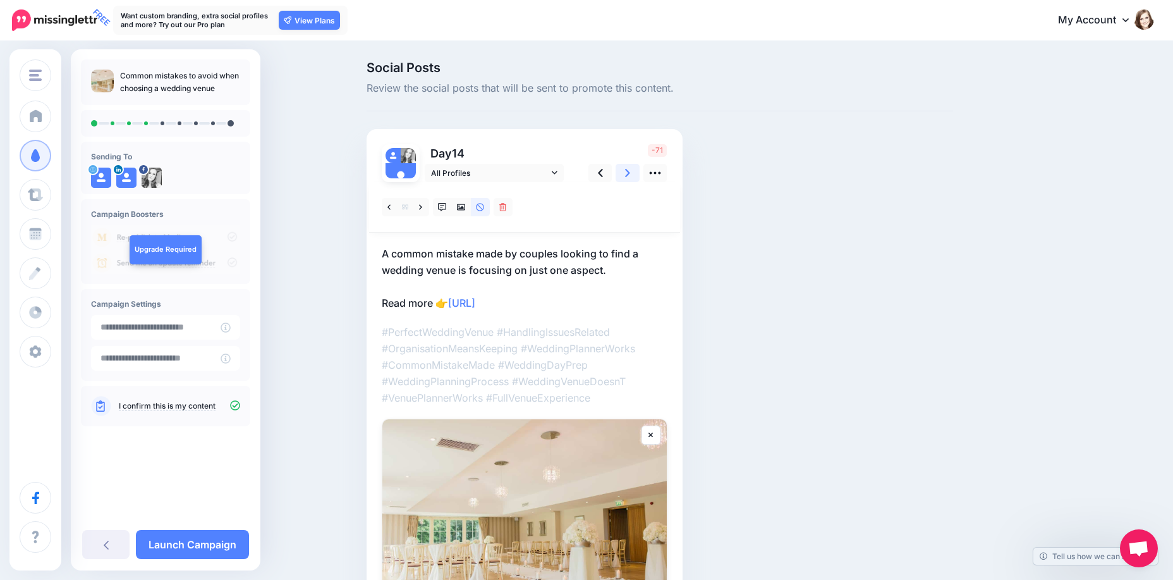
click at [636, 167] on link at bounding box center [628, 173] width 24 height 18
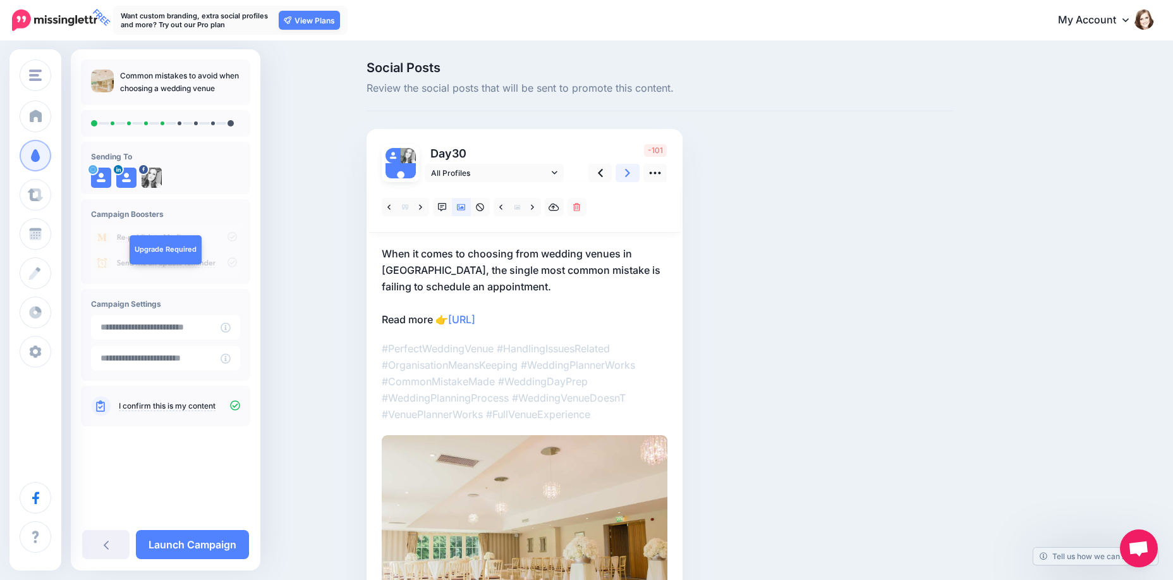
click at [636, 167] on link at bounding box center [628, 173] width 24 height 18
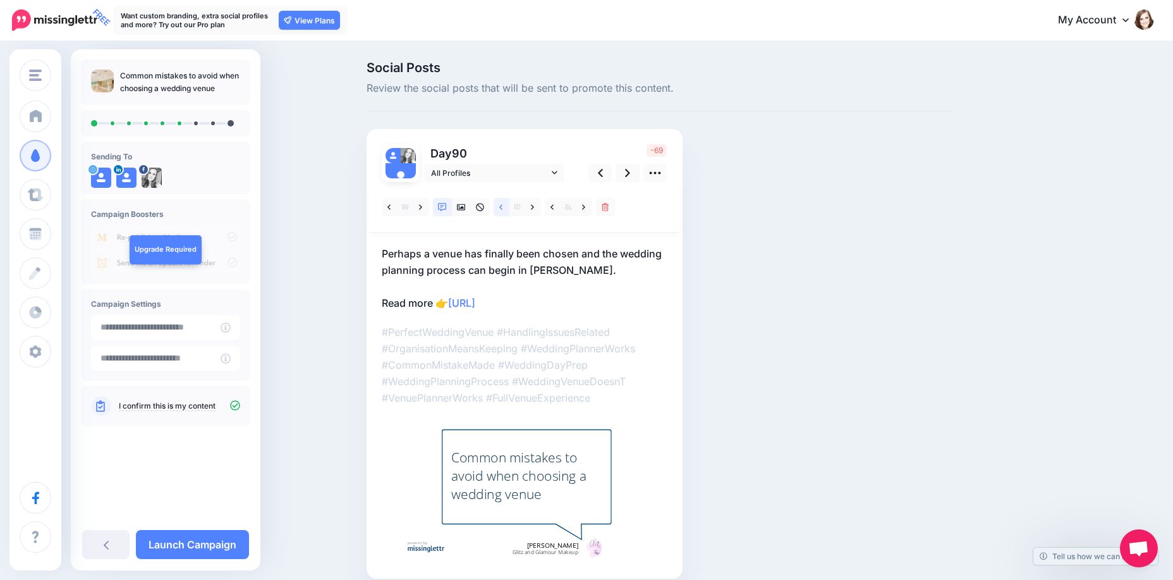
click at [502, 207] on icon at bounding box center [500, 207] width 3 height 9
click at [630, 176] on icon at bounding box center [627, 172] width 5 height 13
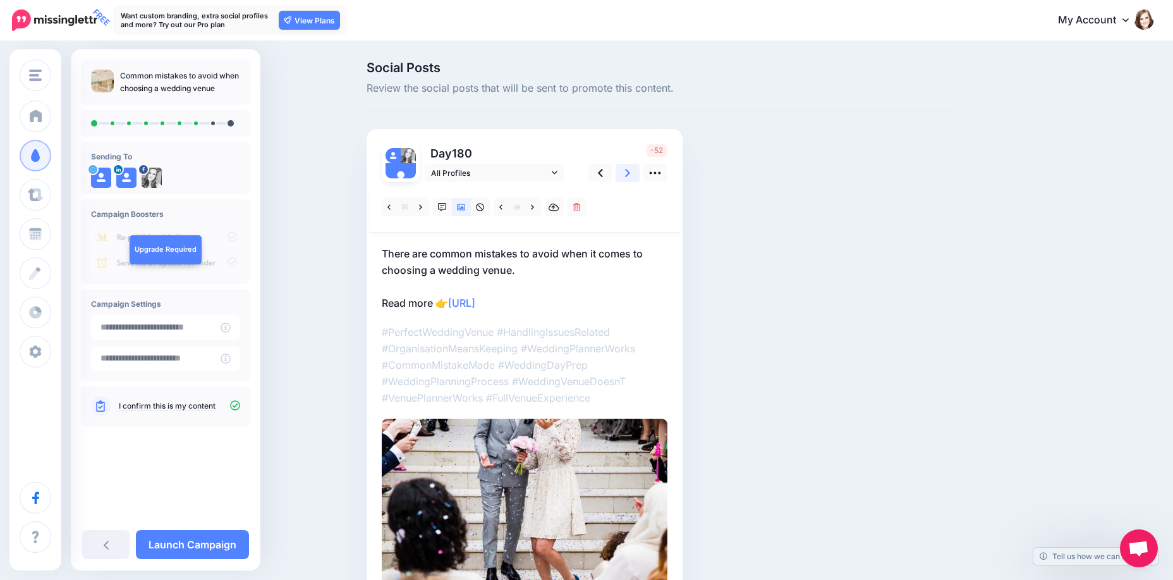
click at [630, 176] on icon at bounding box center [627, 172] width 5 height 13
click at [408, 207] on icon at bounding box center [405, 207] width 6 height 6
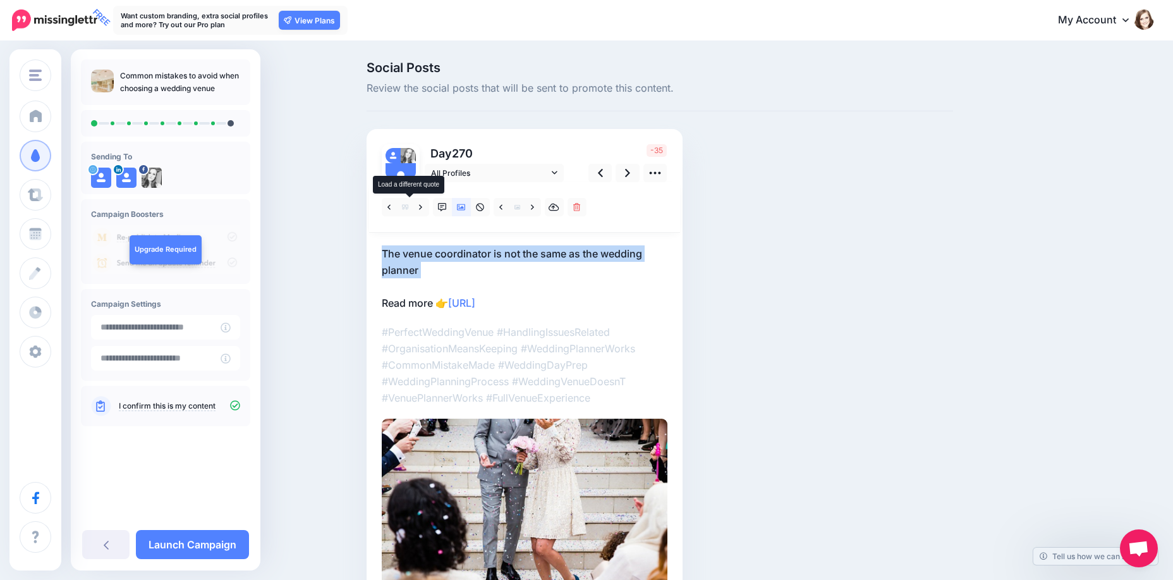
click at [408, 207] on icon at bounding box center [405, 207] width 6 height 6
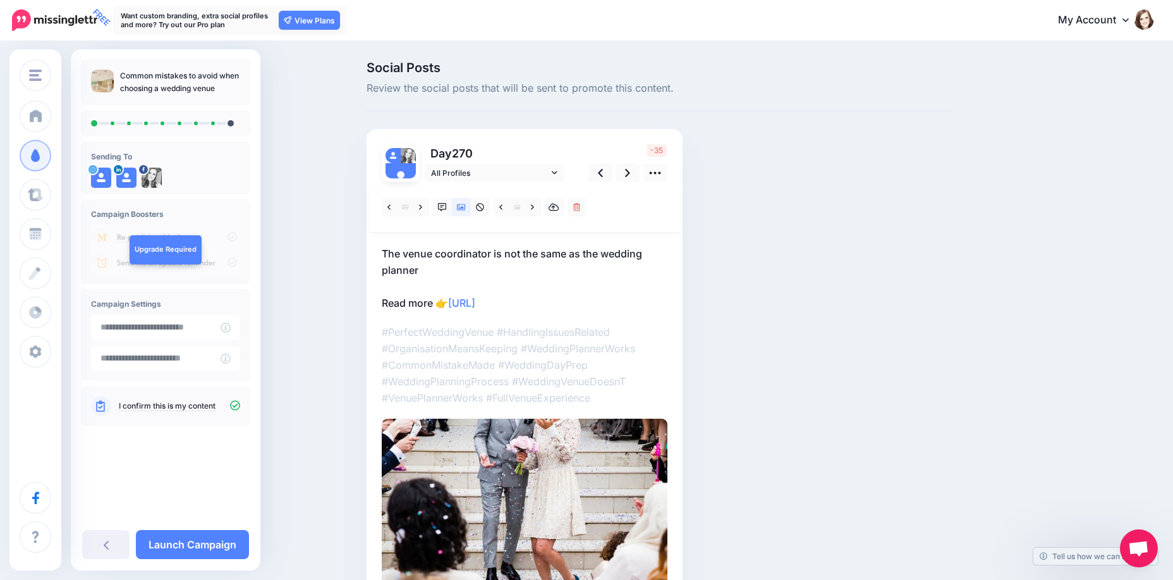
click at [408, 207] on icon at bounding box center [405, 207] width 6 height 6
click at [502, 204] on icon at bounding box center [500, 207] width 3 height 9
click at [429, 205] on link at bounding box center [421, 207] width 16 height 18
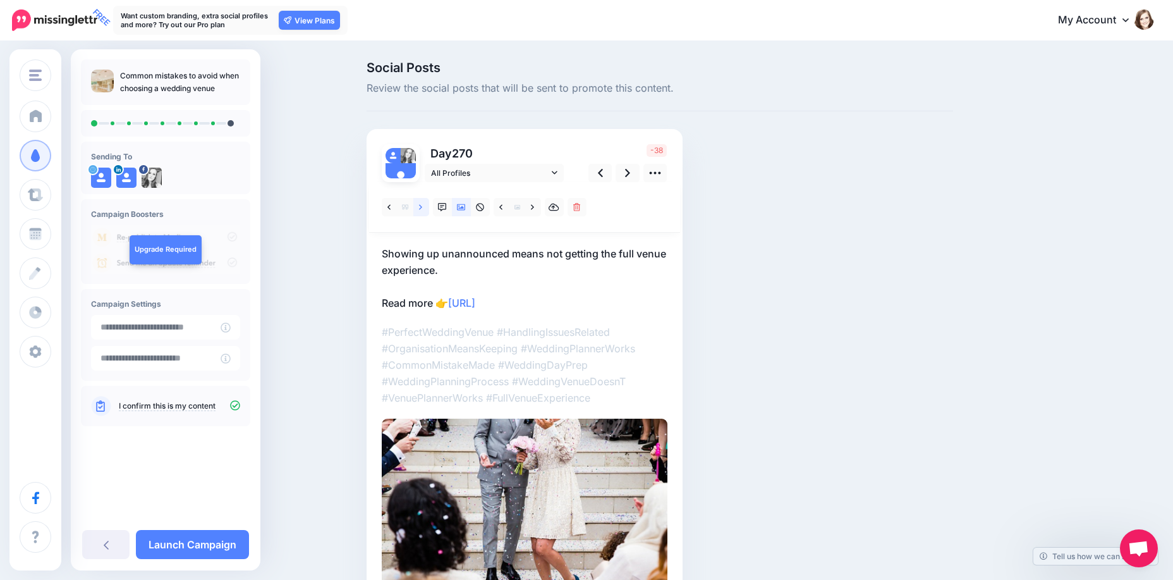
click at [429, 205] on link at bounding box center [421, 207] width 16 height 18
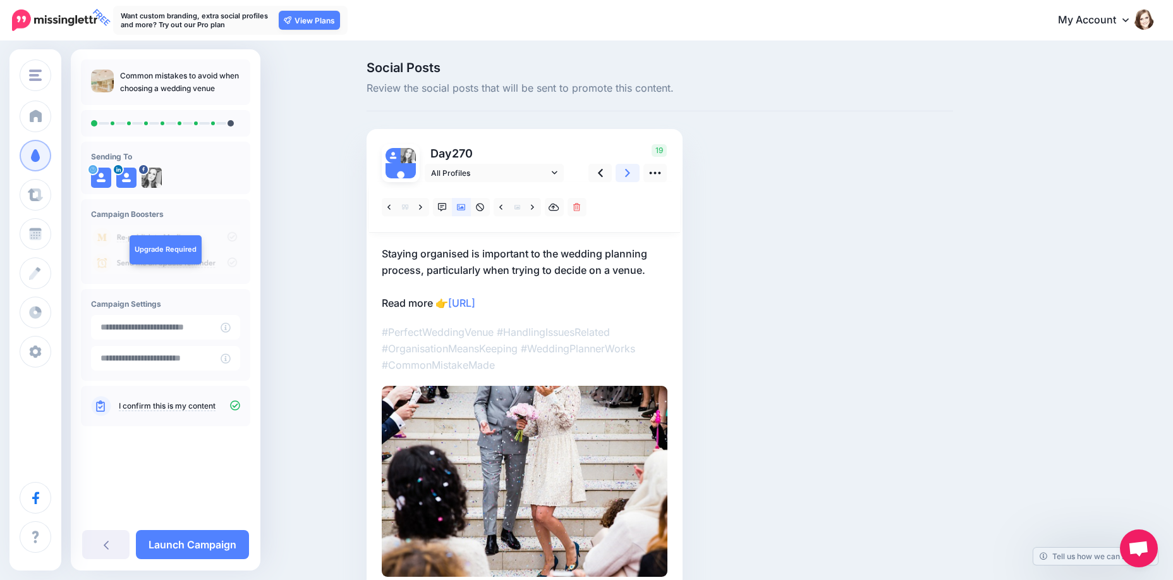
click at [629, 172] on icon at bounding box center [627, 172] width 5 height 13
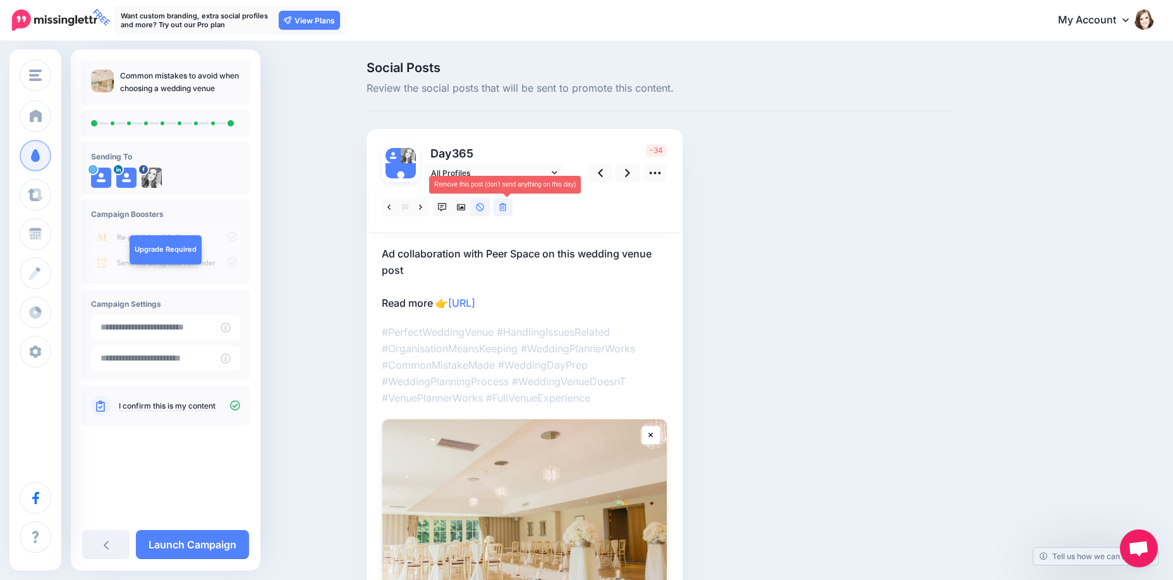
click at [507, 204] on icon at bounding box center [503, 207] width 8 height 9
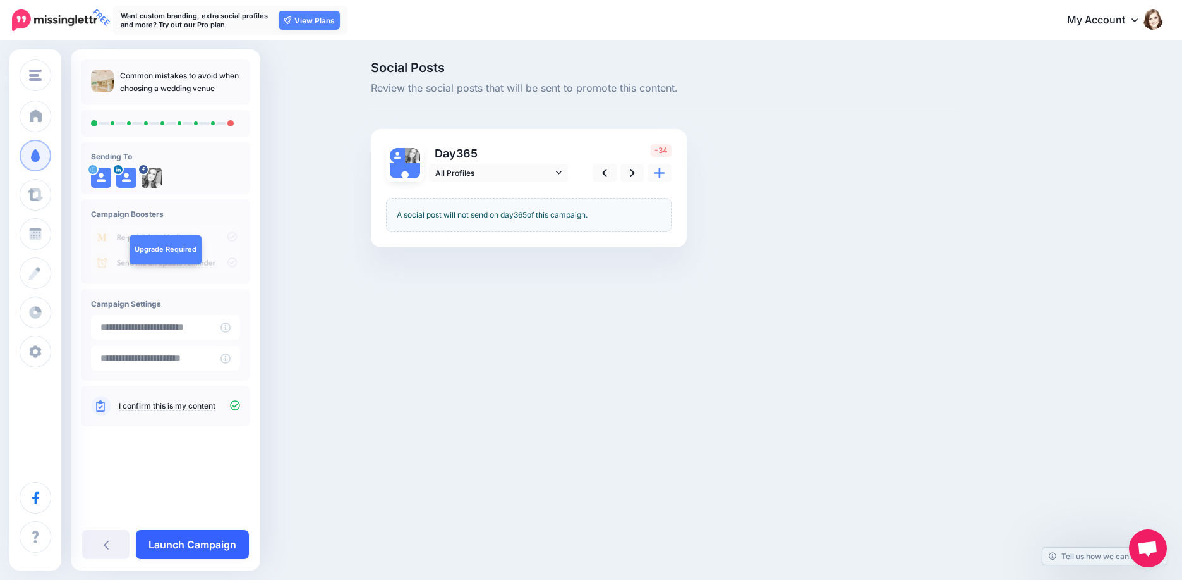
click at [212, 533] on link "Launch Campaign" at bounding box center [192, 544] width 113 height 29
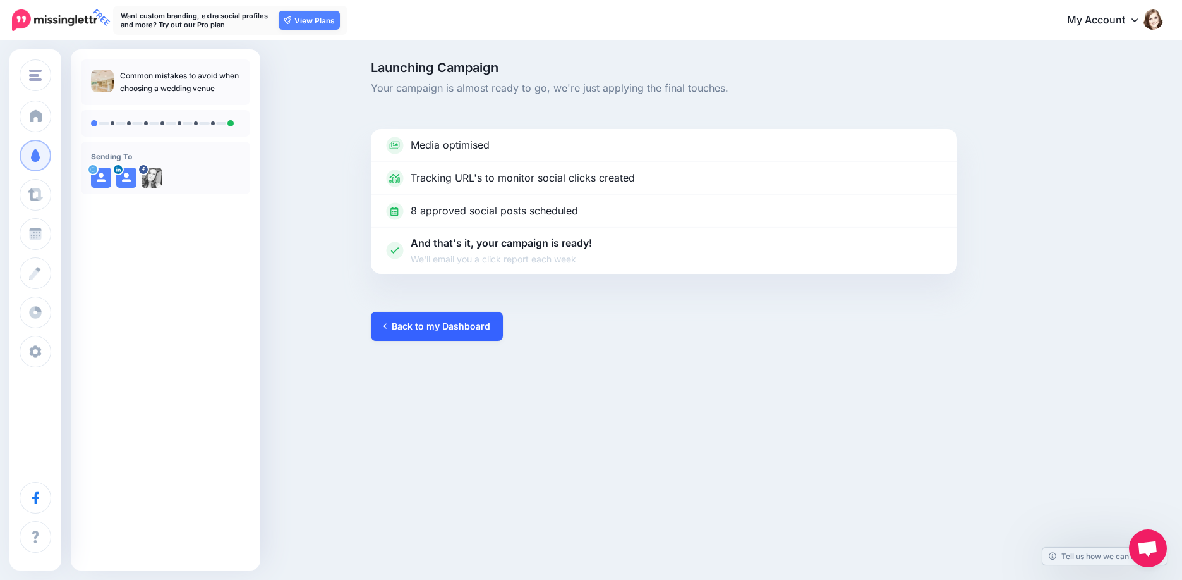
click at [444, 315] on link "Back to my Dashboard" at bounding box center [437, 326] width 132 height 29
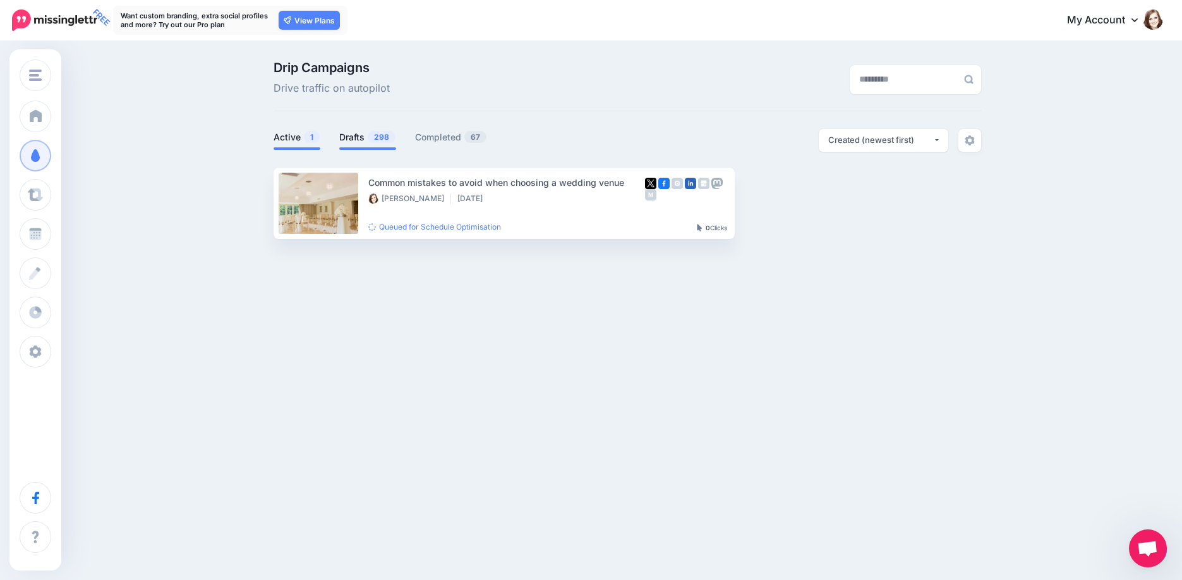
click at [361, 137] on link "Drafts 298" at bounding box center [367, 137] width 57 height 15
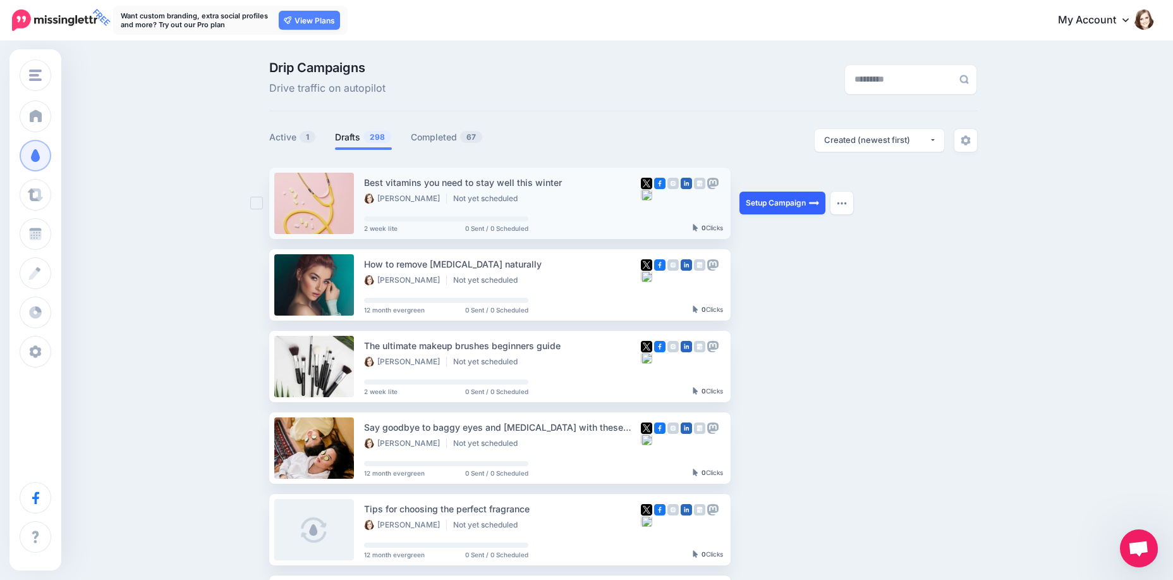
click at [772, 201] on link "Setup Campaign" at bounding box center [782, 202] width 86 height 23
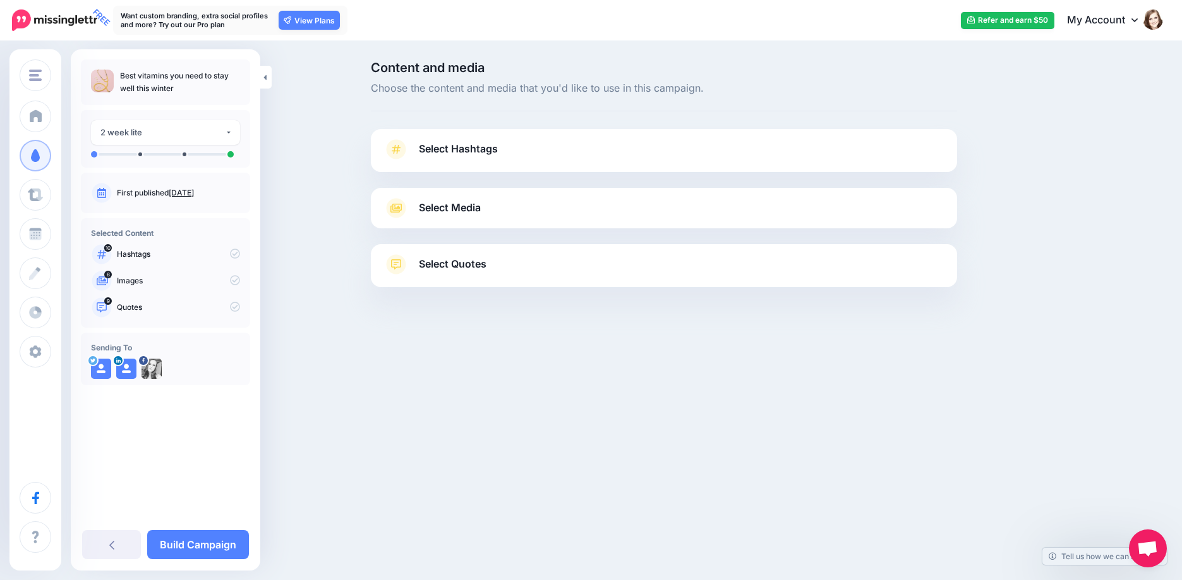
click at [449, 159] on link "Select Hashtags" at bounding box center [664, 155] width 561 height 33
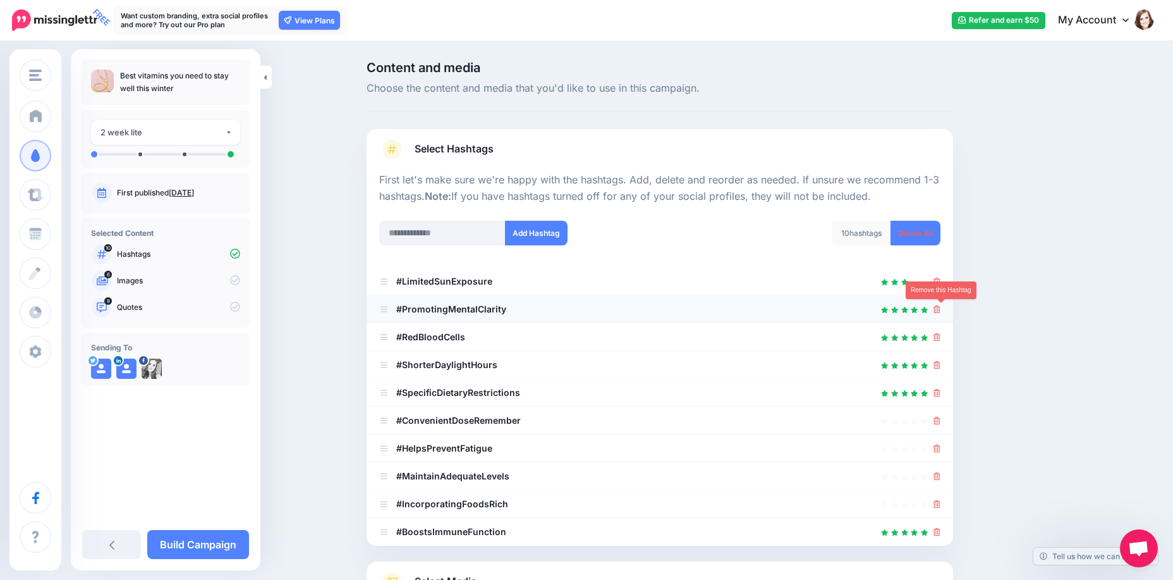
click at [940, 311] on icon at bounding box center [936, 309] width 7 height 8
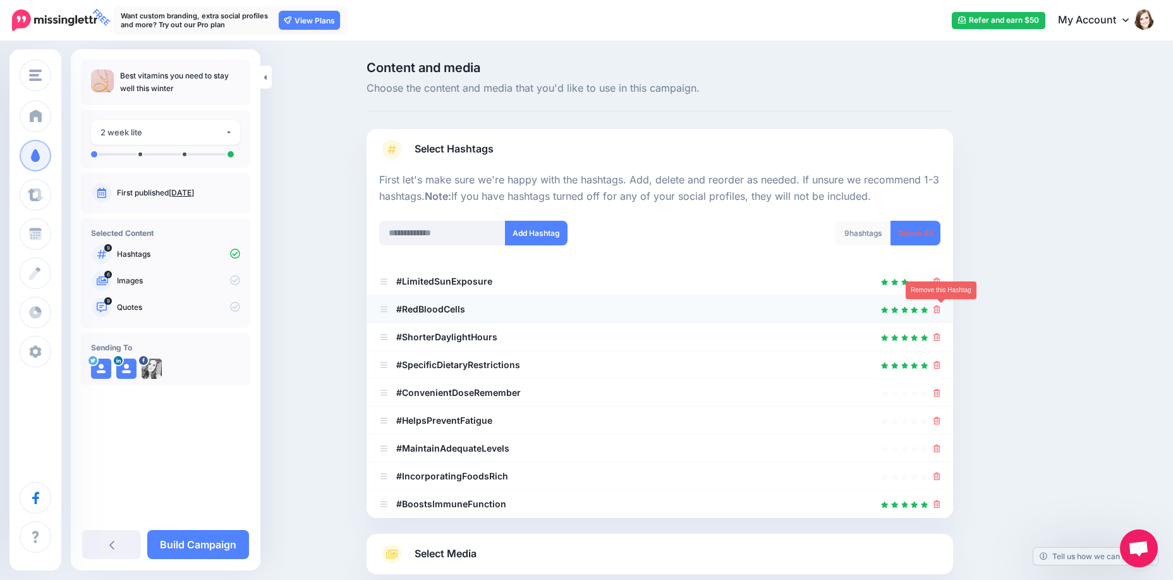
click at [940, 311] on icon at bounding box center [936, 309] width 7 height 8
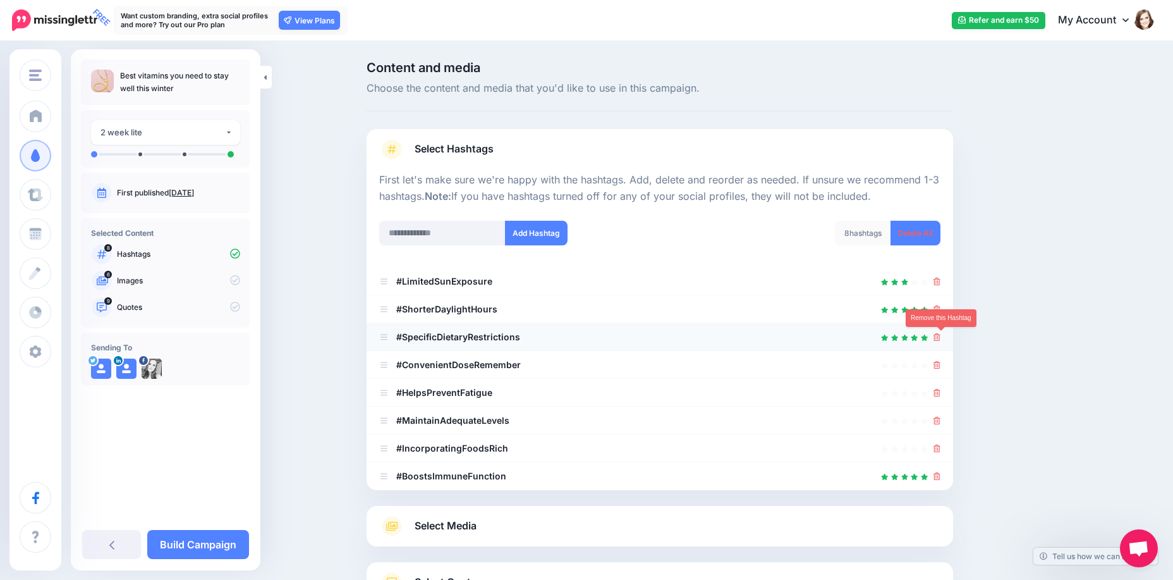
click at [940, 334] on icon at bounding box center [936, 337] width 7 height 8
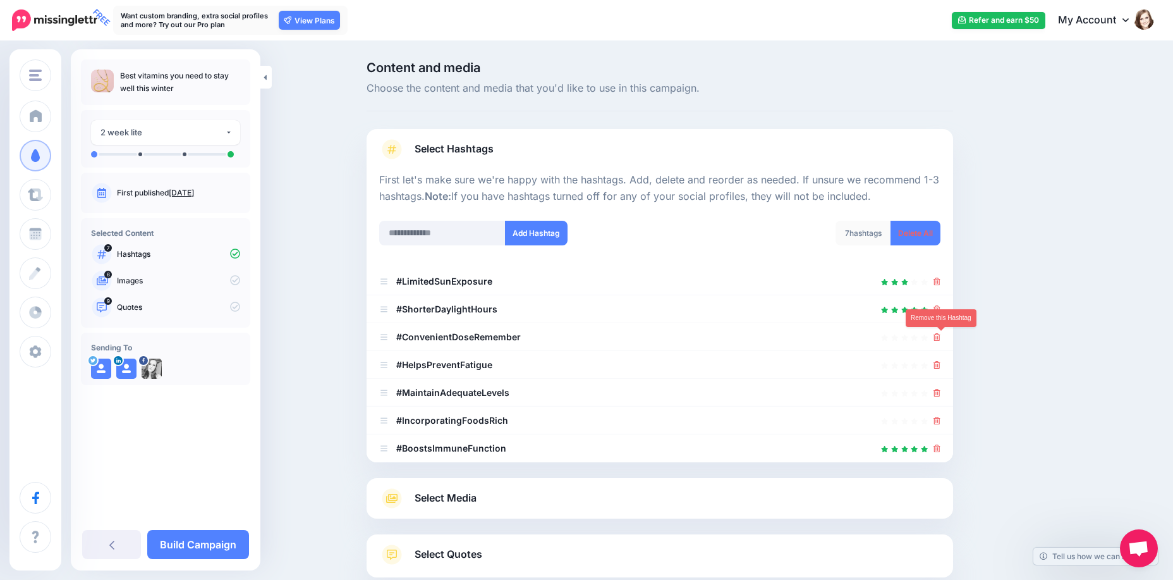
click at [940, 334] on icon at bounding box center [936, 337] width 7 height 8
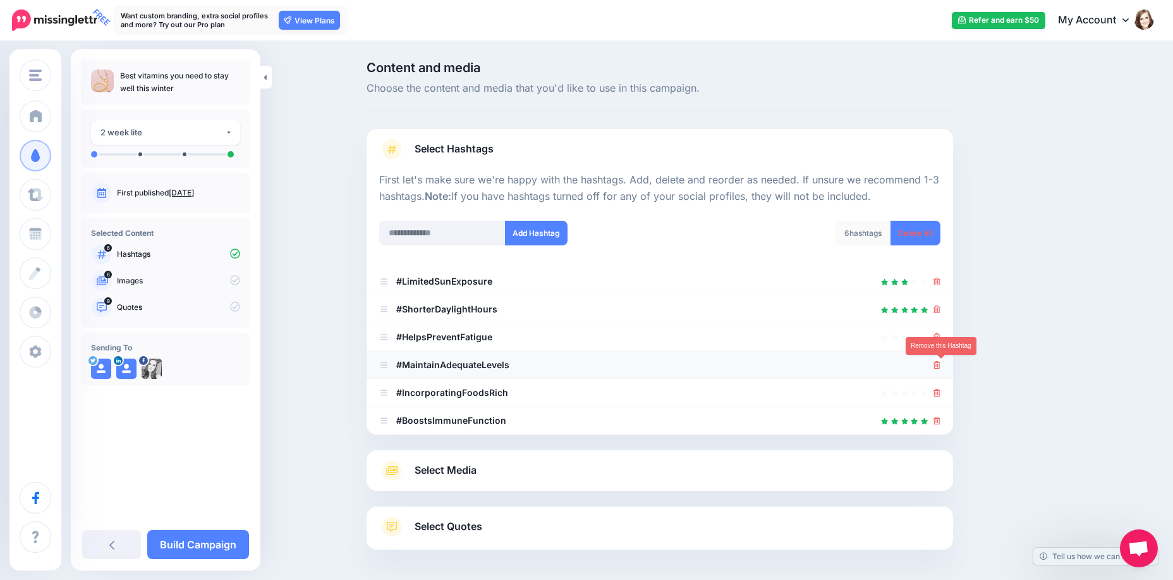
click at [940, 369] on link at bounding box center [936, 364] width 7 height 11
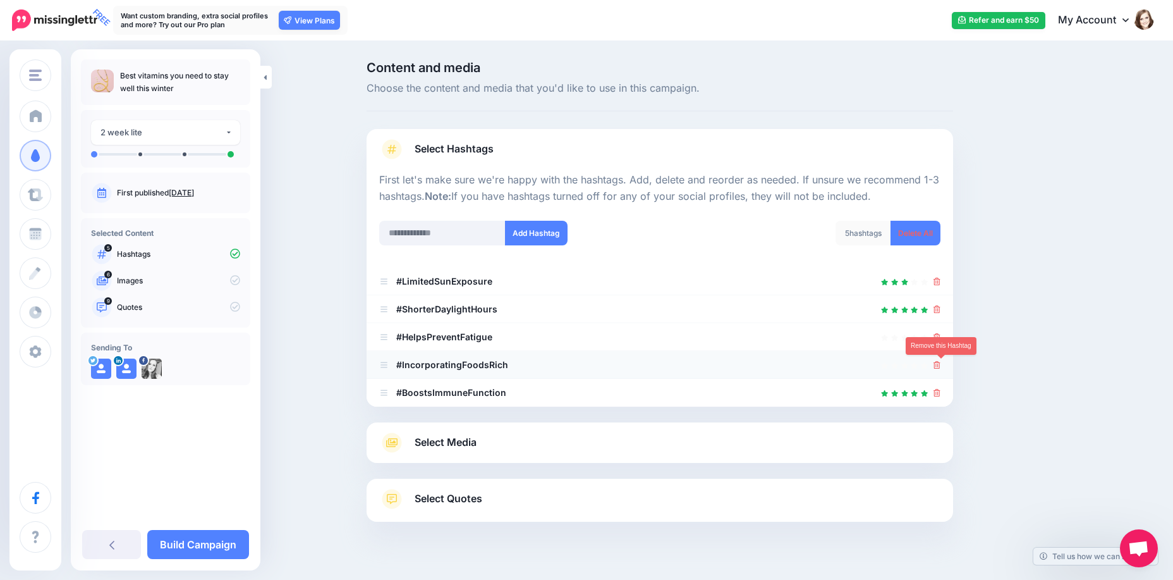
click at [940, 361] on icon at bounding box center [936, 365] width 7 height 8
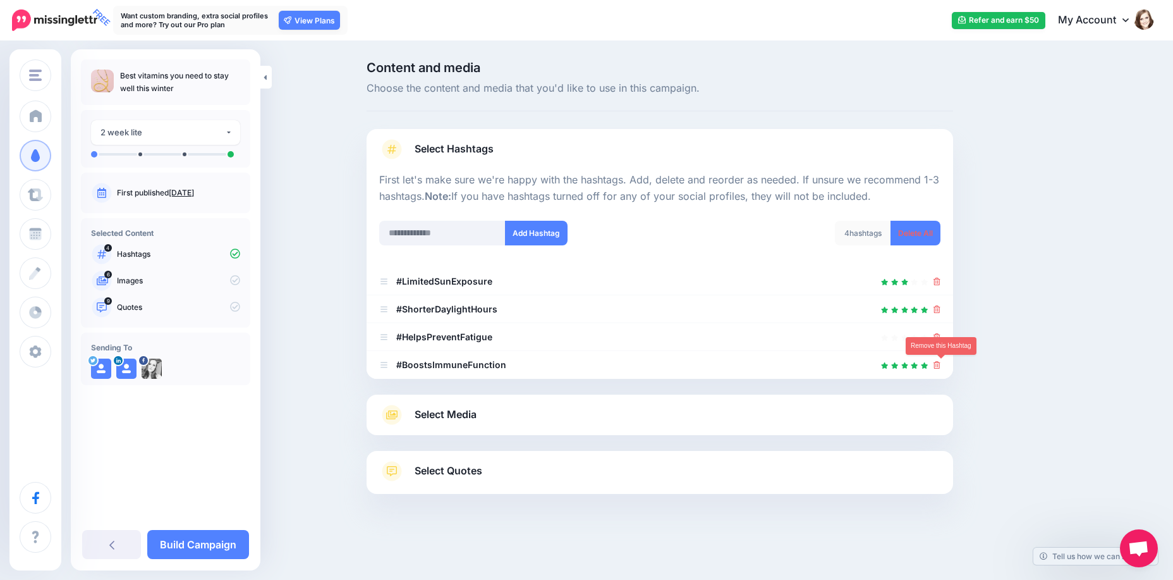
click at [940, 361] on icon at bounding box center [936, 365] width 7 height 8
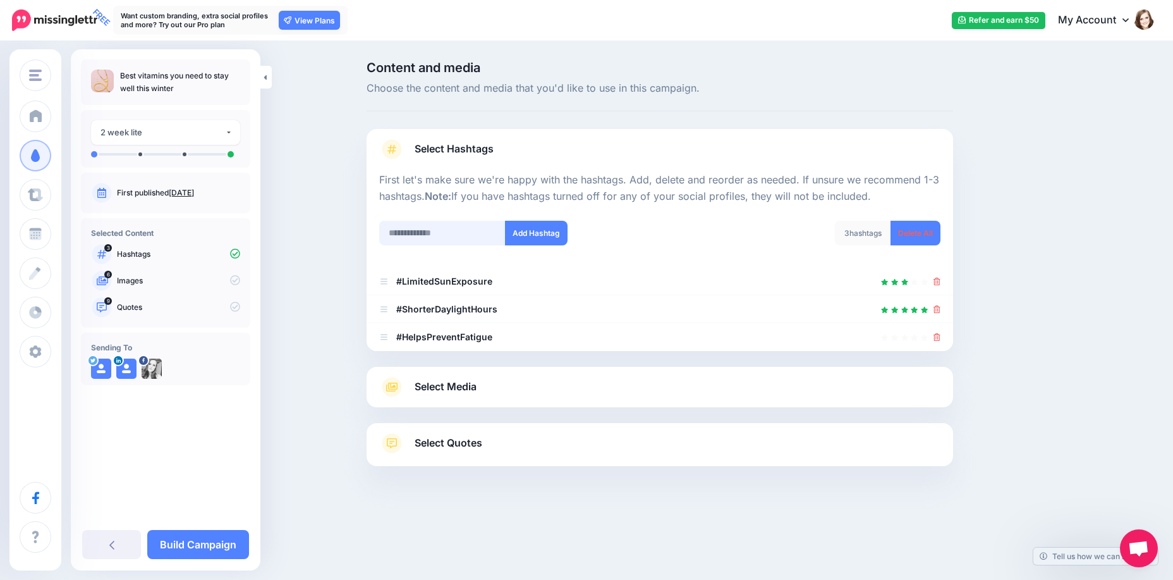
click at [440, 236] on input "text" at bounding box center [442, 233] width 126 height 25
type input "*"
type input "*********"
click at [549, 232] on button "Add Hashtag" at bounding box center [536, 233] width 63 height 25
click at [444, 231] on input "text" at bounding box center [442, 233] width 126 height 25
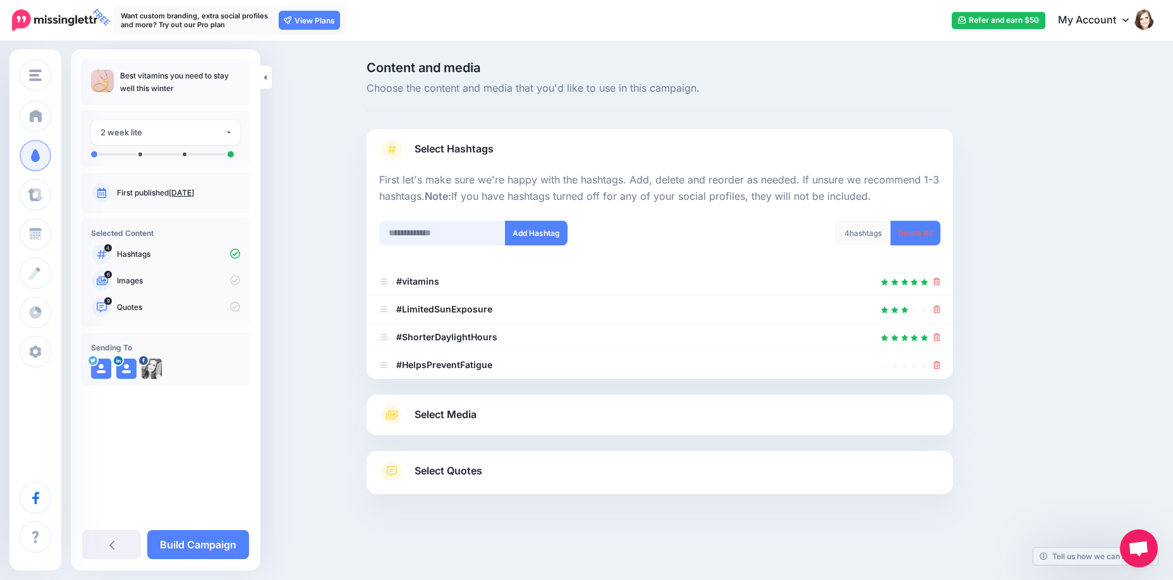
scroll to position [18, 0]
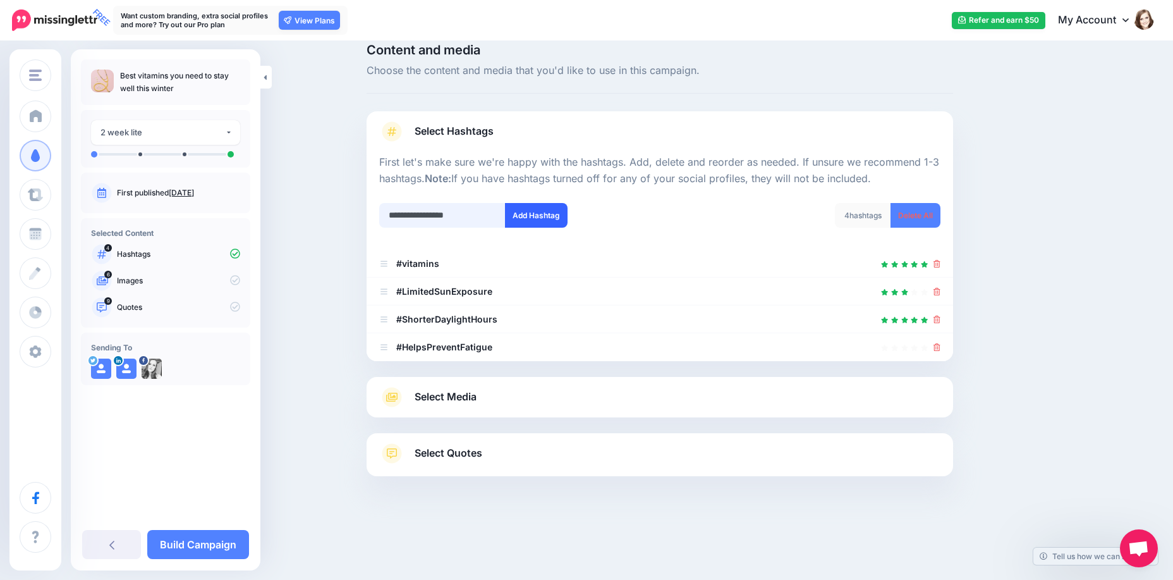
type input "**********"
click at [550, 220] on button "Add Hashtag" at bounding box center [536, 215] width 63 height 25
click at [415, 219] on input "text" at bounding box center [442, 215] width 126 height 25
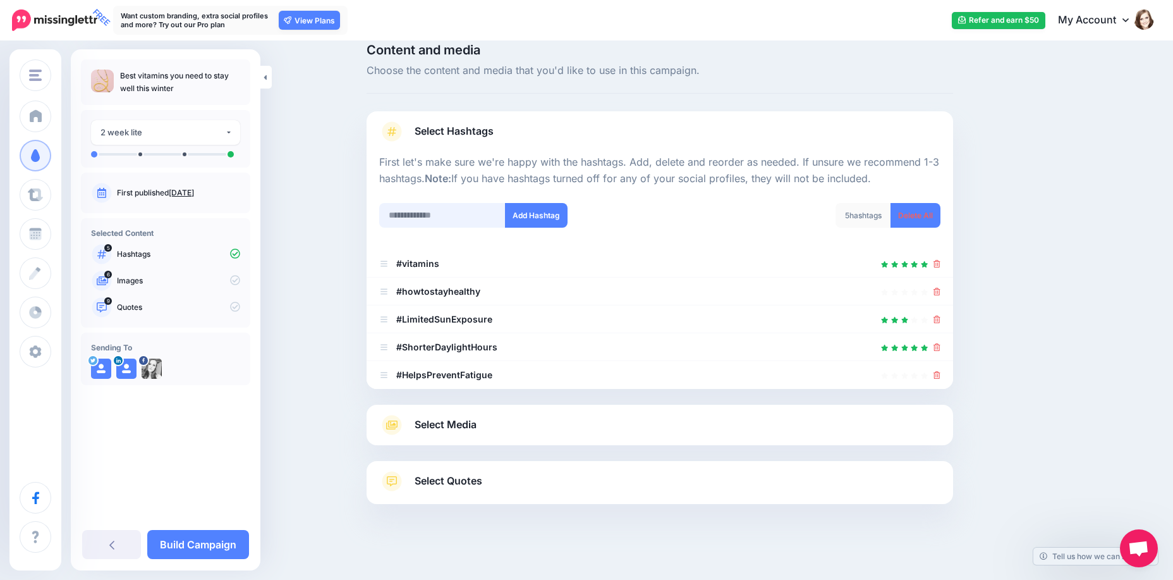
scroll to position [42, 0]
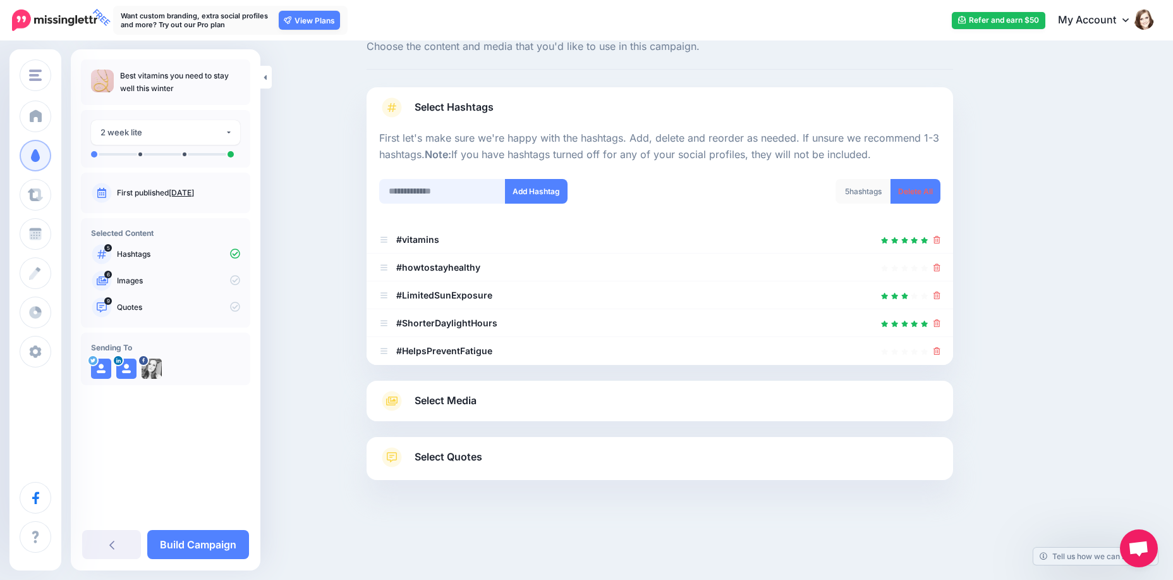
type input "*"
type input "**********"
drag, startPoint x: 538, startPoint y: 192, endPoint x: 526, endPoint y: 200, distance: 13.7
click at [538, 192] on button "Add Hashtag" at bounding box center [536, 191] width 63 height 25
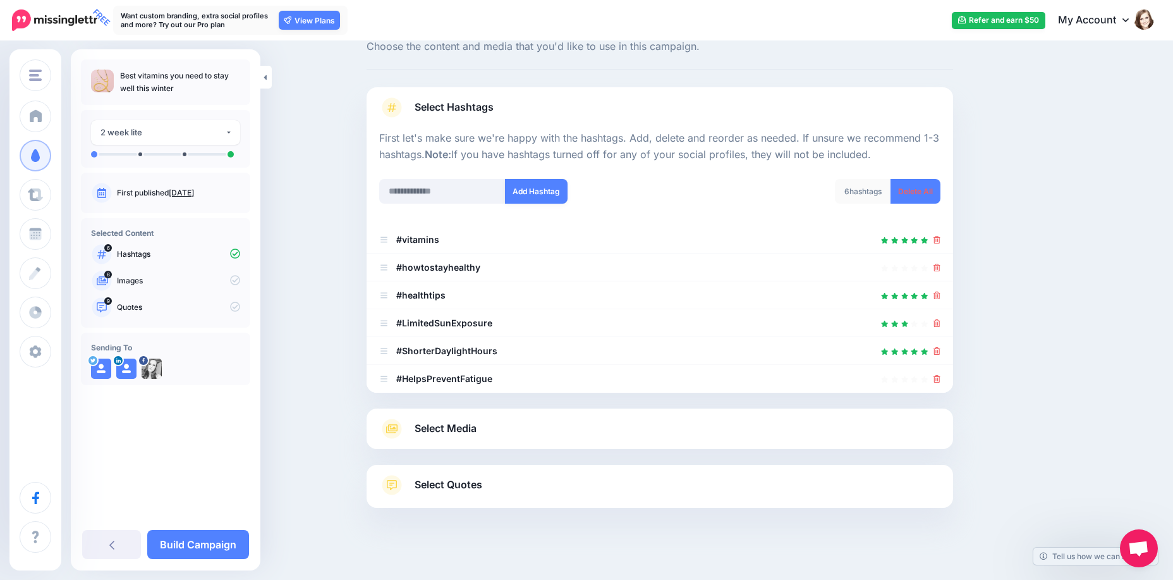
scroll to position [70, 0]
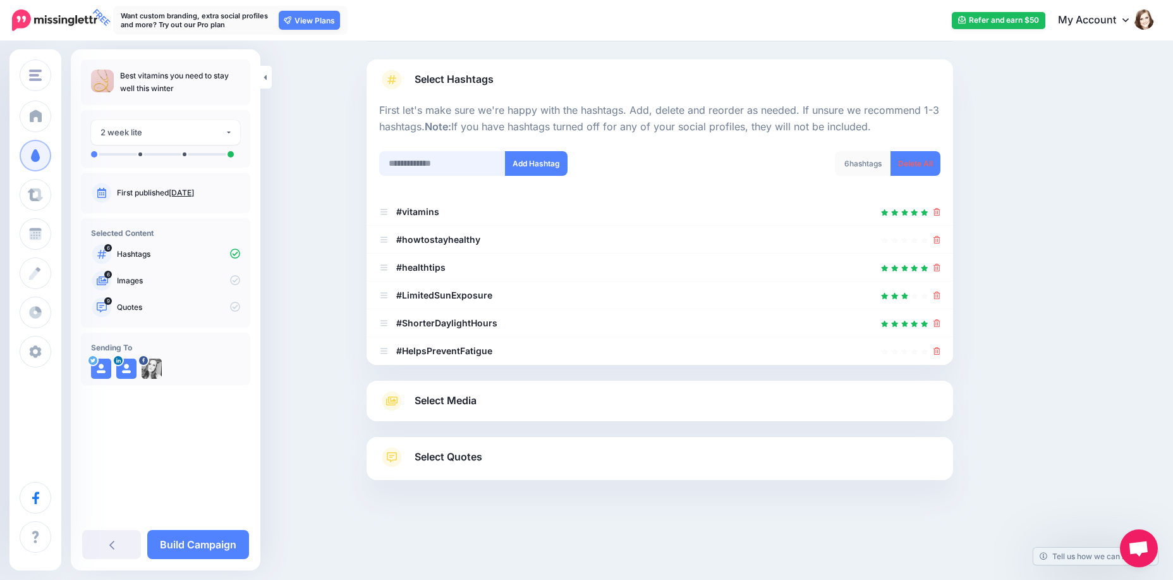
click at [446, 161] on input "text" at bounding box center [442, 163] width 126 height 25
type input "**********"
click at [537, 162] on button "Add Hashtag" at bounding box center [536, 163] width 63 height 25
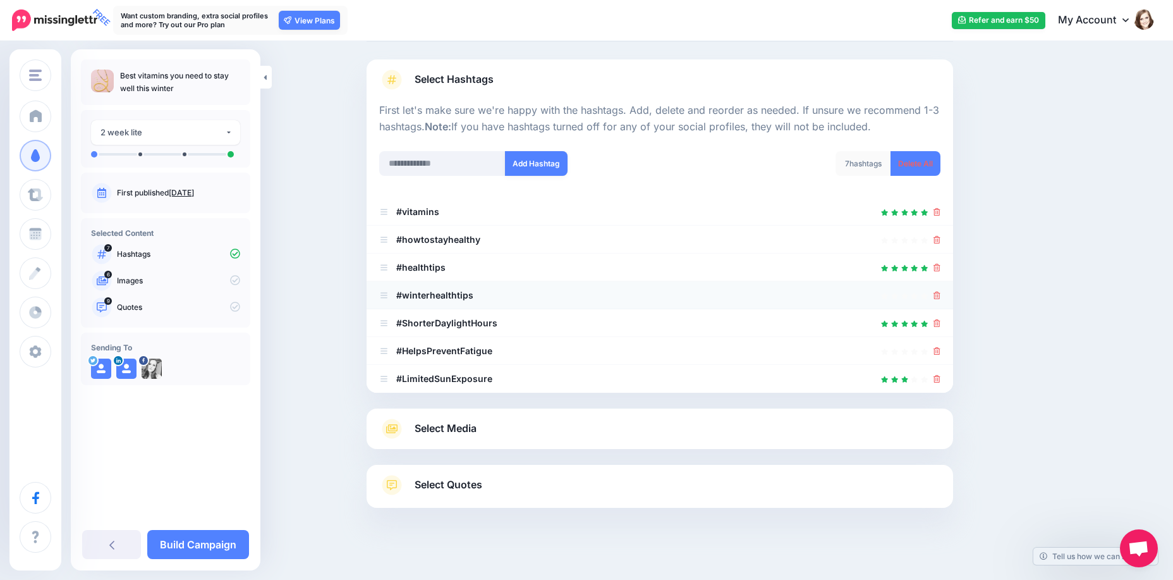
scroll to position [97, 0]
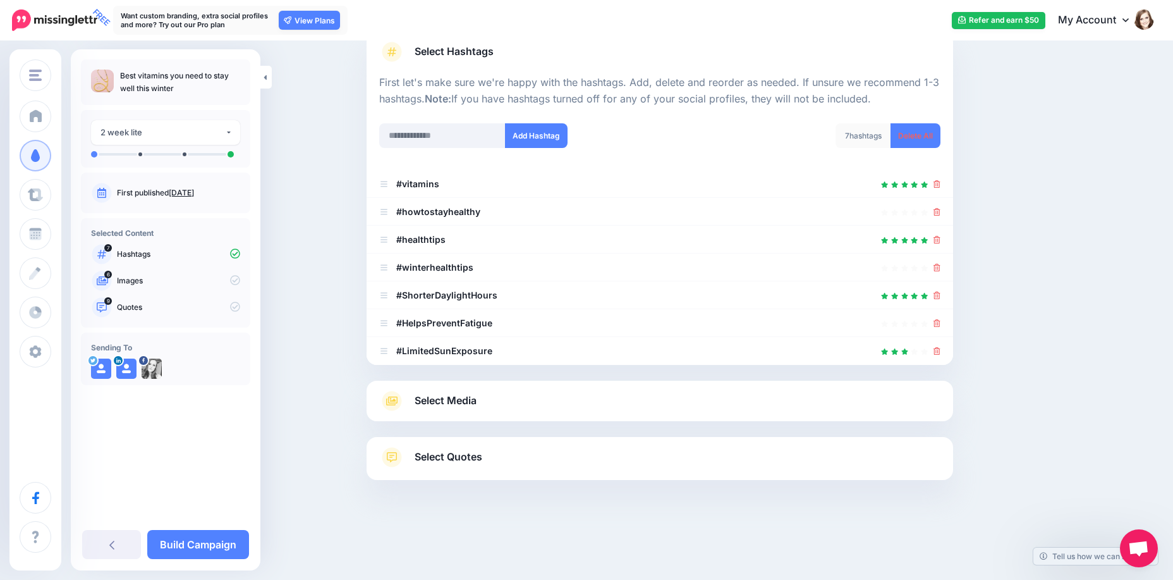
click at [477, 406] on span "Select Media" at bounding box center [446, 400] width 62 height 17
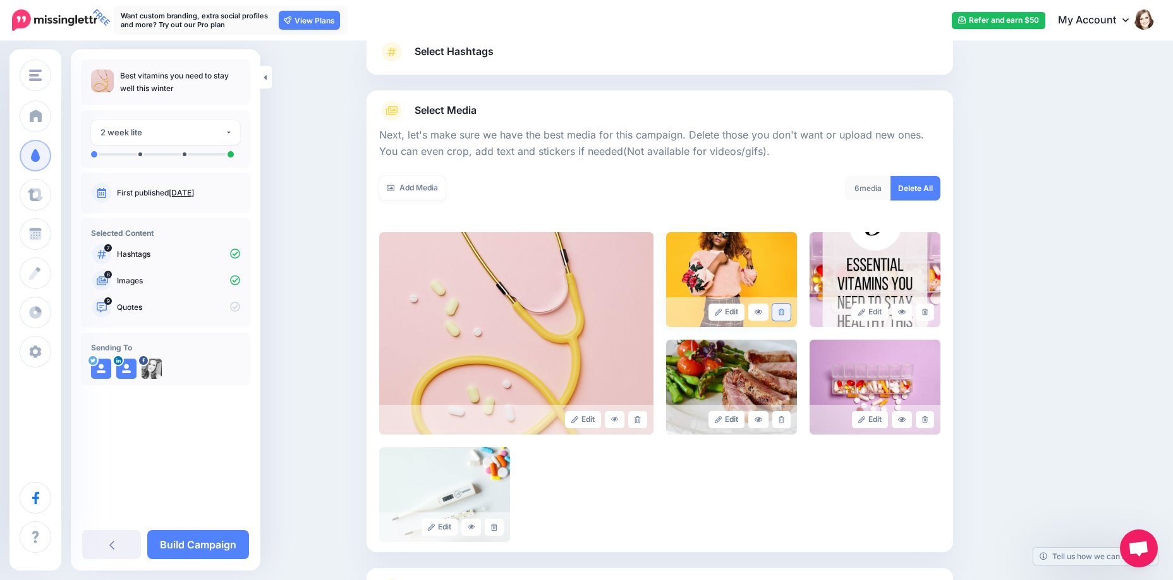
click at [782, 311] on link at bounding box center [781, 311] width 18 height 17
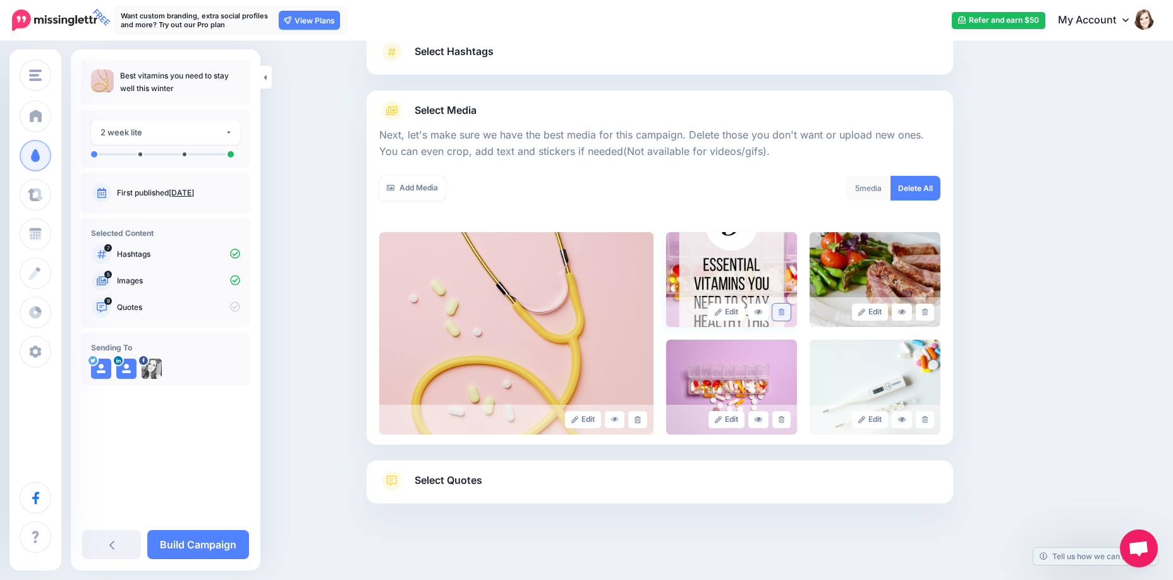
click at [784, 308] on icon at bounding box center [782, 311] width 6 height 7
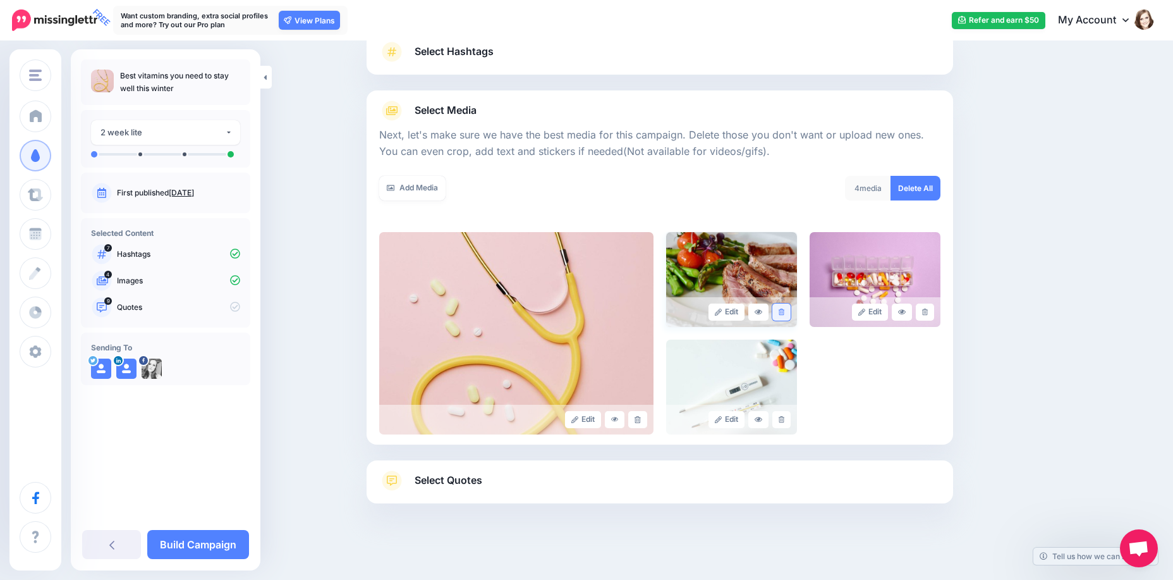
click at [784, 312] on icon at bounding box center [782, 311] width 6 height 7
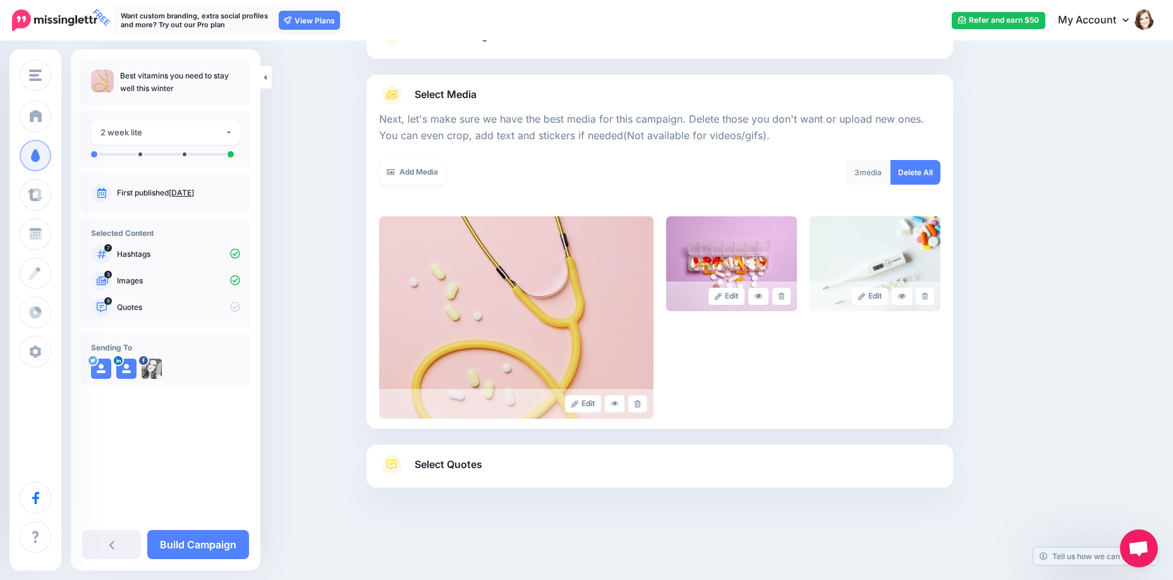
scroll to position [121, 0]
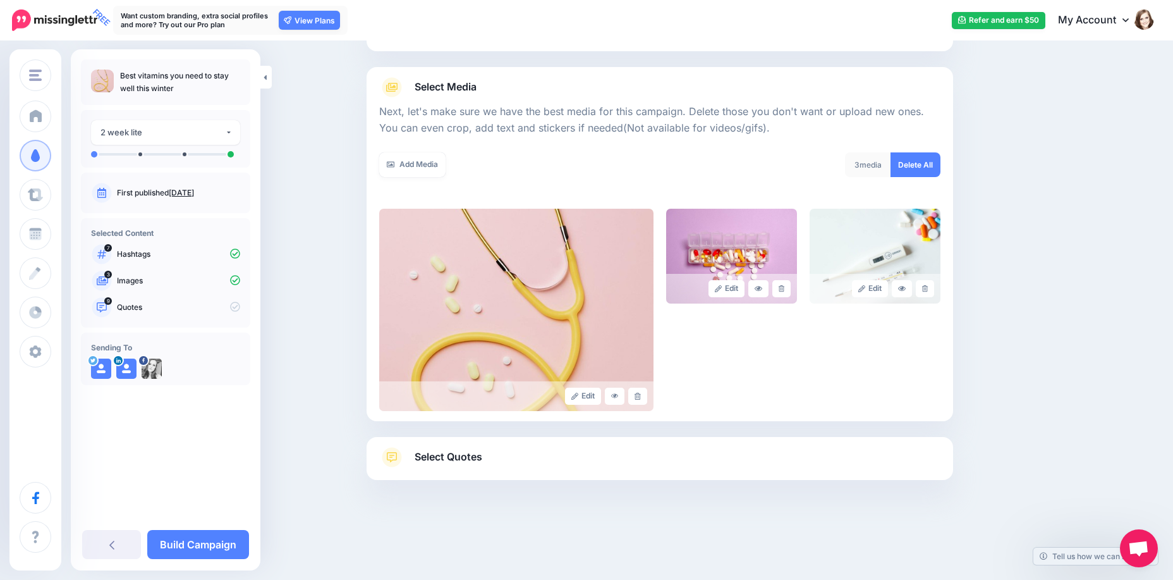
click at [513, 459] on link "Select Quotes" at bounding box center [659, 463] width 561 height 33
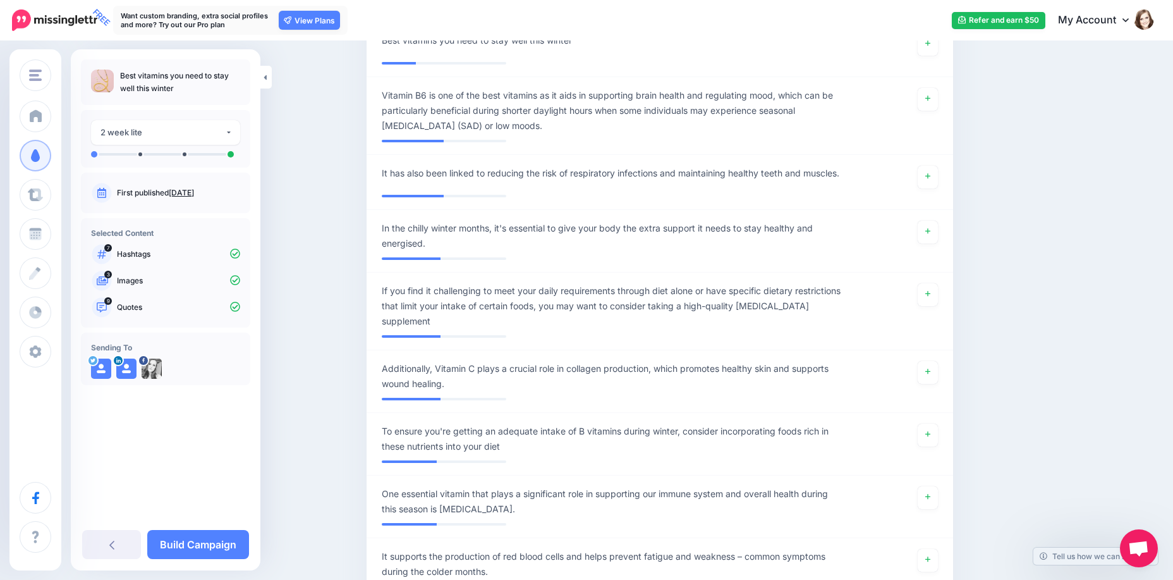
scroll to position [879, 0]
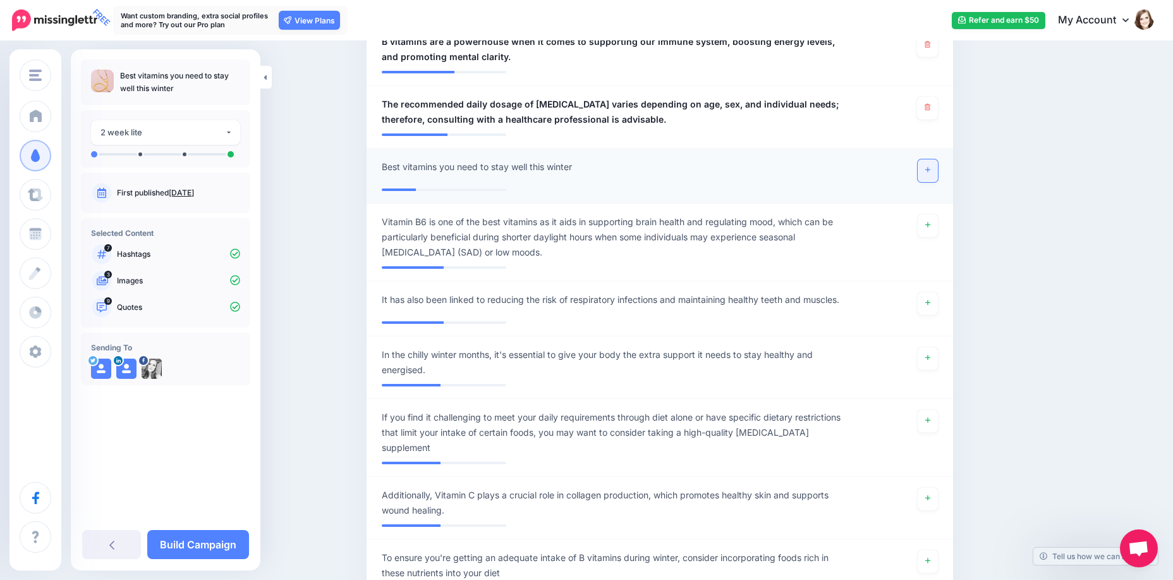
click at [935, 176] on link at bounding box center [928, 170] width 20 height 23
click at [938, 228] on link at bounding box center [928, 225] width 20 height 23
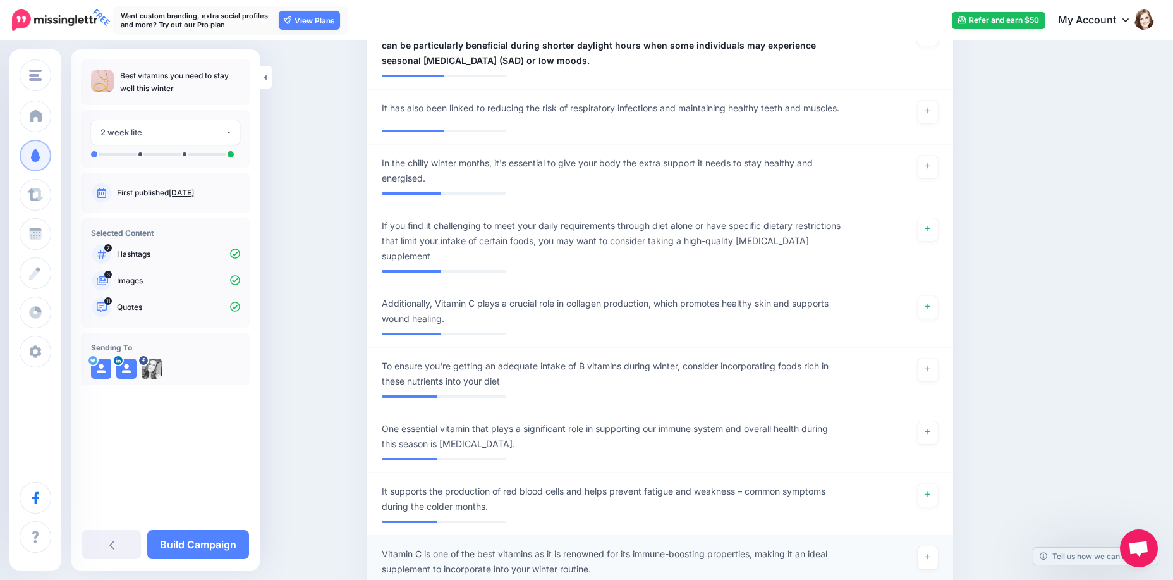
scroll to position [1069, 0]
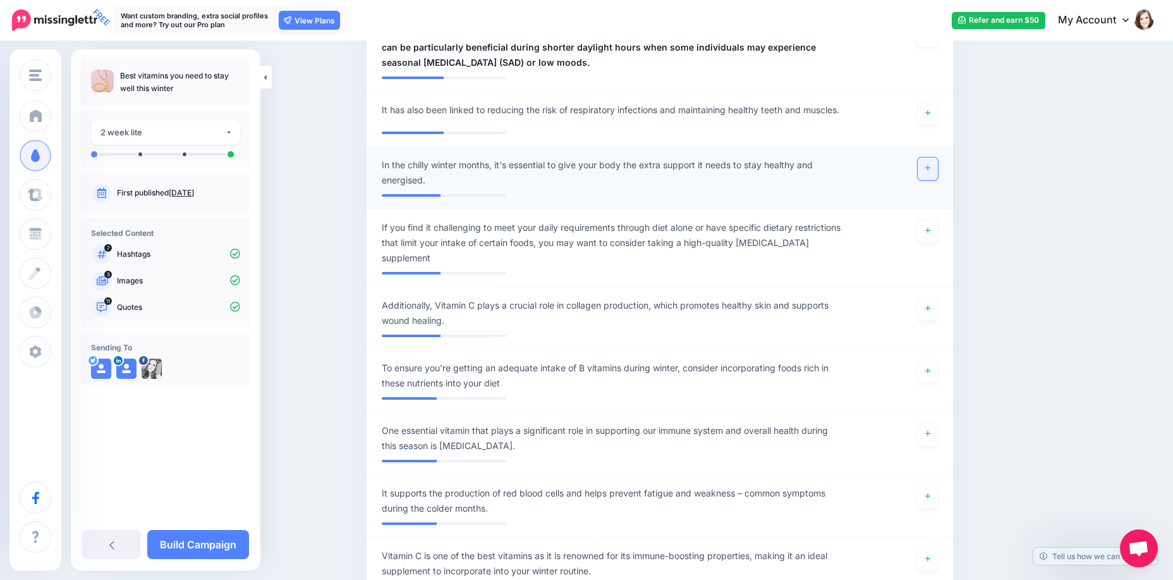
click at [930, 171] on icon at bounding box center [927, 168] width 5 height 5
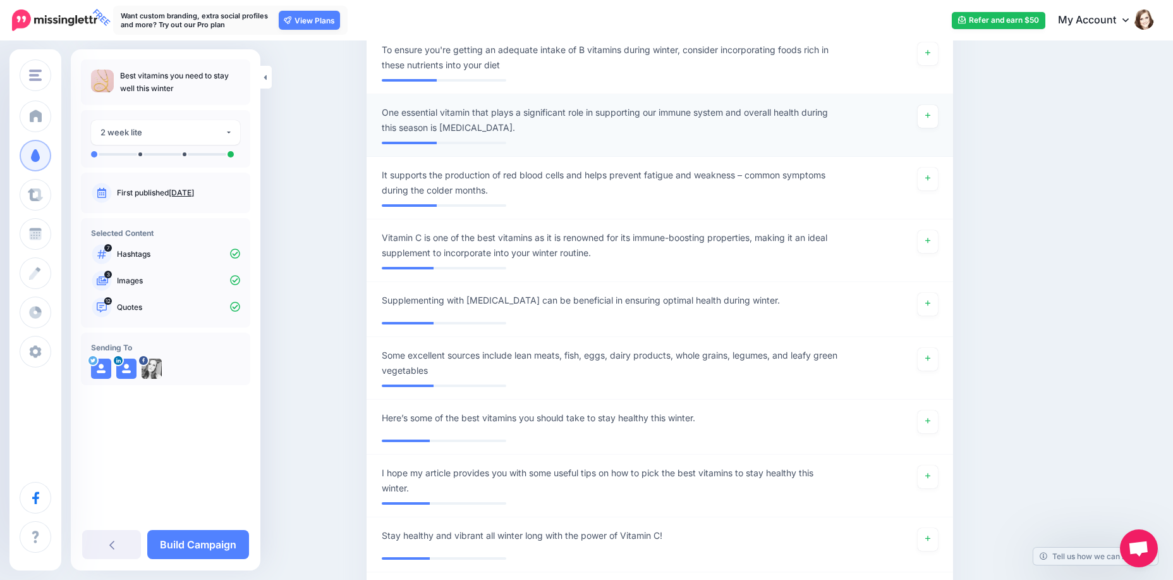
scroll to position [1511, 0]
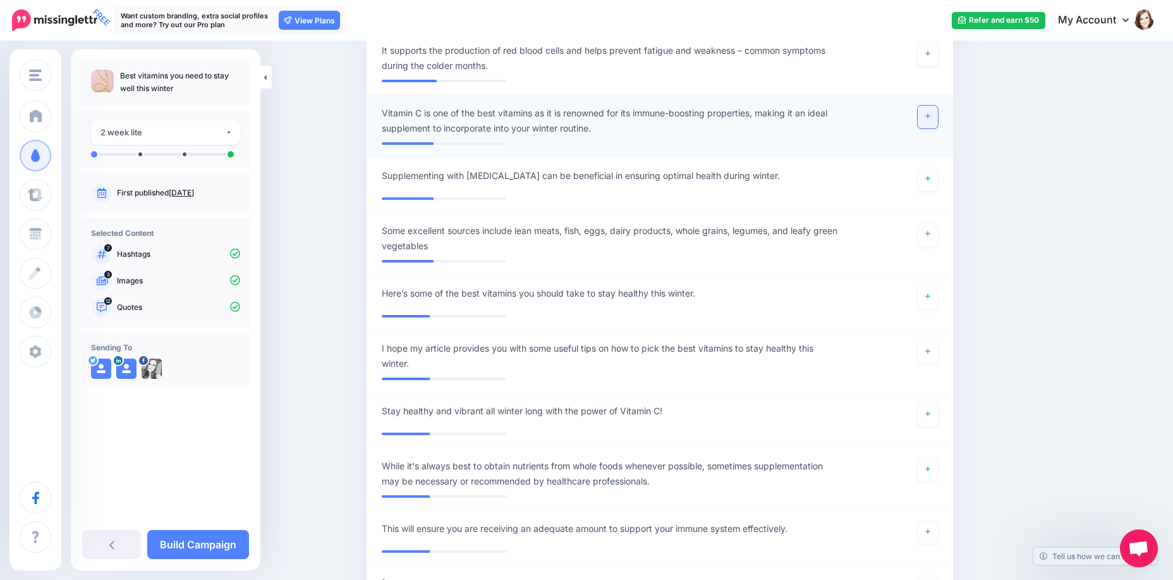
click at [930, 119] on icon at bounding box center [927, 115] width 5 height 7
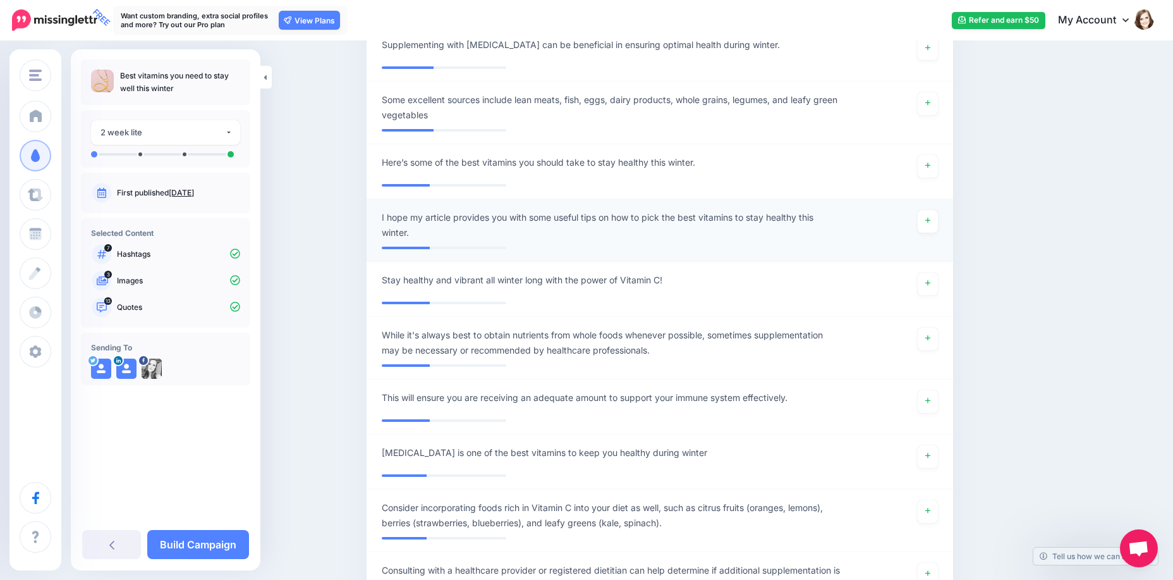
scroll to position [1701, 0]
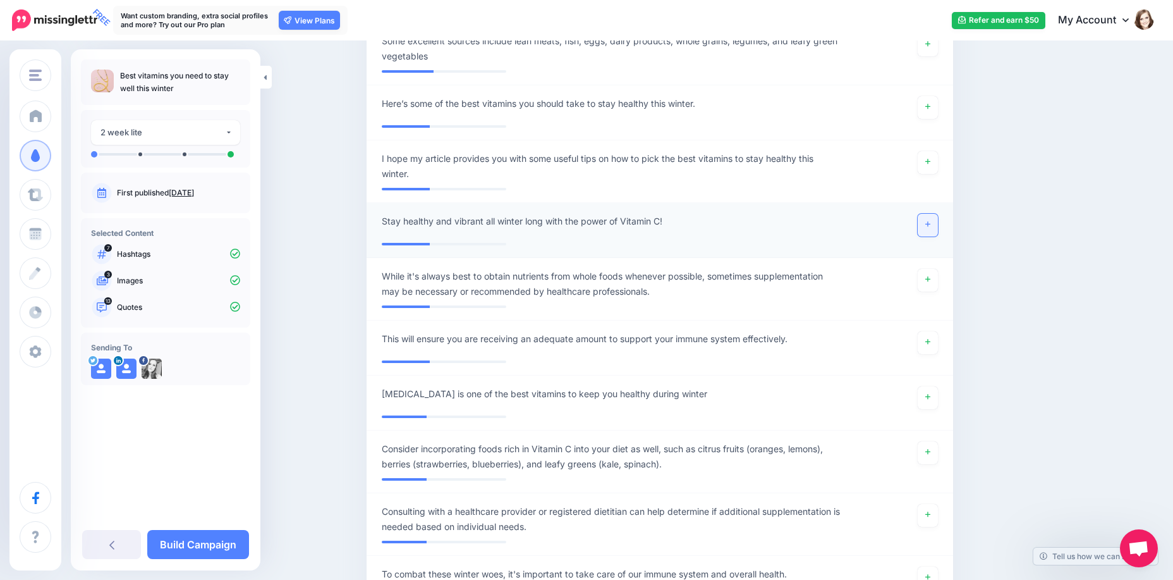
click at [930, 228] on icon at bounding box center [927, 224] width 5 height 7
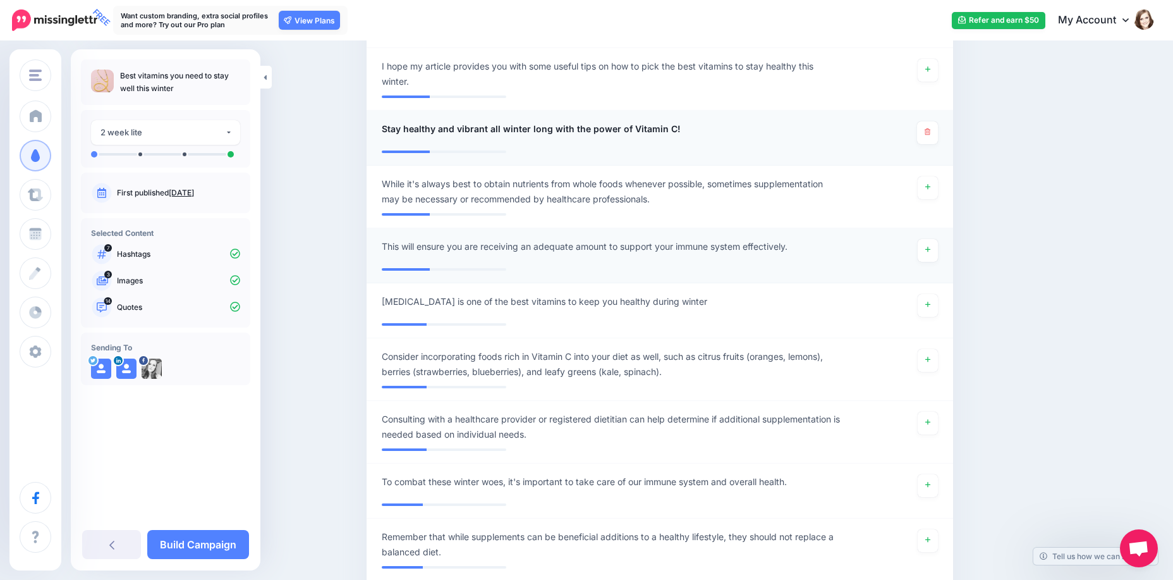
scroll to position [1890, 0]
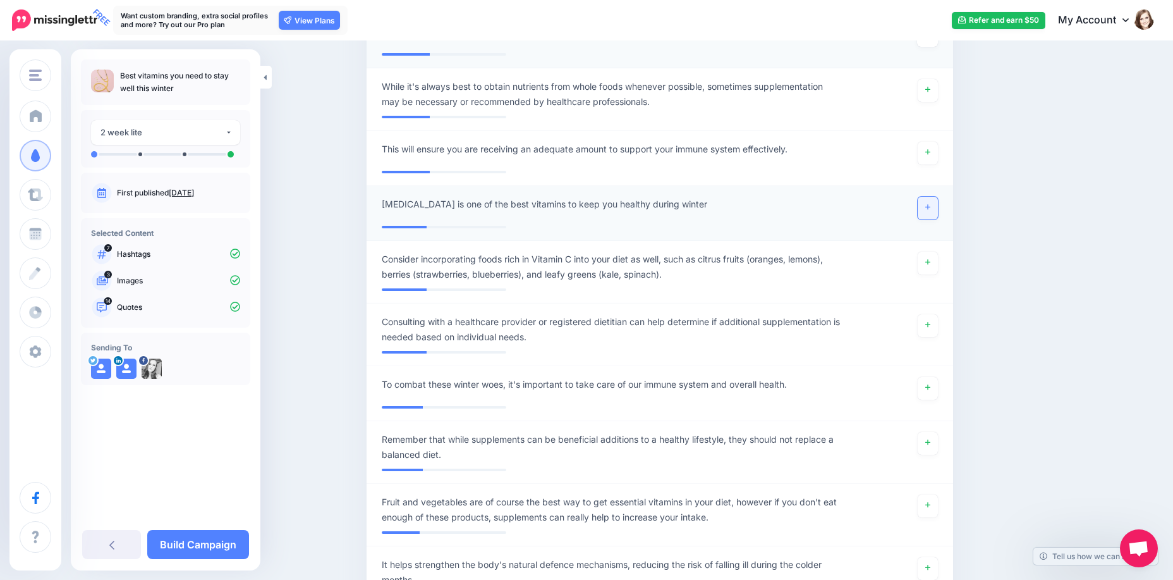
click at [938, 216] on link at bounding box center [928, 208] width 20 height 23
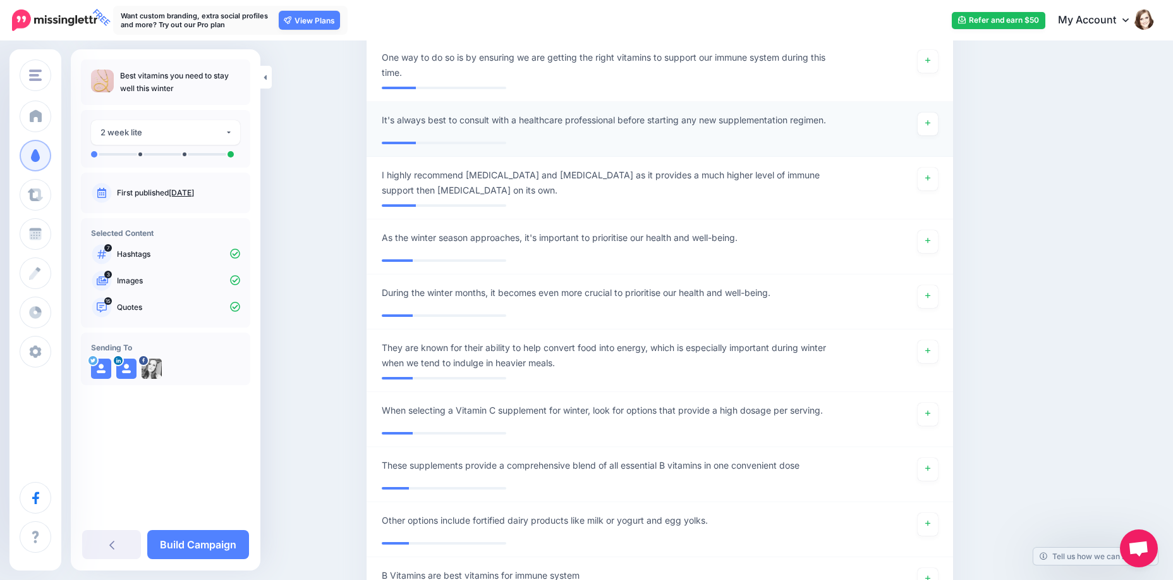
scroll to position [2712, 0]
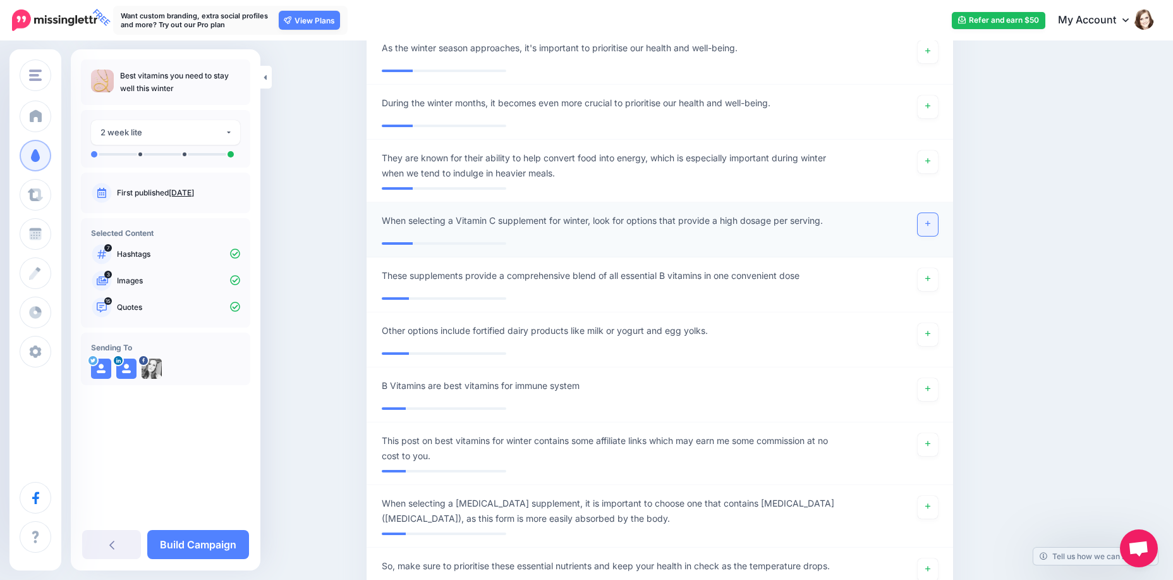
click at [927, 231] on link at bounding box center [928, 224] width 20 height 23
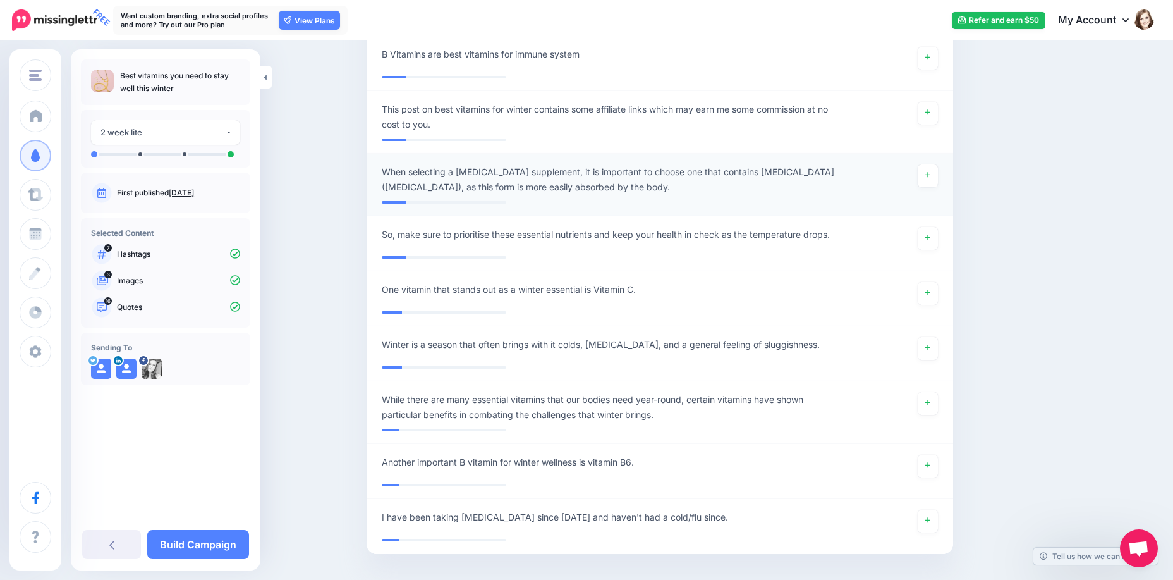
scroll to position [3125, 0]
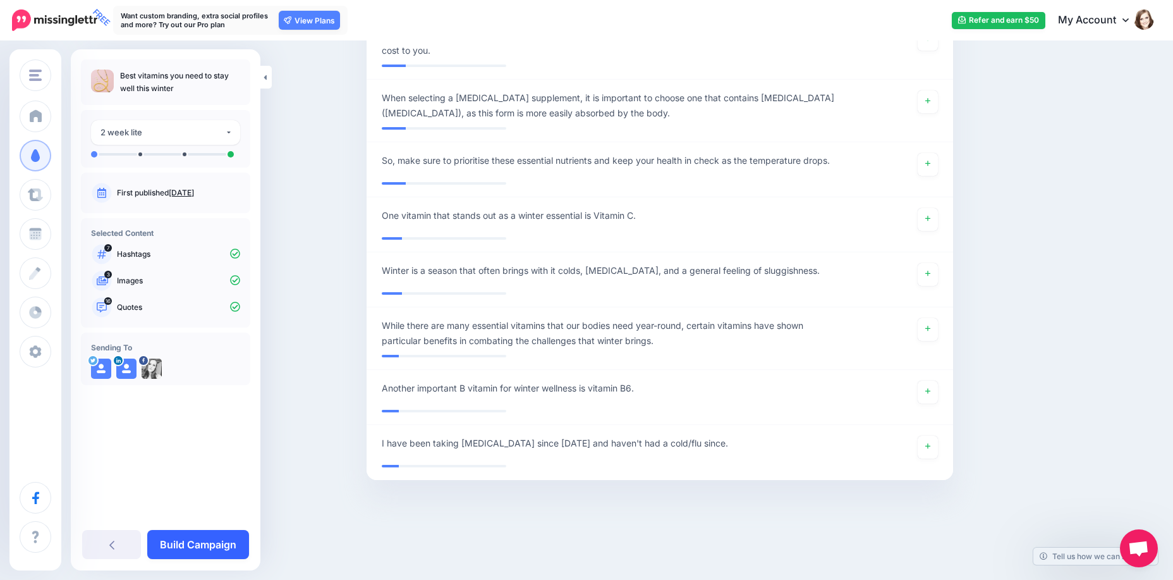
click at [187, 537] on link "Build Campaign" at bounding box center [198, 544] width 102 height 29
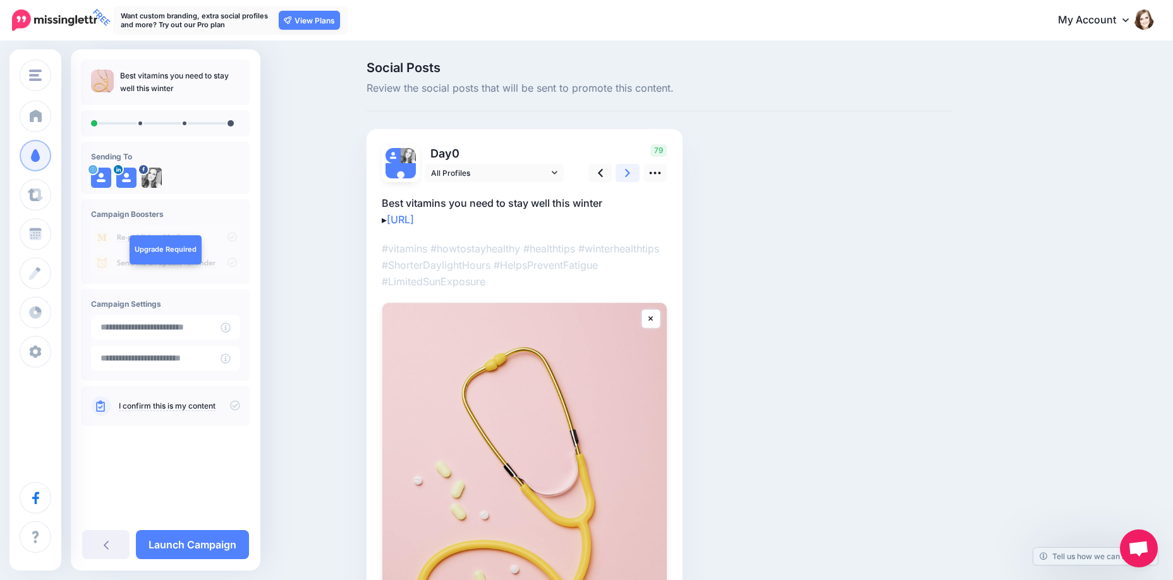
click at [629, 171] on link at bounding box center [628, 173] width 24 height 18
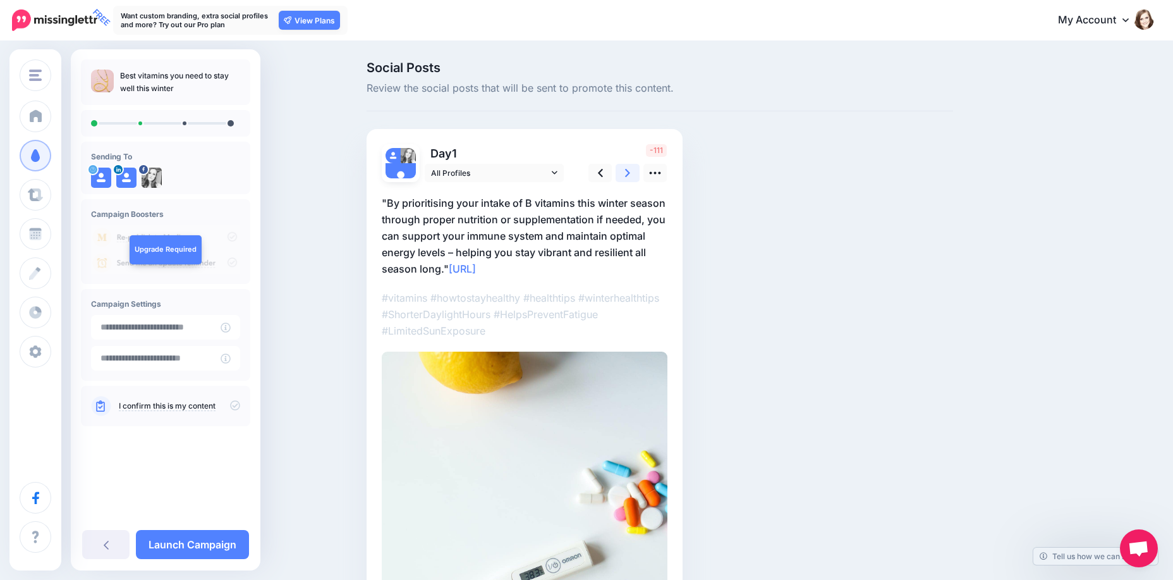
click at [629, 171] on link at bounding box center [628, 173] width 24 height 18
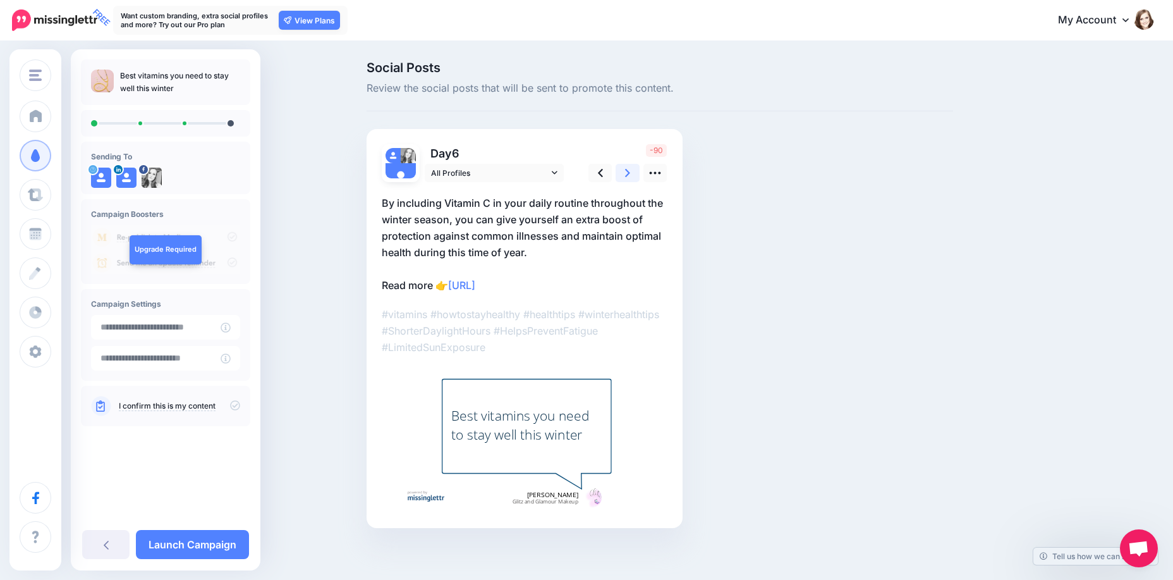
click at [629, 171] on link at bounding box center [628, 173] width 24 height 18
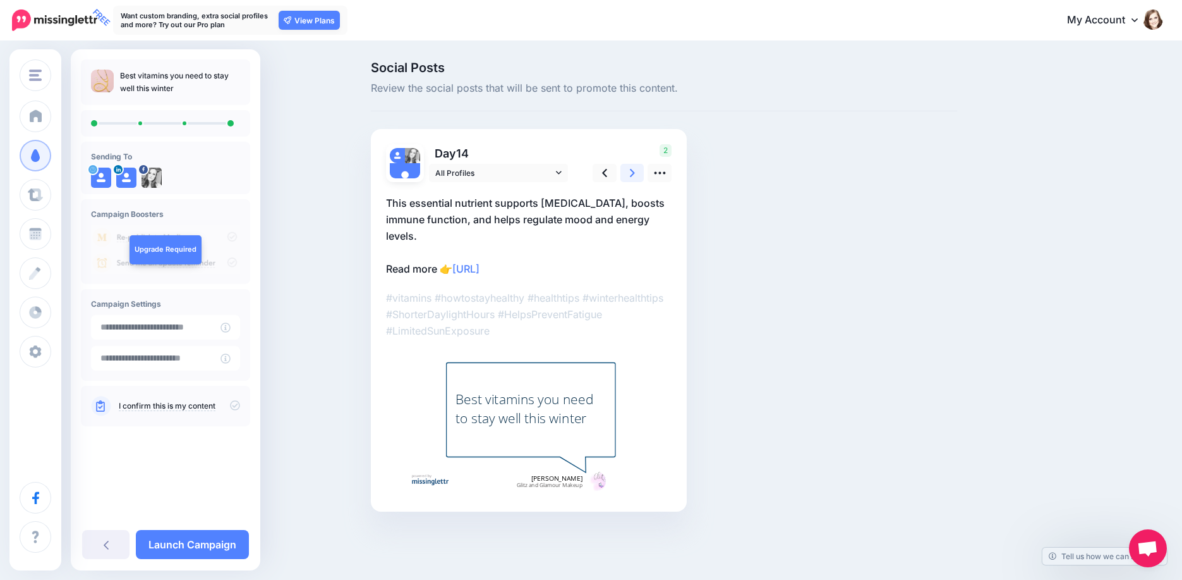
click at [629, 171] on link at bounding box center [633, 173] width 24 height 18
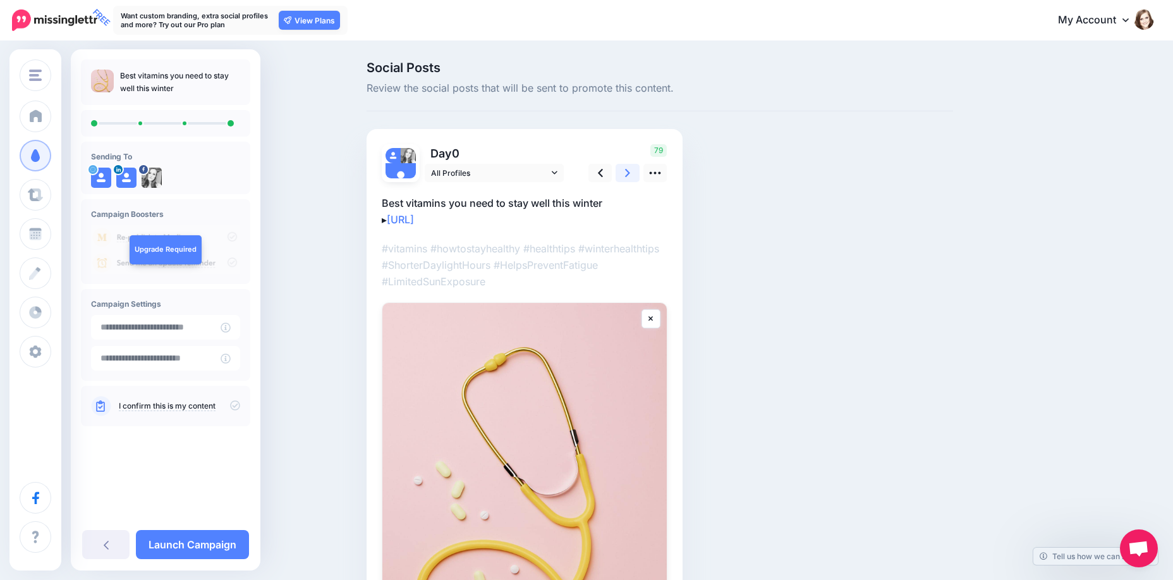
click at [629, 171] on link at bounding box center [628, 173] width 24 height 18
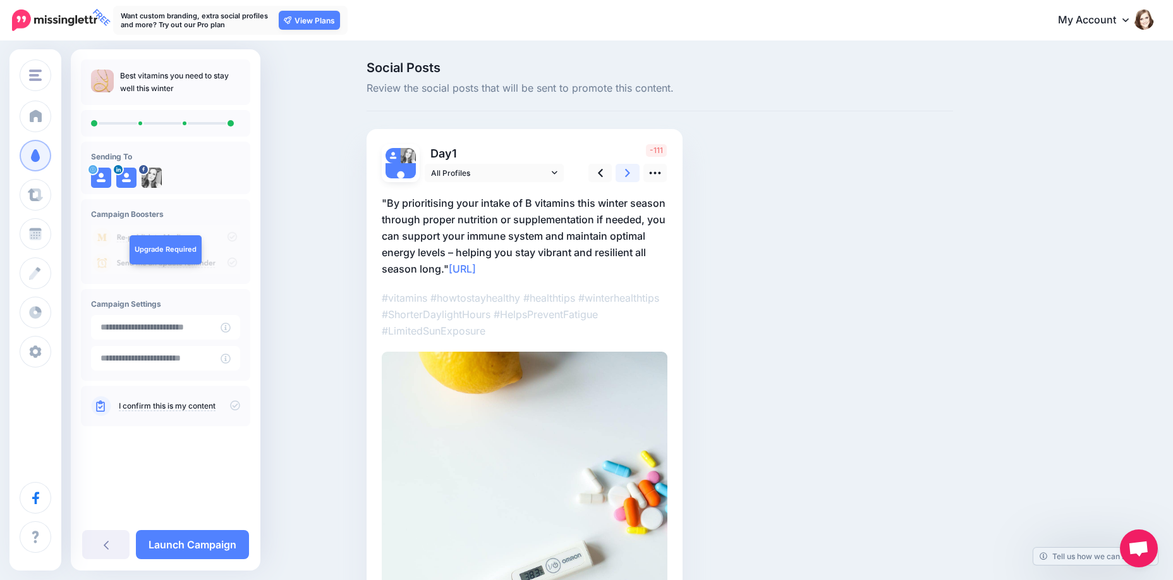
click at [629, 171] on link at bounding box center [628, 173] width 24 height 18
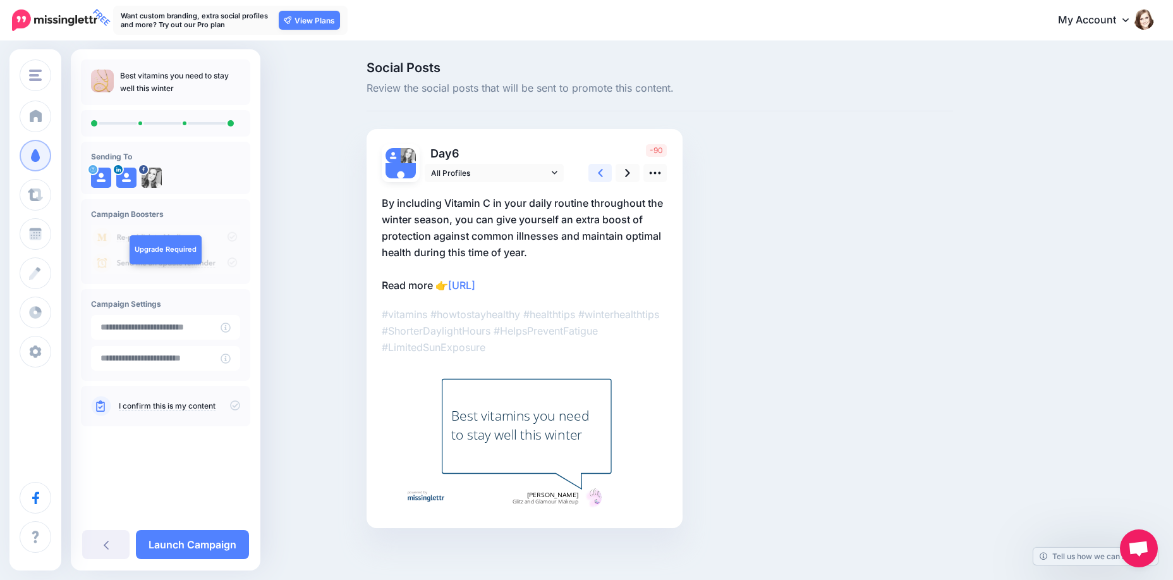
click at [609, 173] on link at bounding box center [600, 173] width 24 height 18
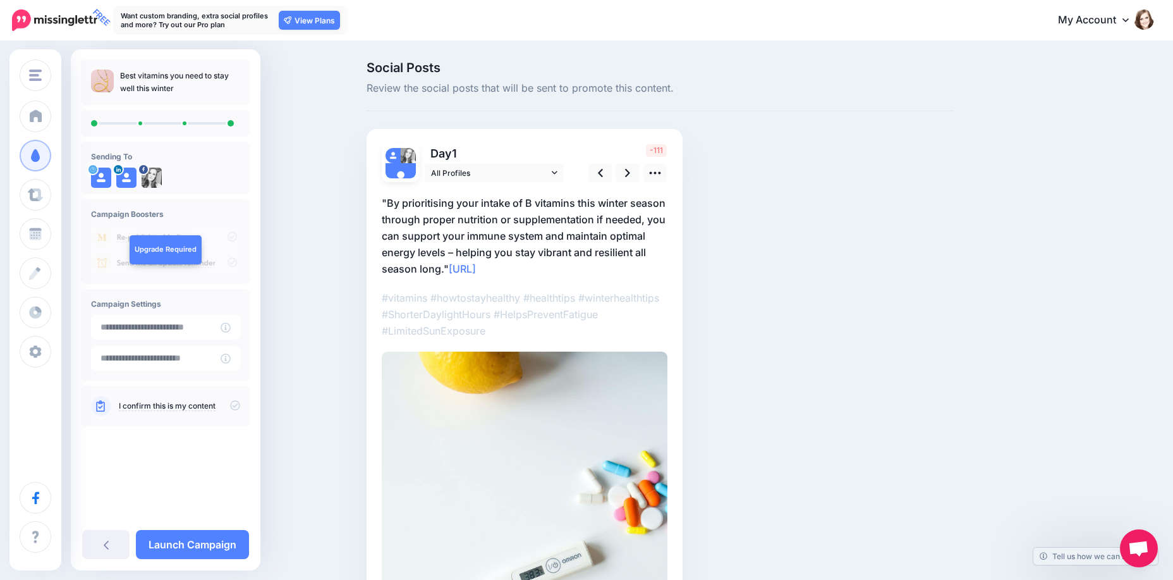
click at [443, 241] on p ""By prioritising your intake of B vitamins this winter season through proper nu…" at bounding box center [525, 236] width 286 height 82
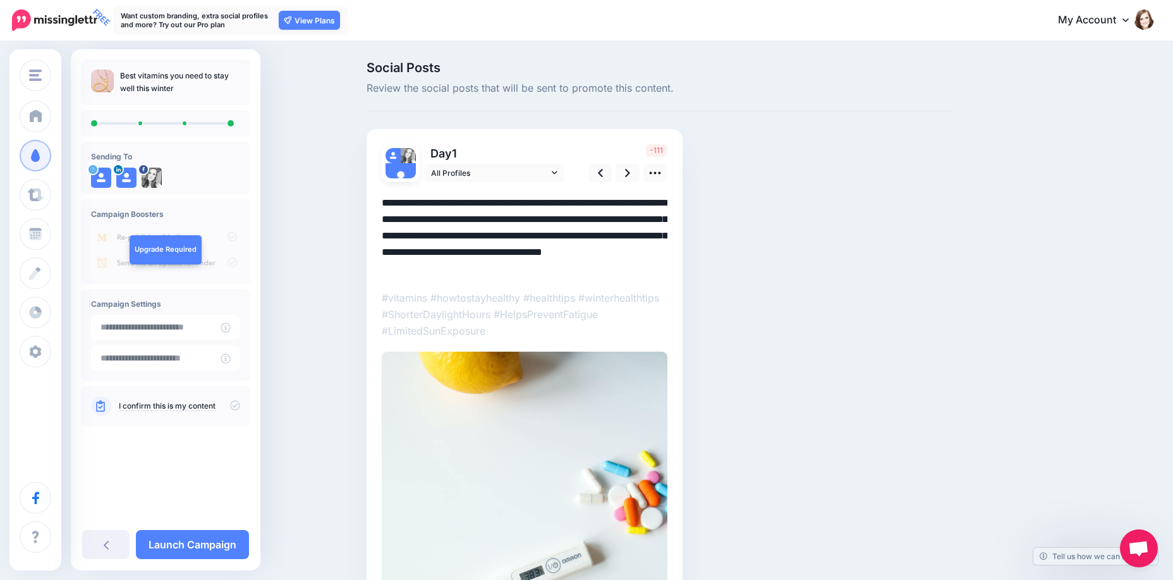
click at [465, 228] on textarea "**********" at bounding box center [525, 236] width 286 height 82
click at [662, 169] on icon at bounding box center [654, 172] width 13 height 13
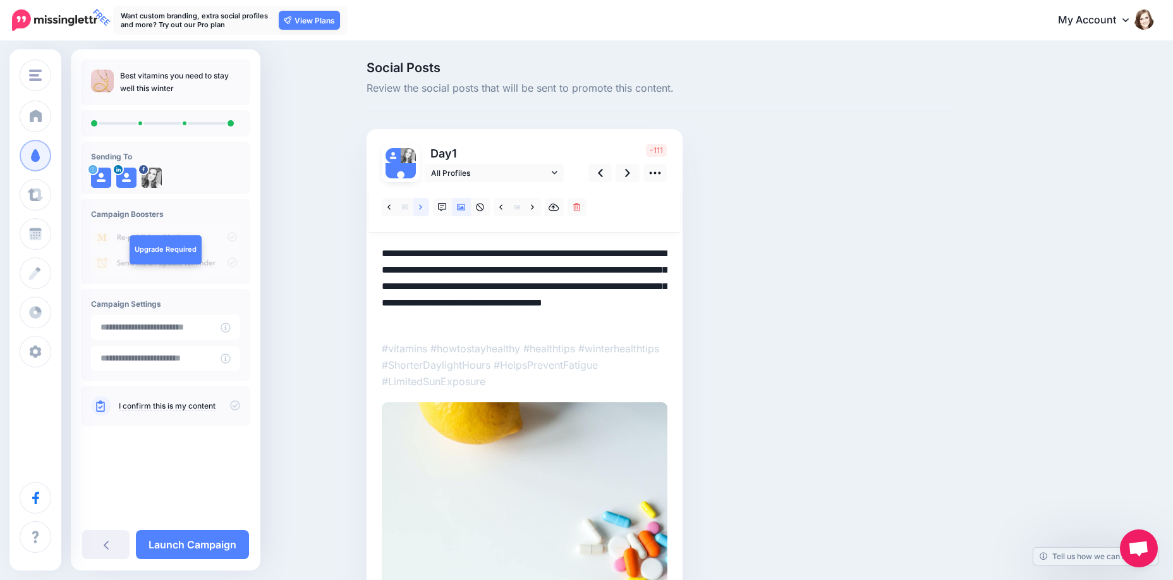
click at [422, 205] on icon at bounding box center [420, 207] width 3 height 9
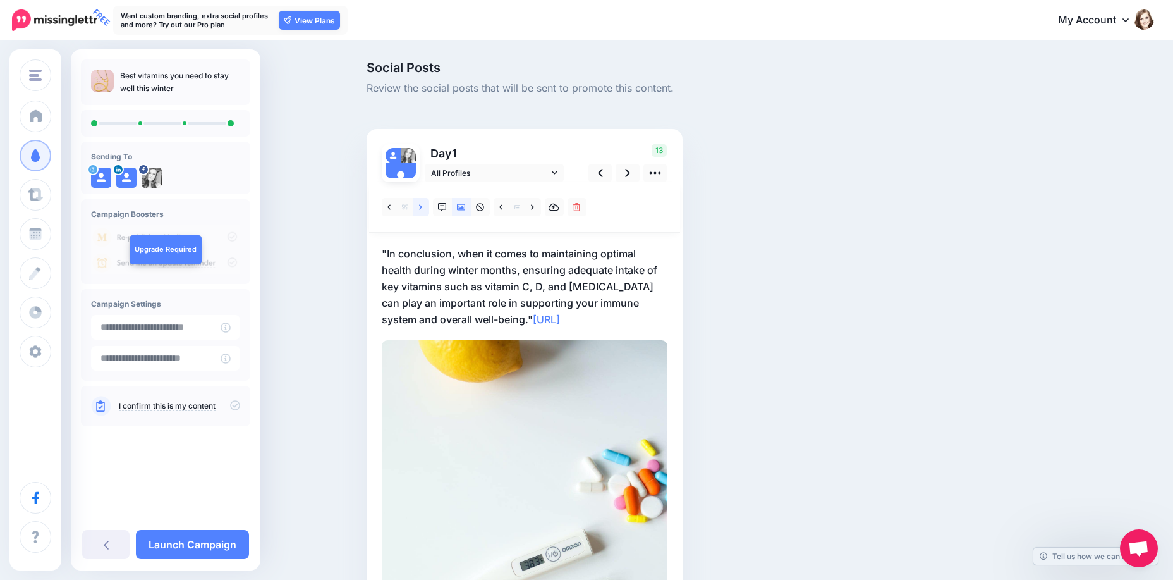
click at [422, 205] on icon at bounding box center [420, 207] width 3 height 9
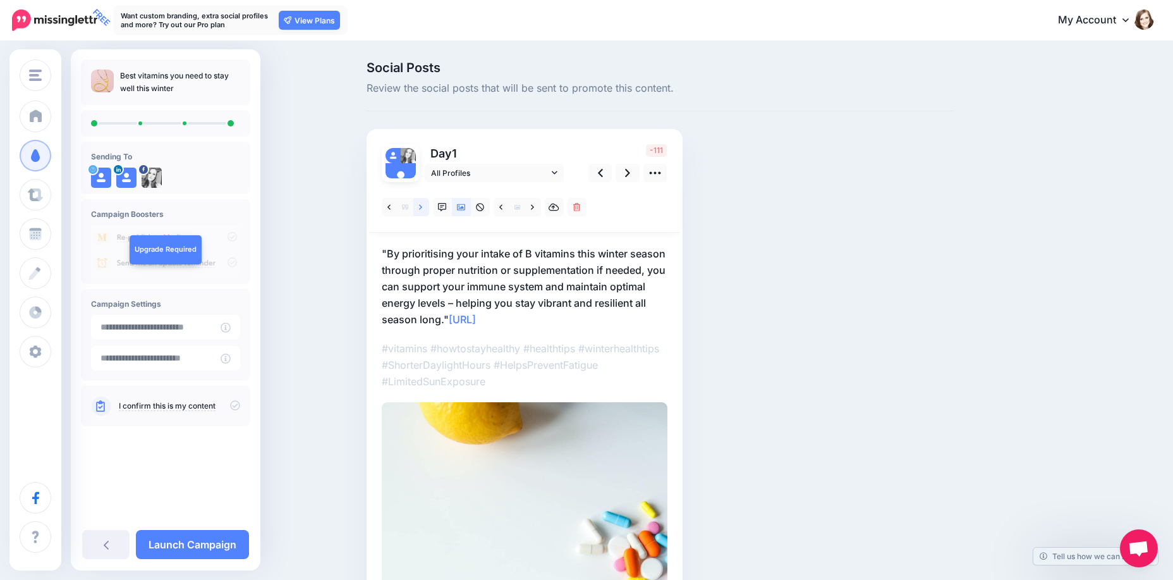
click at [422, 205] on icon at bounding box center [420, 207] width 3 height 9
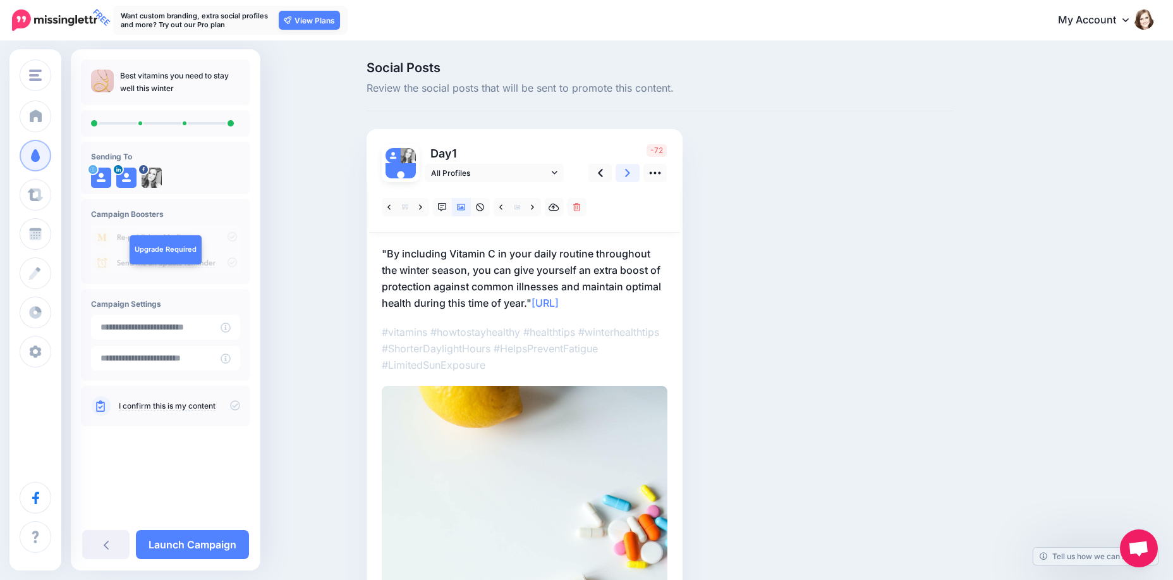
click at [639, 174] on link at bounding box center [628, 173] width 24 height 18
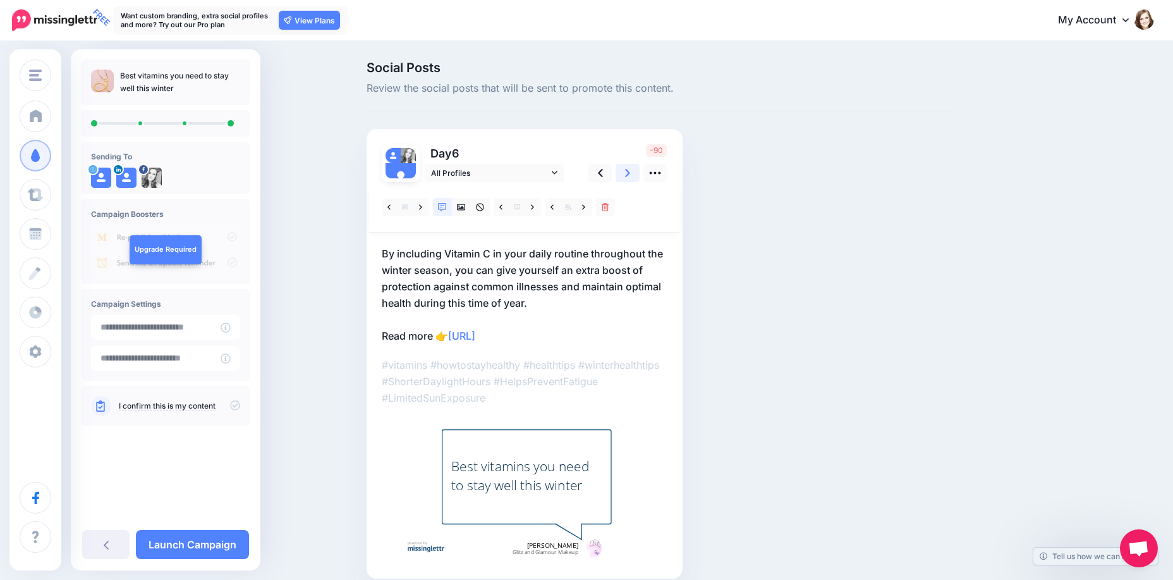
click at [639, 174] on link at bounding box center [628, 173] width 24 height 18
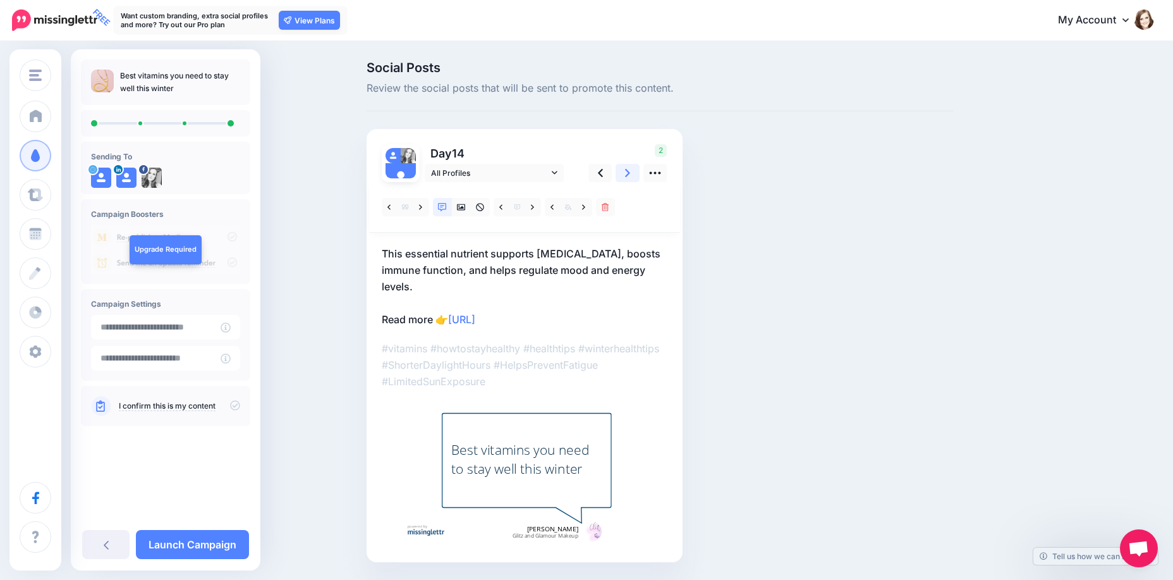
click at [639, 174] on link at bounding box center [628, 173] width 24 height 18
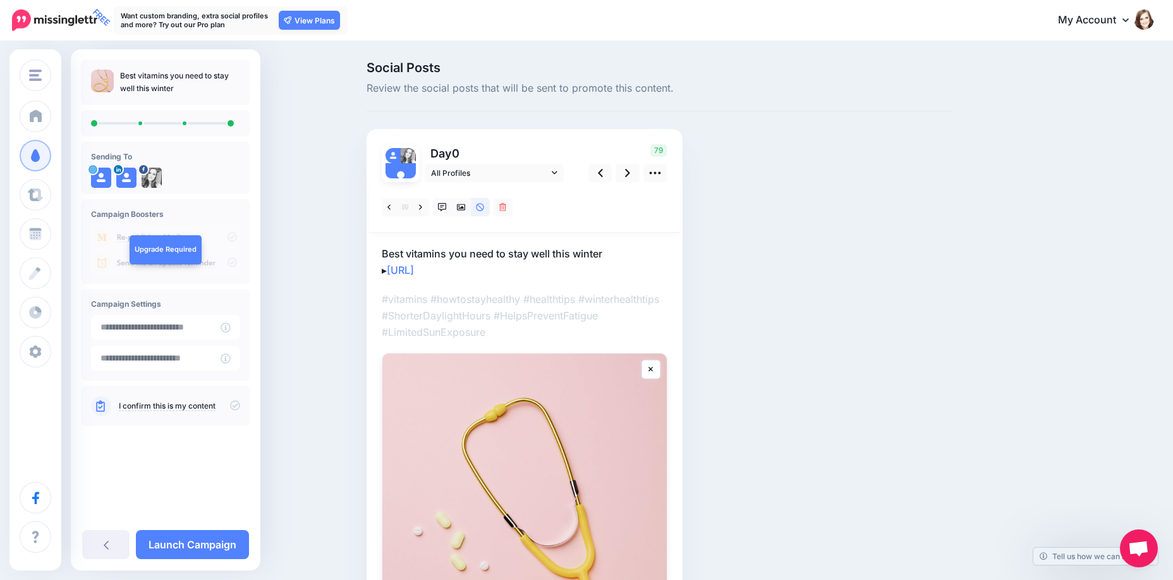
click at [236, 405] on icon at bounding box center [235, 406] width 10 height 10
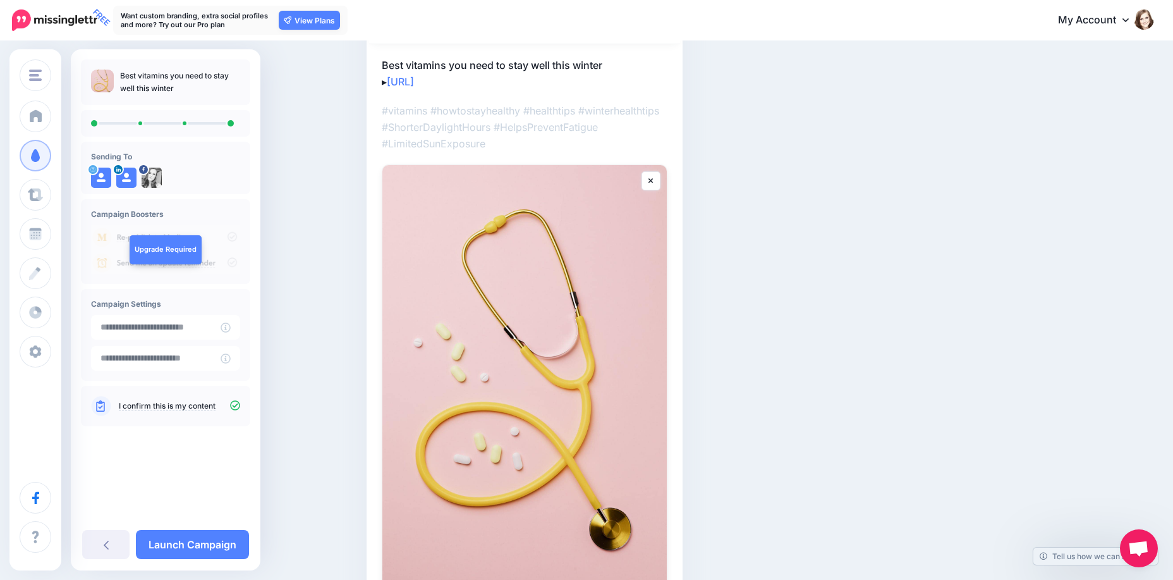
scroll to position [190, 0]
click at [189, 548] on link "Launch Campaign" at bounding box center [192, 544] width 113 height 29
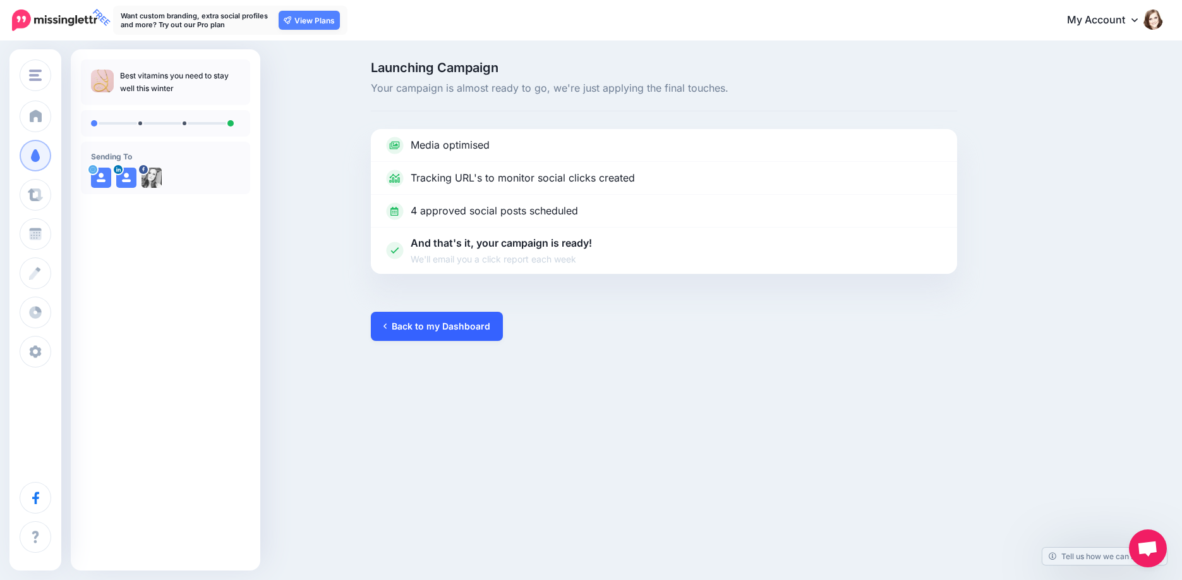
click at [457, 330] on link "Back to my Dashboard" at bounding box center [437, 326] width 132 height 29
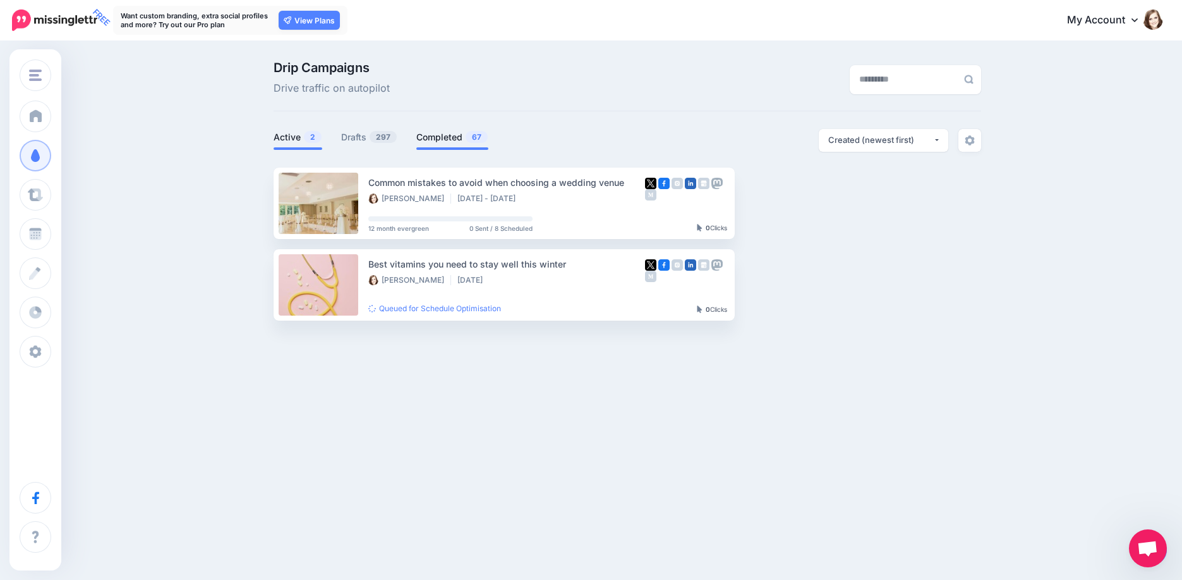
click at [443, 134] on link "Completed 67" at bounding box center [452, 137] width 72 height 15
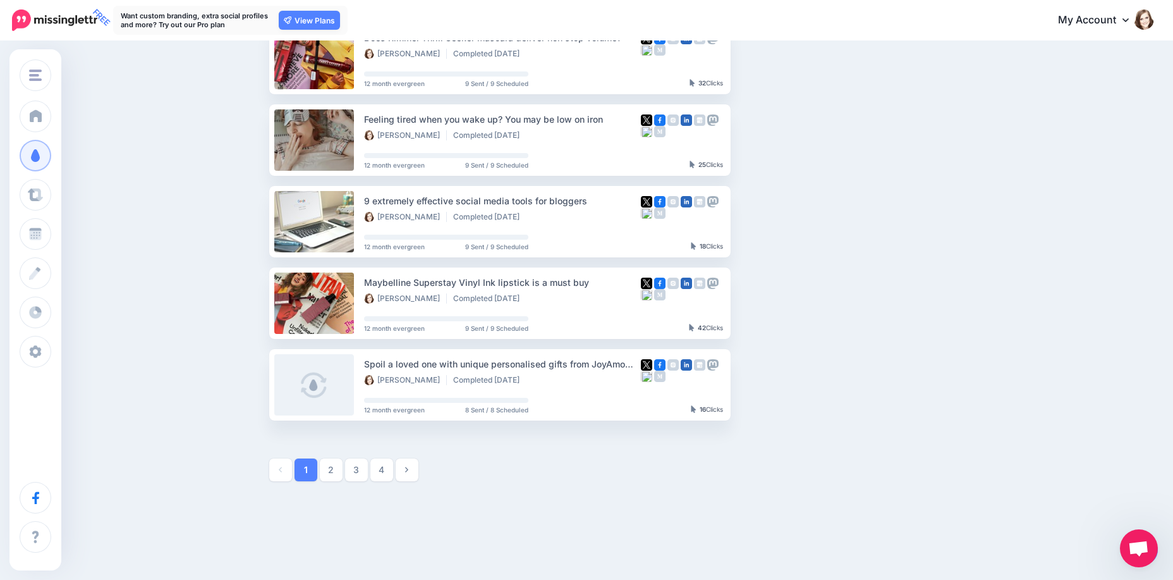
scroll to position [569, 0]
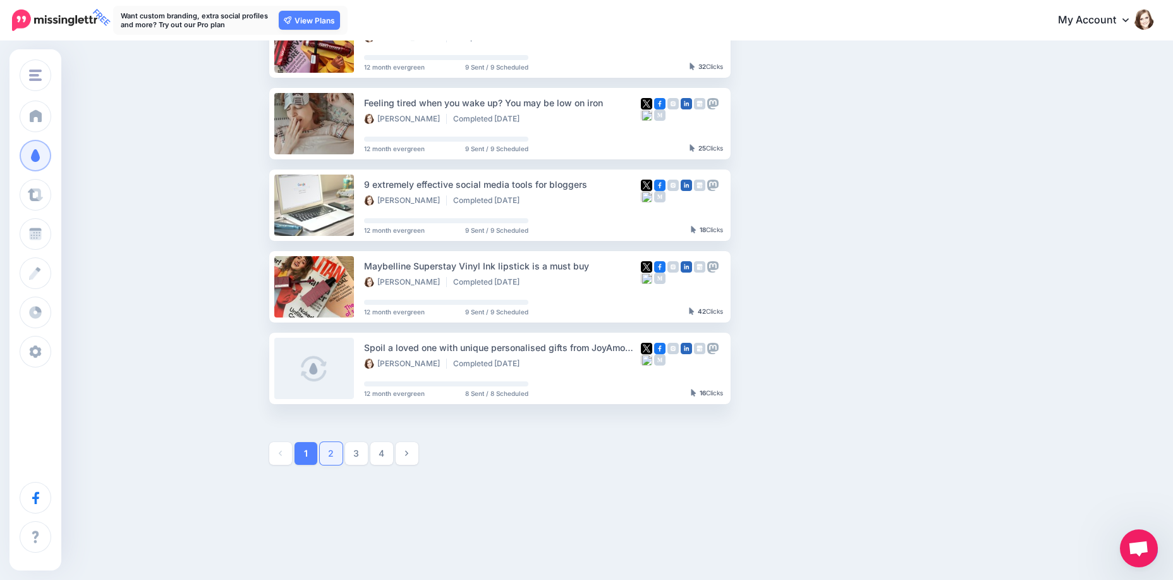
click at [332, 456] on link "2" at bounding box center [331, 453] width 23 height 23
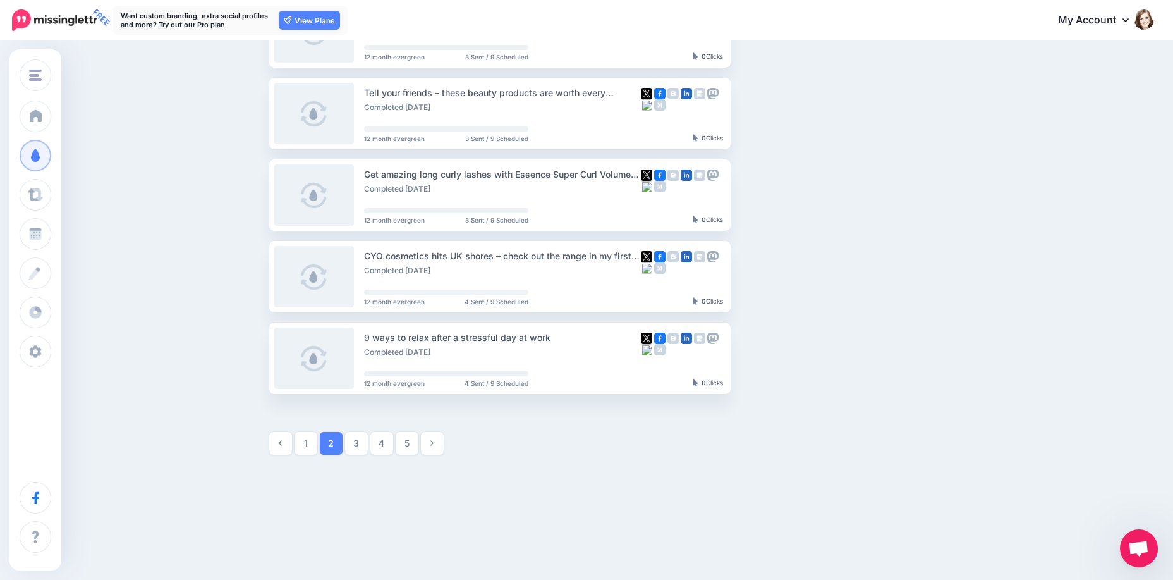
scroll to position [581, 0]
click at [354, 444] on link "3" at bounding box center [356, 441] width 23 height 23
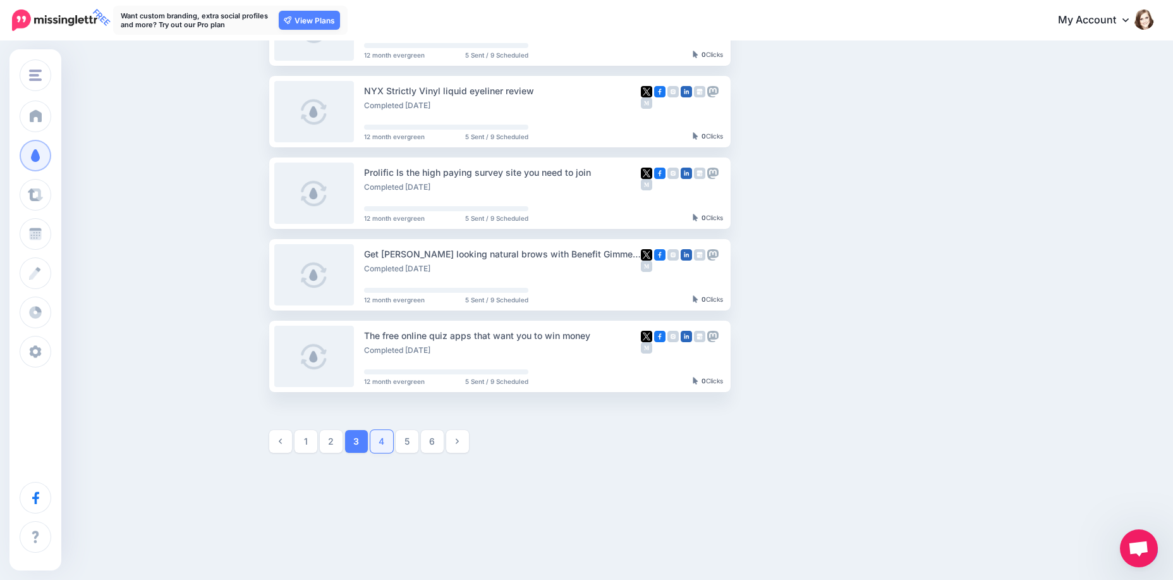
click at [386, 443] on link "4" at bounding box center [381, 441] width 23 height 23
click at [406, 442] on link "5" at bounding box center [407, 441] width 23 height 23
click at [413, 438] on link "6" at bounding box center [407, 441] width 23 height 23
click at [283, 446] on link at bounding box center [280, 441] width 23 height 23
click at [277, 430] on link at bounding box center [280, 441] width 23 height 23
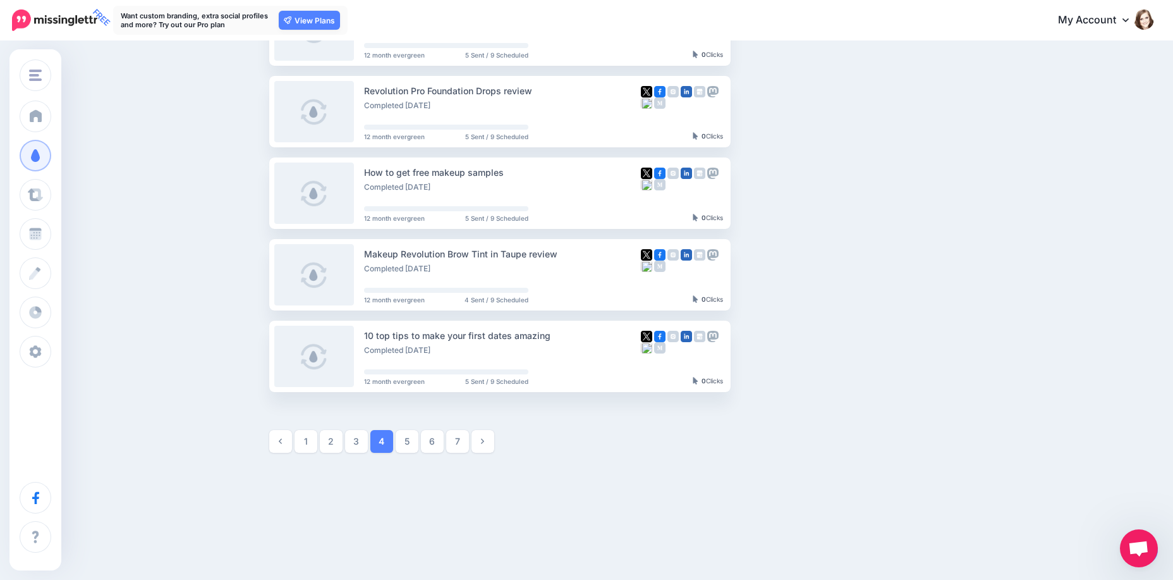
click at [324, 439] on ul "1 2 3 4 5 6" at bounding box center [383, 441] width 228 height 23
click at [331, 441] on link "2" at bounding box center [331, 441] width 23 height 23
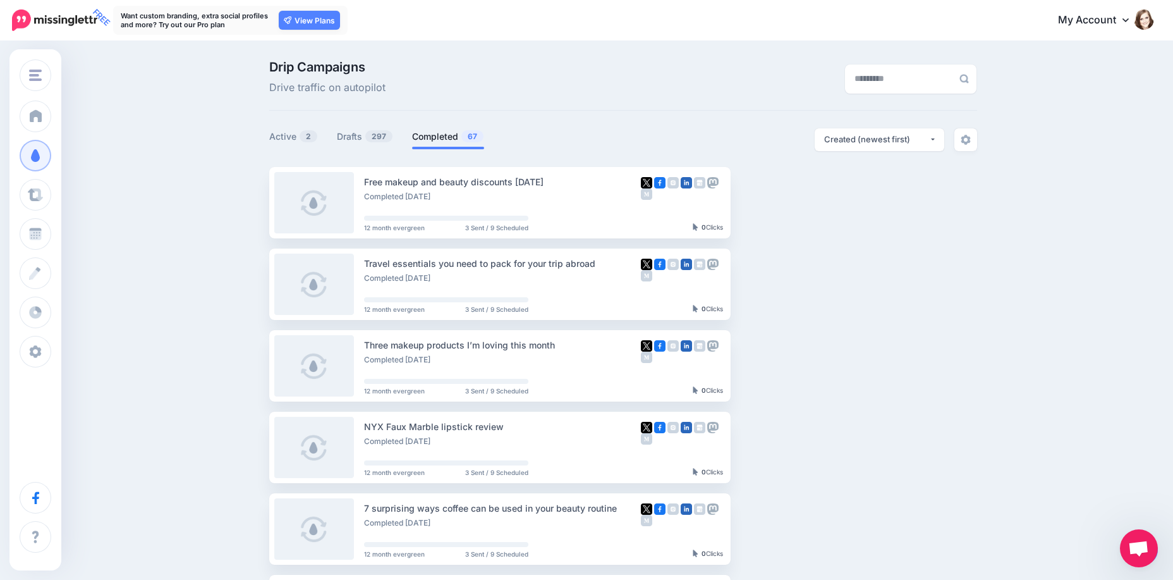
scroll to position [0, 0]
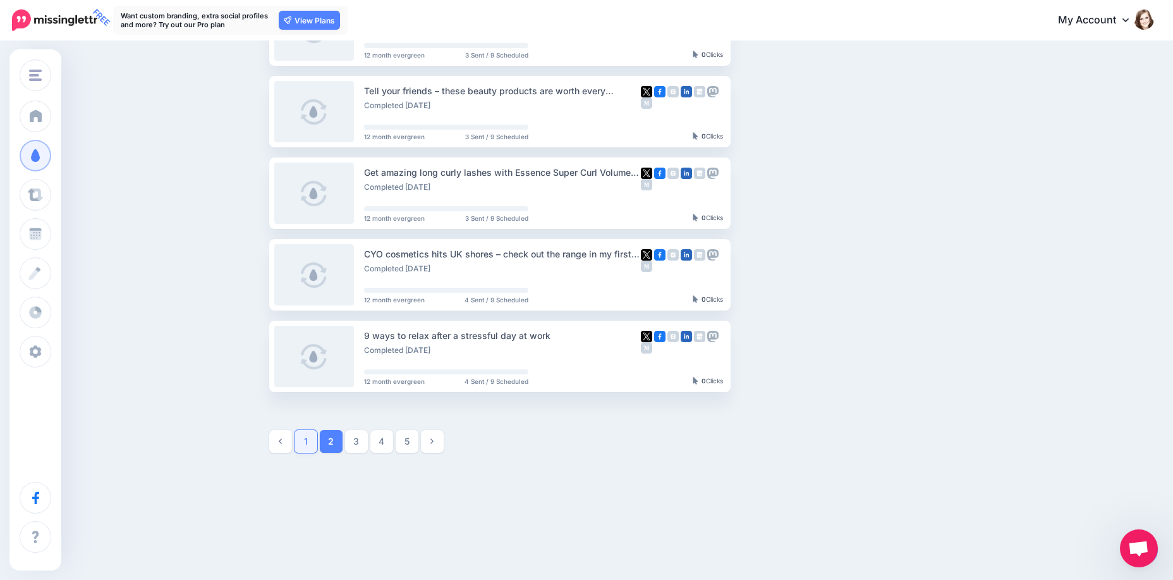
click at [312, 442] on link "1" at bounding box center [306, 441] width 23 height 23
